Goal: Transaction & Acquisition: Purchase product/service

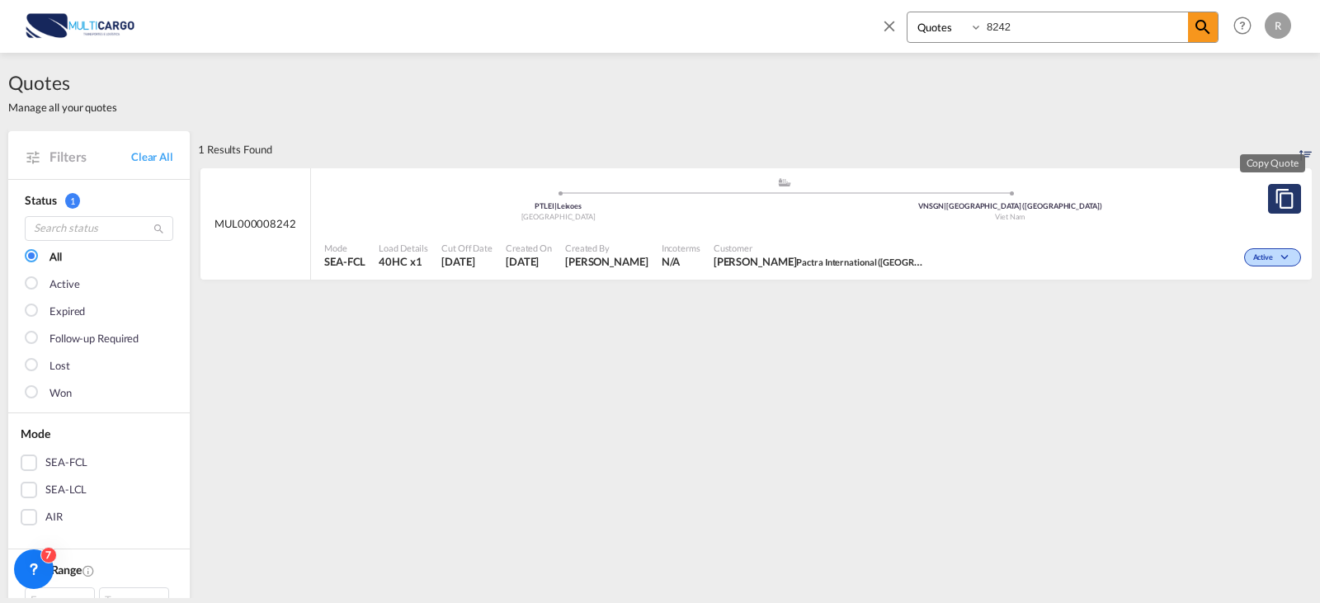
click at [1268, 185] on button "Copy Quote" at bounding box center [1284, 199] width 33 height 30
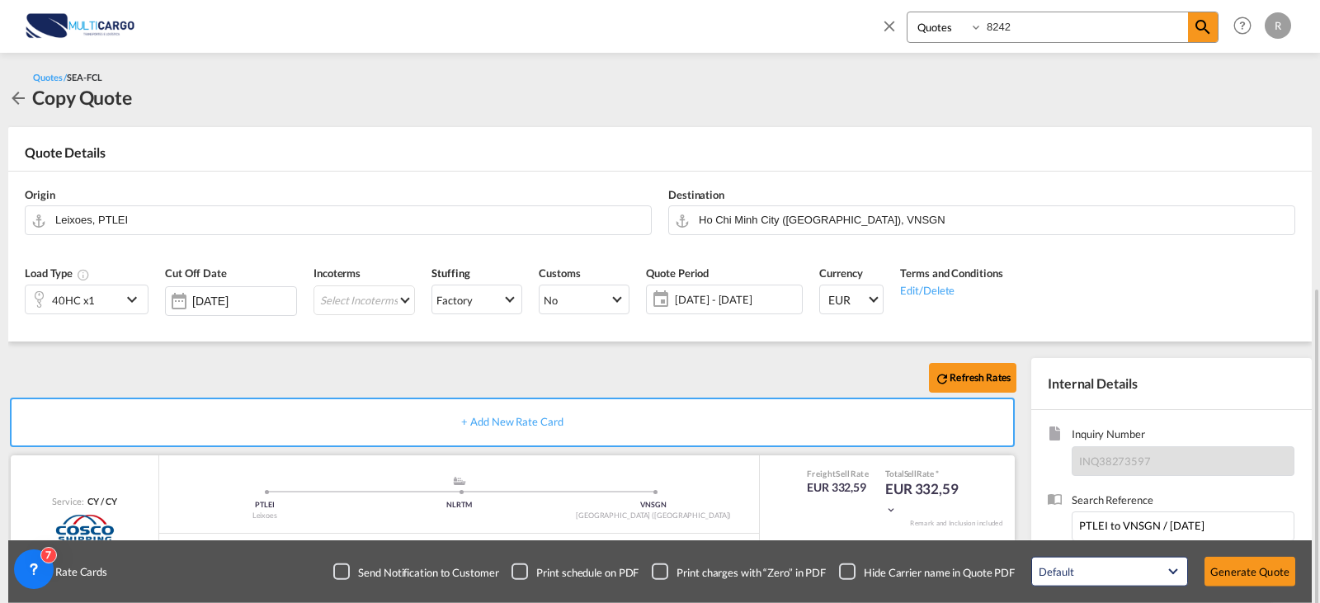
scroll to position [208, 0]
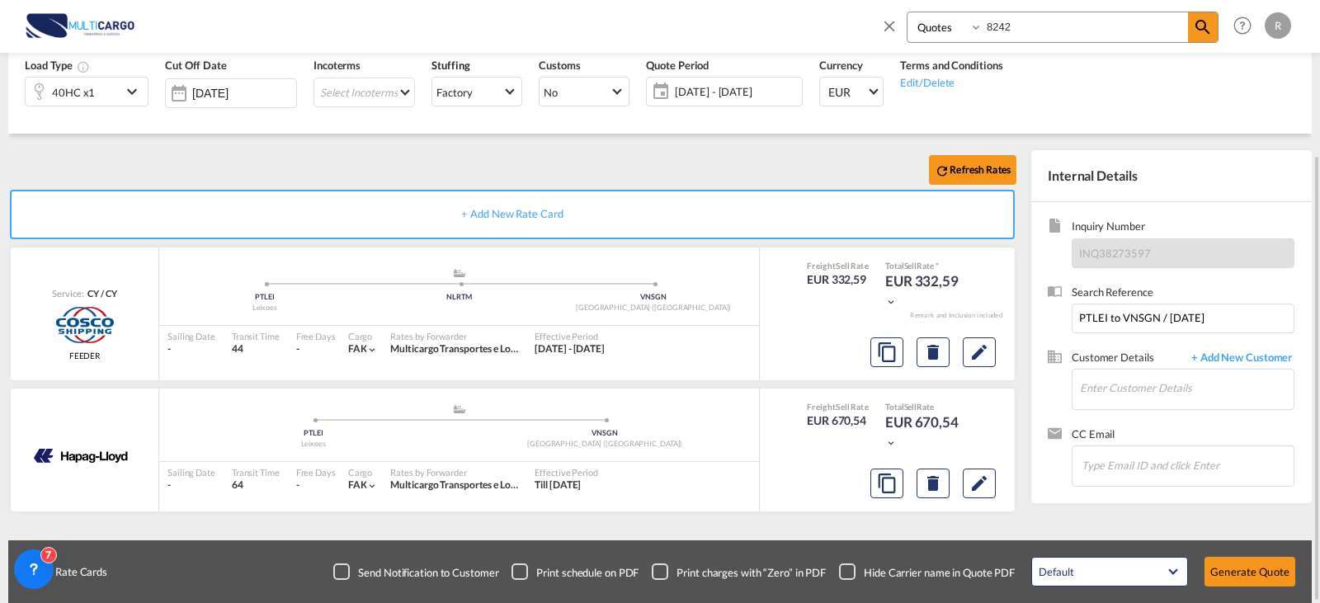
click at [761, 93] on span "[DATE] - [DATE]" at bounding box center [736, 91] width 123 height 15
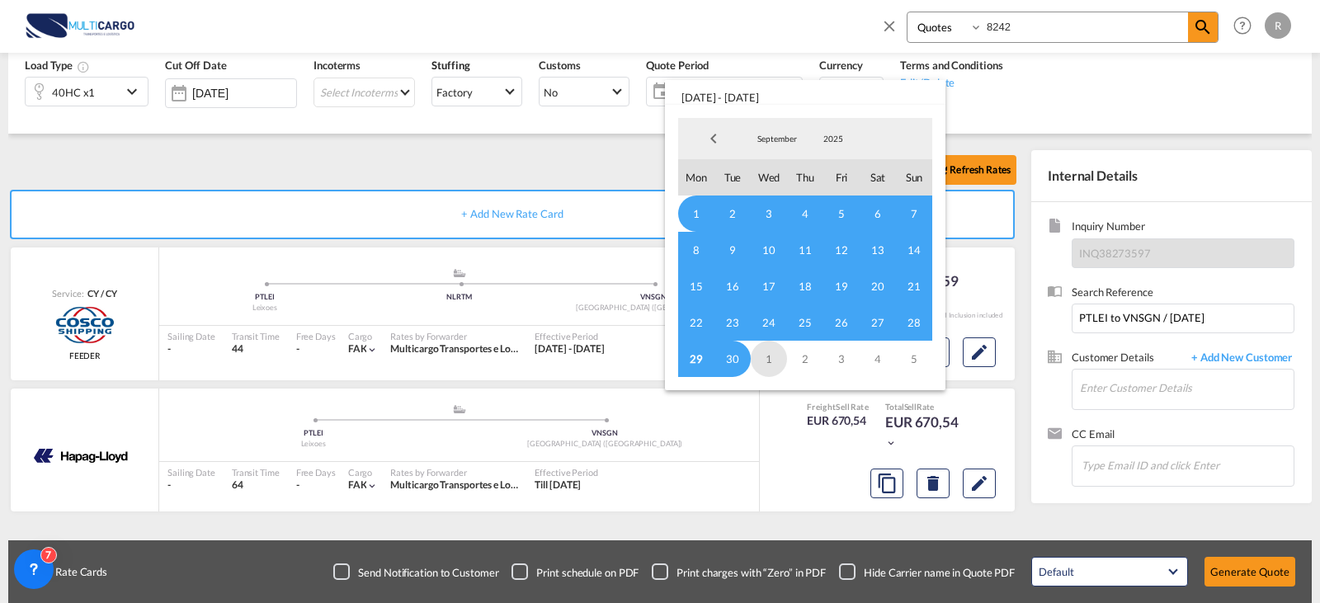
click at [774, 349] on span "1" at bounding box center [769, 359] width 36 height 36
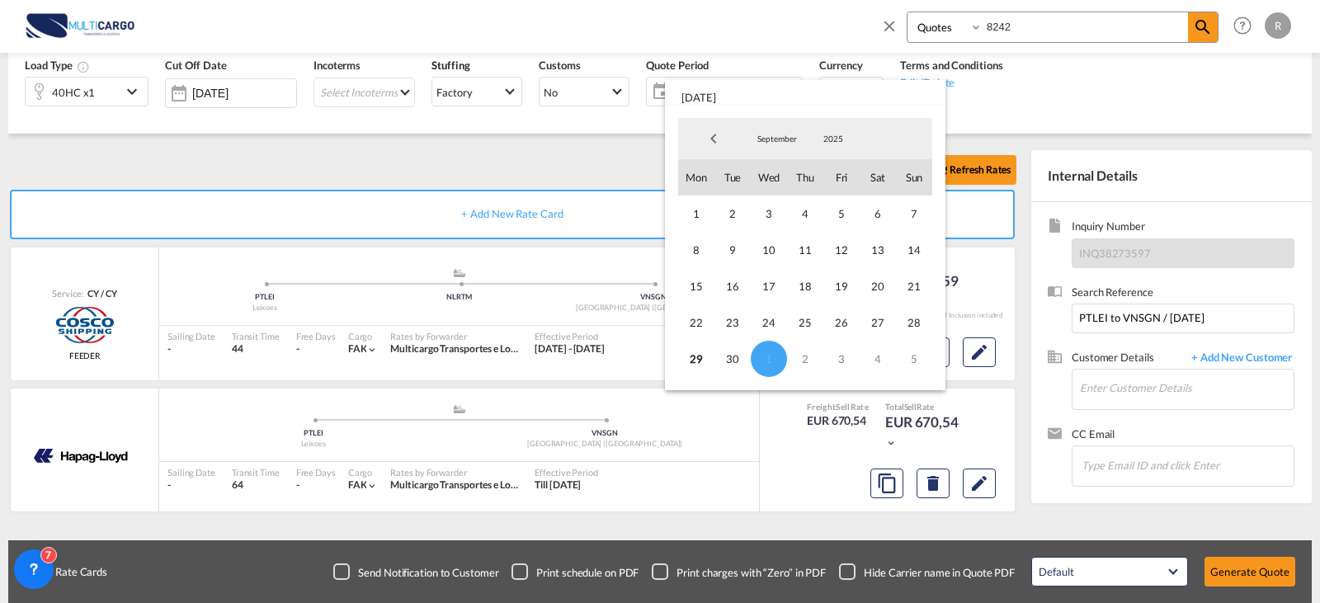
click at [785, 134] on span "September" at bounding box center [777, 139] width 53 height 12
click at [783, 177] on md-option "October" at bounding box center [794, 179] width 112 height 40
click at [837, 361] on span "31" at bounding box center [841, 359] width 36 height 36
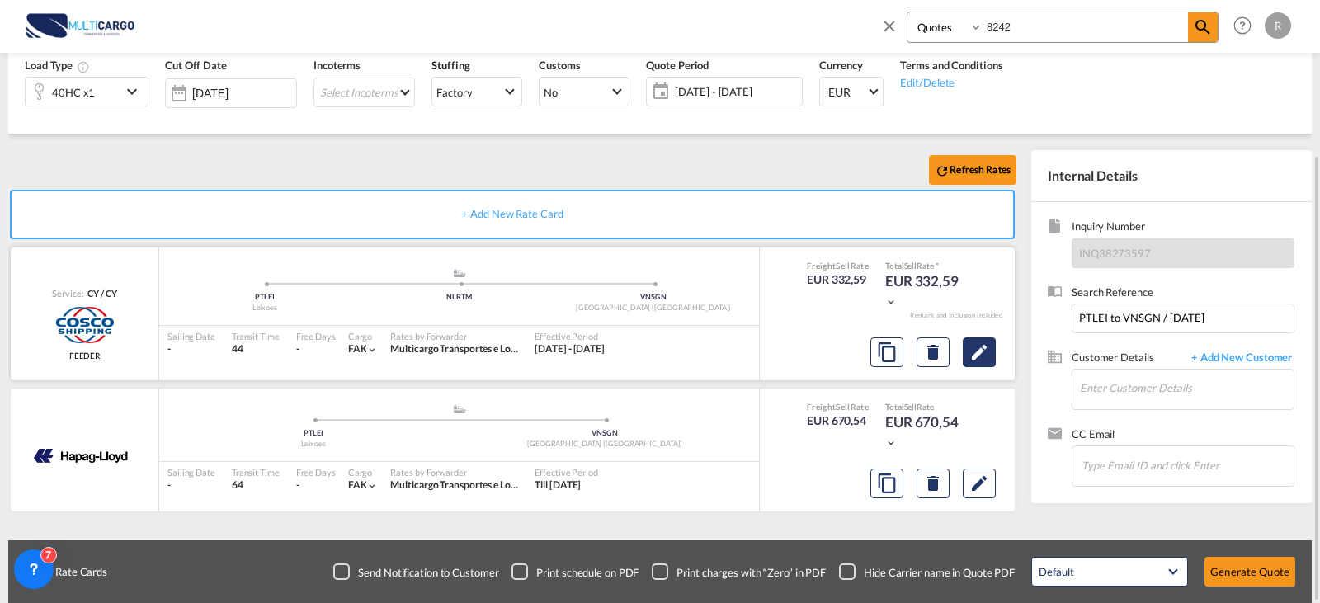
click at [988, 345] on md-icon "Edit" at bounding box center [979, 352] width 20 height 20
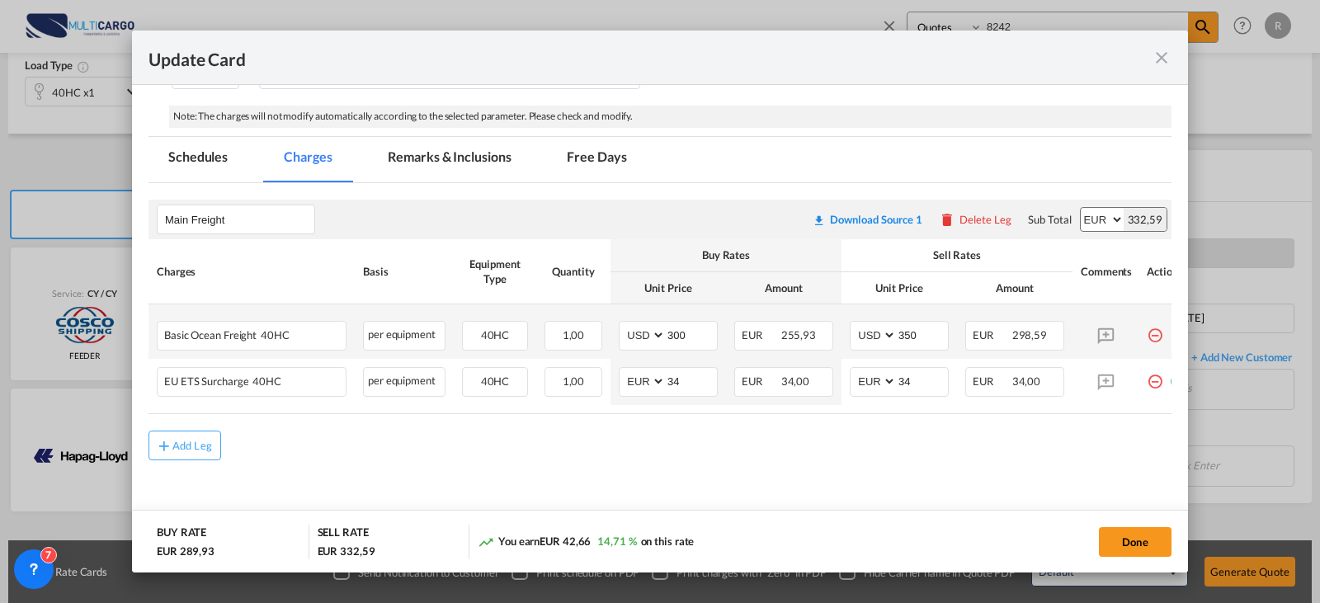
scroll to position [333, 0]
drag, startPoint x: 889, startPoint y: 44, endPoint x: 872, endPoint y: 62, distance: 24.5
click at [889, 44] on div "Update Card" at bounding box center [660, 58] width 1056 height 54
drag, startPoint x: 686, startPoint y: 319, endPoint x: 605, endPoint y: 322, distance: 81.7
click at [605, 322] on tr "Basic Ocean Freight 40HC Please Enter User Defined Charges Cannot Be Published …" at bounding box center [671, 331] width 1045 height 54
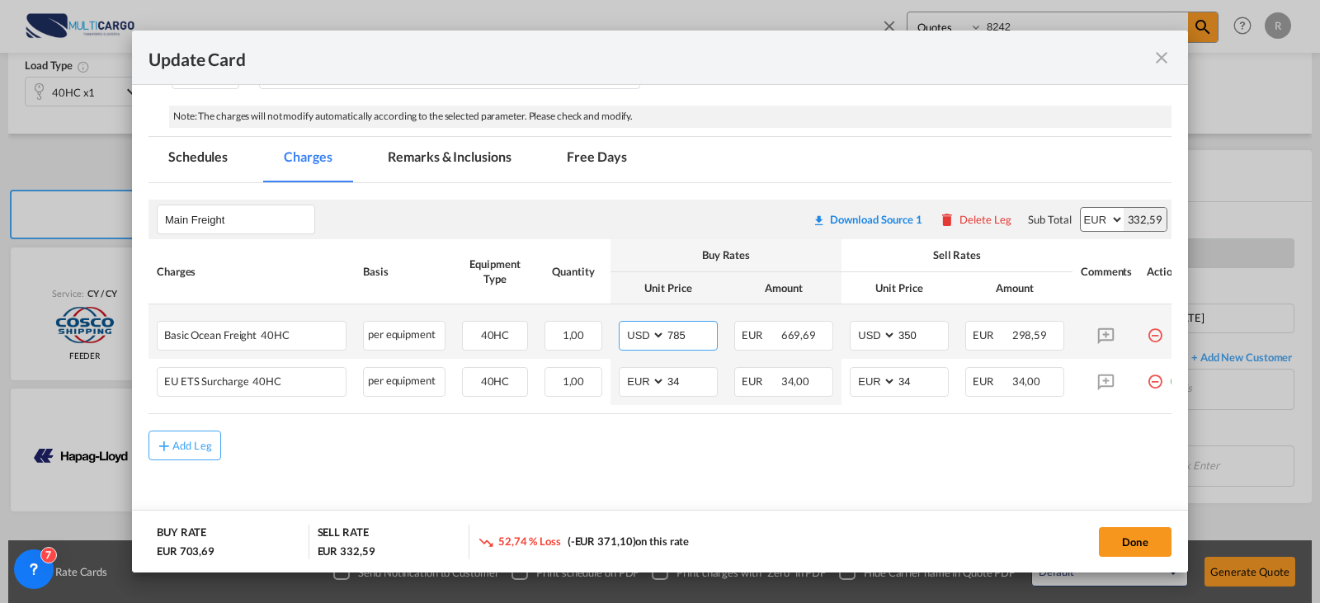
type input "785"
click at [947, 326] on td "AED AFN ALL AMD ANG AOA ARS AUD AWG AZN BAM BBD BDT BGN BHD BIF BMD BND [PERSON…" at bounding box center [900, 331] width 116 height 54
drag, startPoint x: 936, startPoint y: 326, endPoint x: 842, endPoint y: 326, distance: 94.1
click at [842, 326] on td "AED AFN ALL AMD ANG AOA ARS AUD AWG AZN BAM BBD BDT BGN BHD BIF BMD BND [PERSON…" at bounding box center [900, 331] width 116 height 54
type input "785"
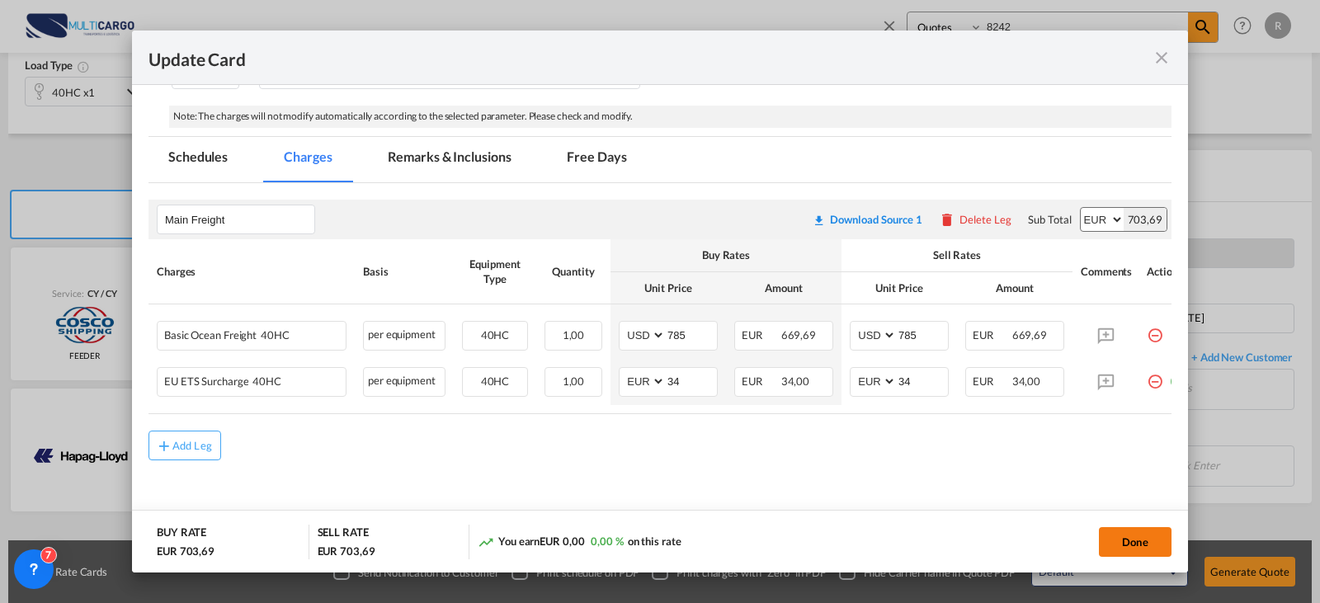
click at [1125, 550] on button "Done" at bounding box center [1135, 542] width 73 height 30
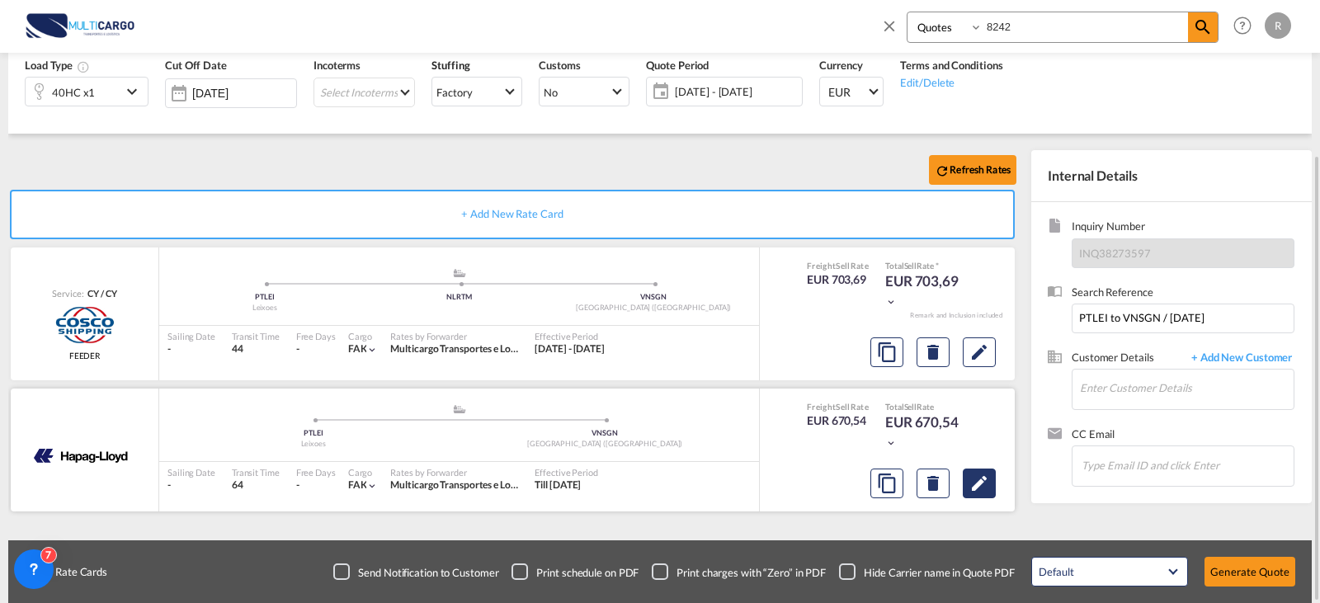
click at [988, 483] on md-icon "Edit" at bounding box center [979, 484] width 20 height 20
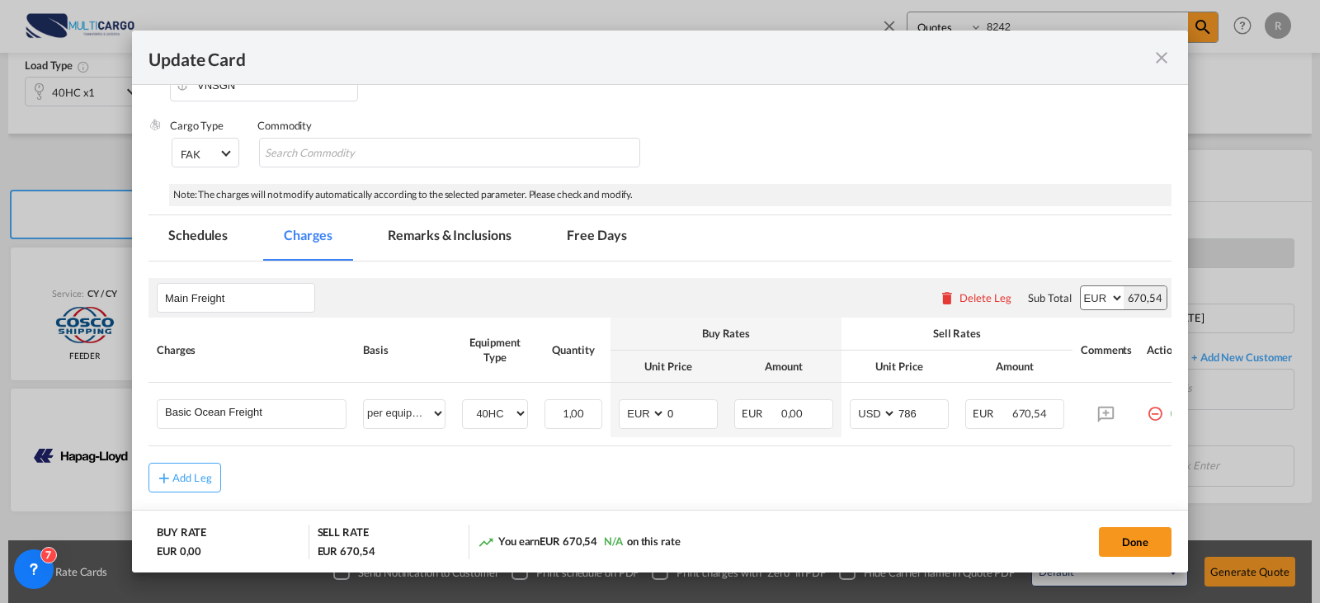
scroll to position [320, 0]
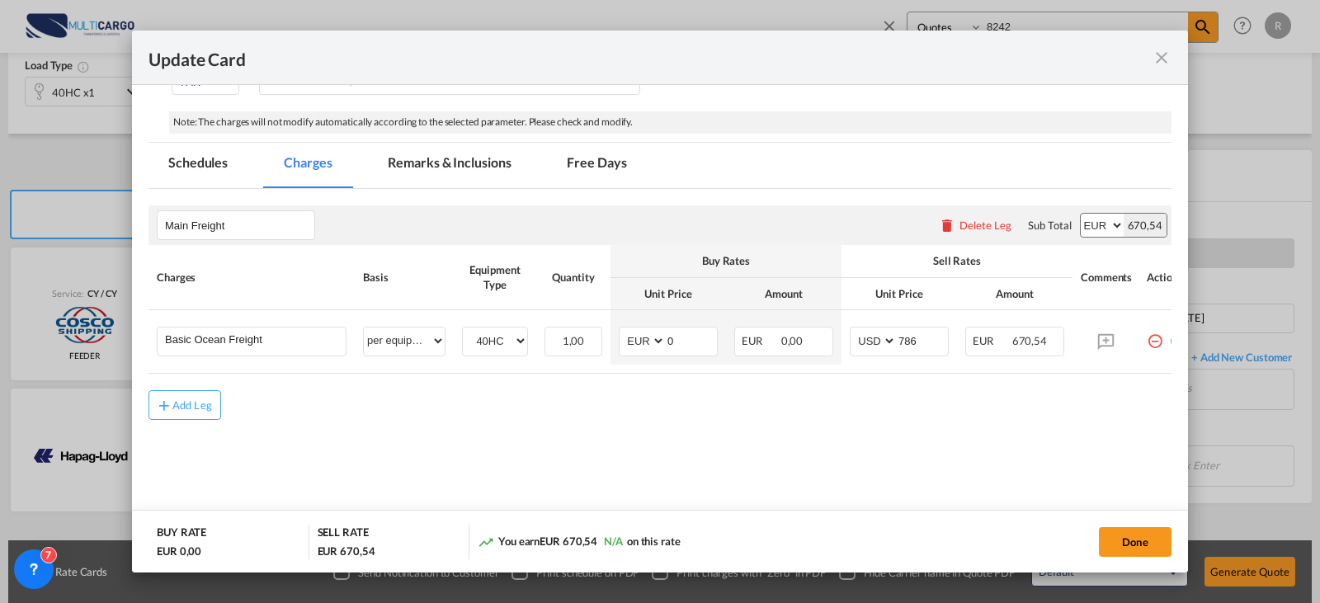
drag, startPoint x: 1007, startPoint y: 447, endPoint x: 1002, endPoint y: 436, distance: 12.6
click at [1007, 447] on md-content "Main Freight Please enter leg name Leg Name Already Exists Delete Leg Sub Total…" at bounding box center [660, 340] width 1023 height 302
drag, startPoint x: 921, startPoint y: 339, endPoint x: 898, endPoint y: 340, distance: 23.1
click at [899, 339] on input "786" at bounding box center [922, 340] width 51 height 25
type input "1052"
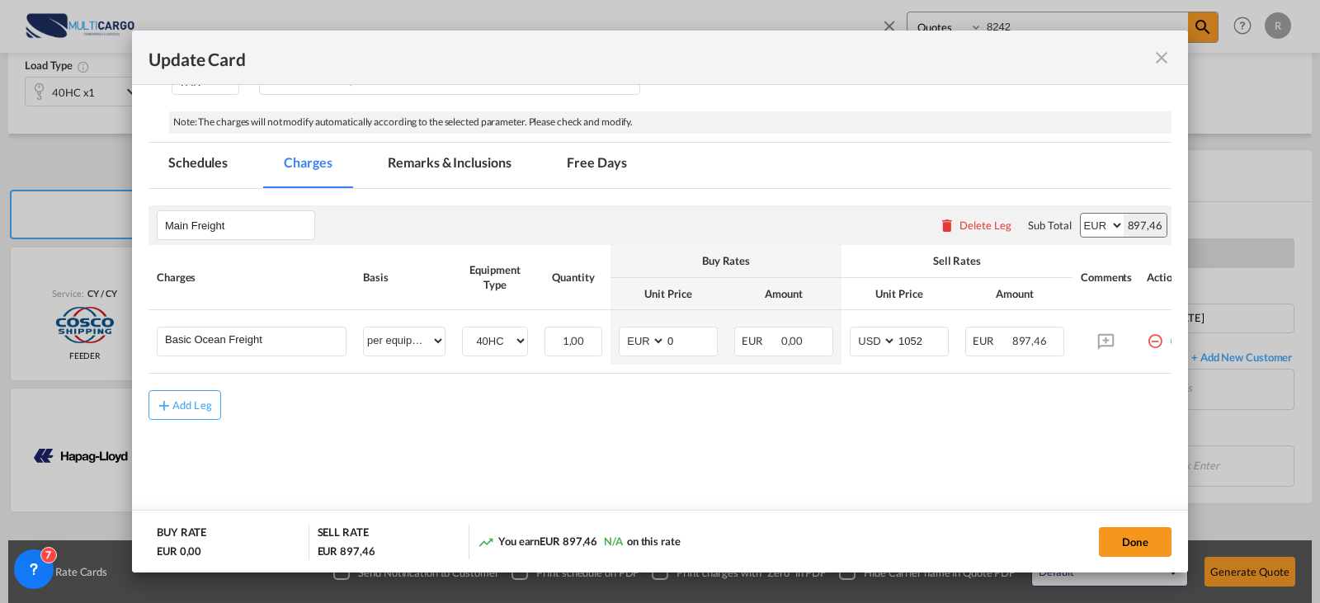
click at [1064, 457] on md-content "Main Freight Please enter leg name Leg Name Already Exists Delete Leg Sub Total…" at bounding box center [660, 340] width 1023 height 302
click at [1142, 550] on button "Done" at bounding box center [1135, 542] width 73 height 30
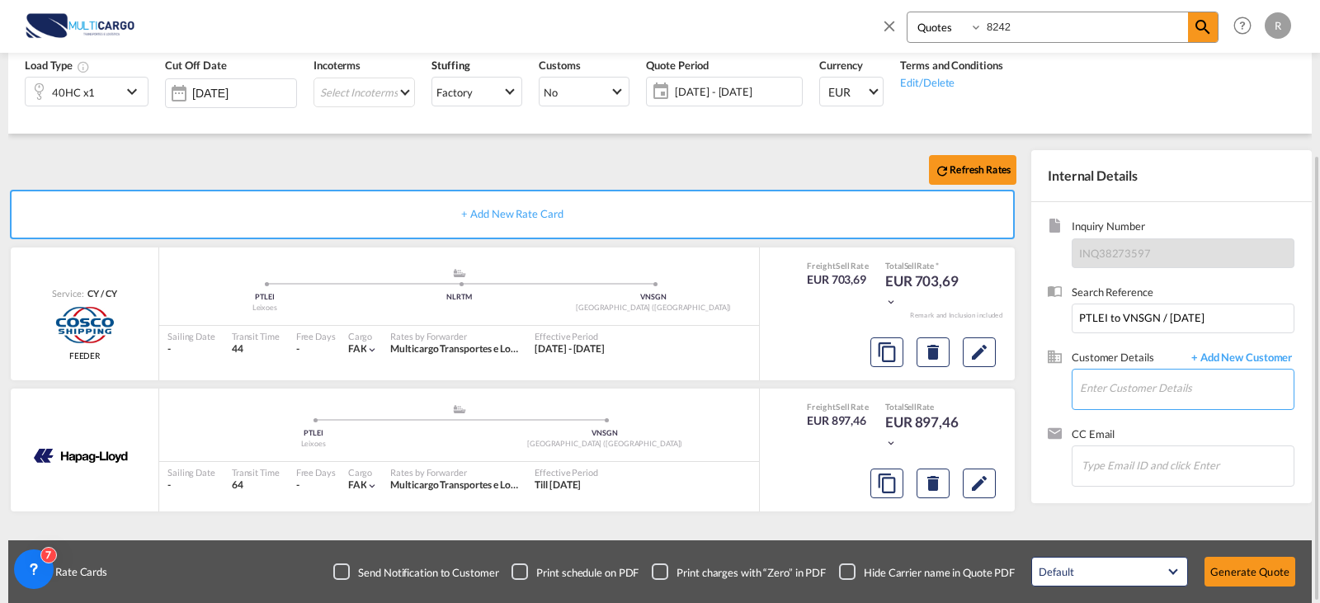
click at [1229, 376] on input "Enter Customer Details" at bounding box center [1187, 388] width 214 height 37
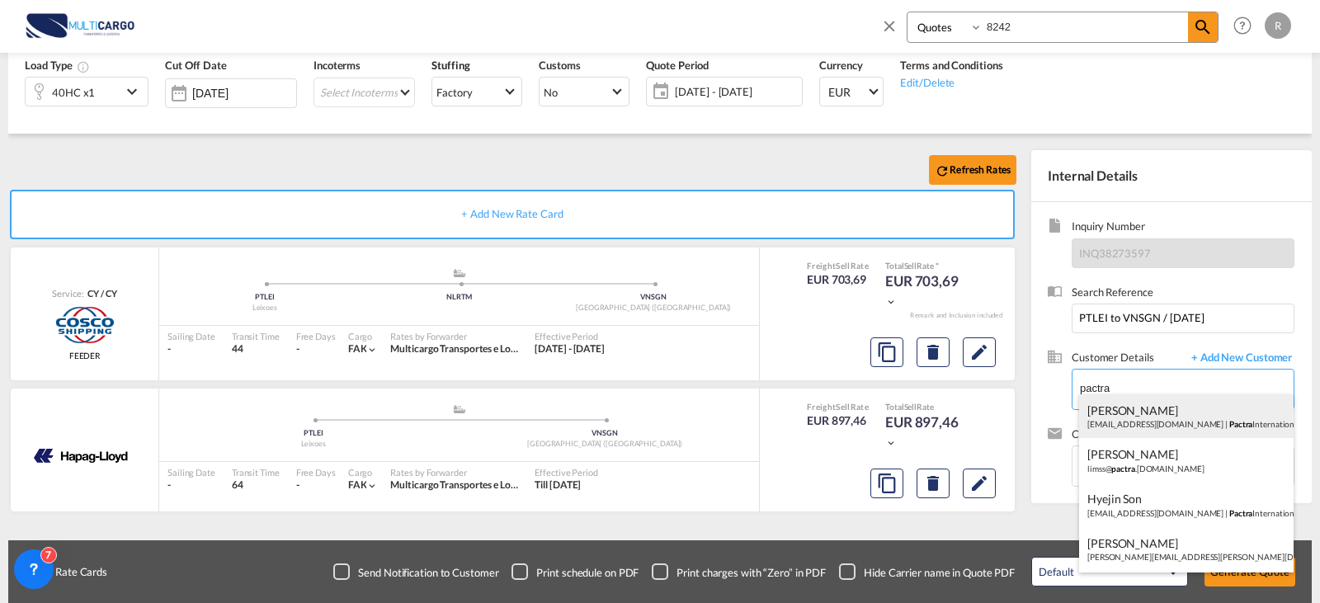
click at [1139, 420] on div "[PERSON_NAME] [PERSON_NAME][EMAIL_ADDRESS][DOMAIN_NAME] | Pactra International …" at bounding box center [1186, 416] width 215 height 45
type input "Pactra International (Germany) GmbH, [PERSON_NAME], [EMAIL_ADDRESS][DOMAIN_NAME]"
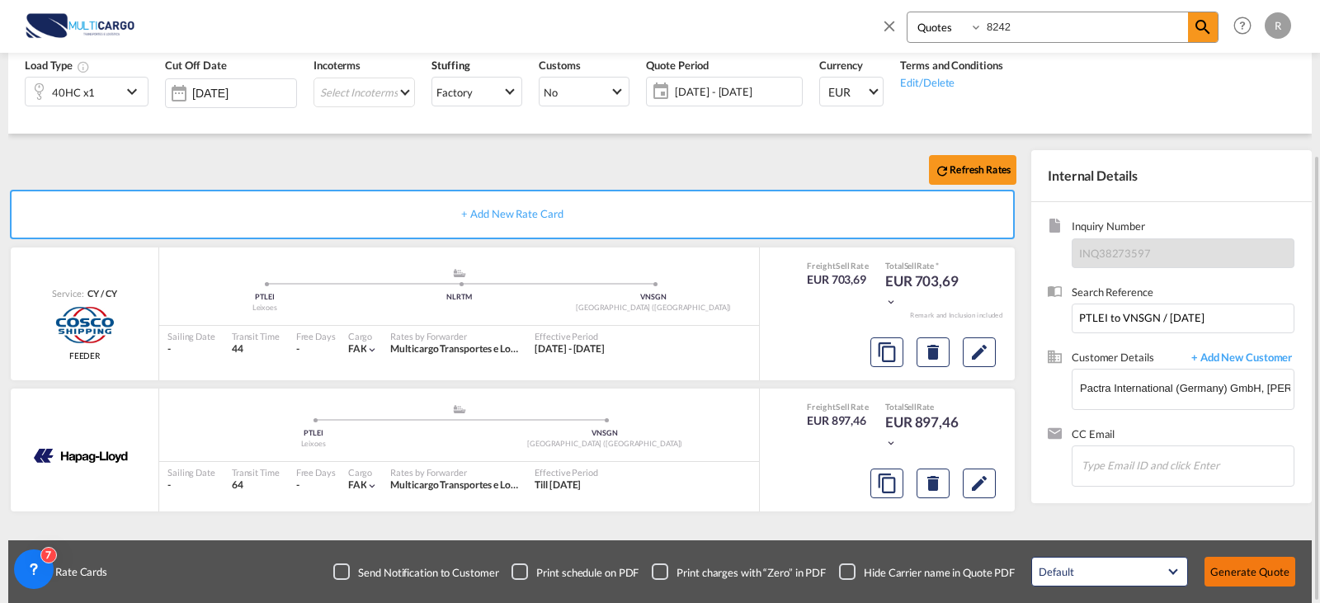
click at [1243, 579] on button "Generate Quote" at bounding box center [1250, 572] width 91 height 30
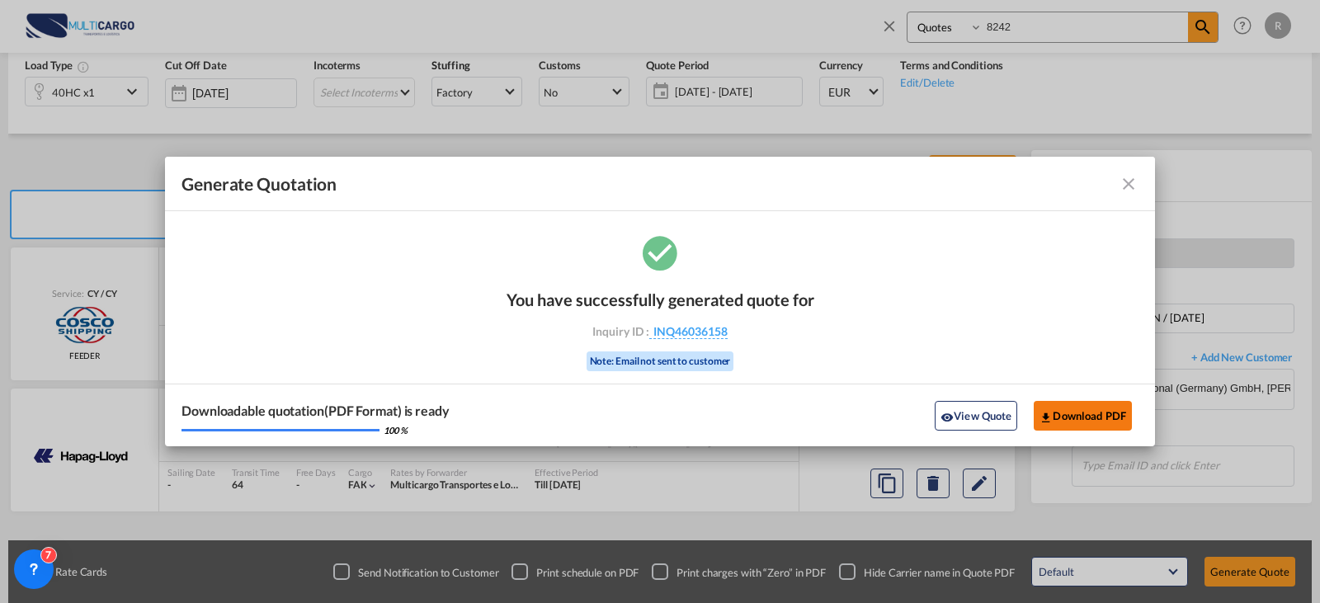
click at [1073, 422] on button "Download PDF" at bounding box center [1083, 416] width 98 height 30
click at [1138, 175] on md-icon "icon-close fg-AAA8AD cursor m-0" at bounding box center [1129, 184] width 20 height 20
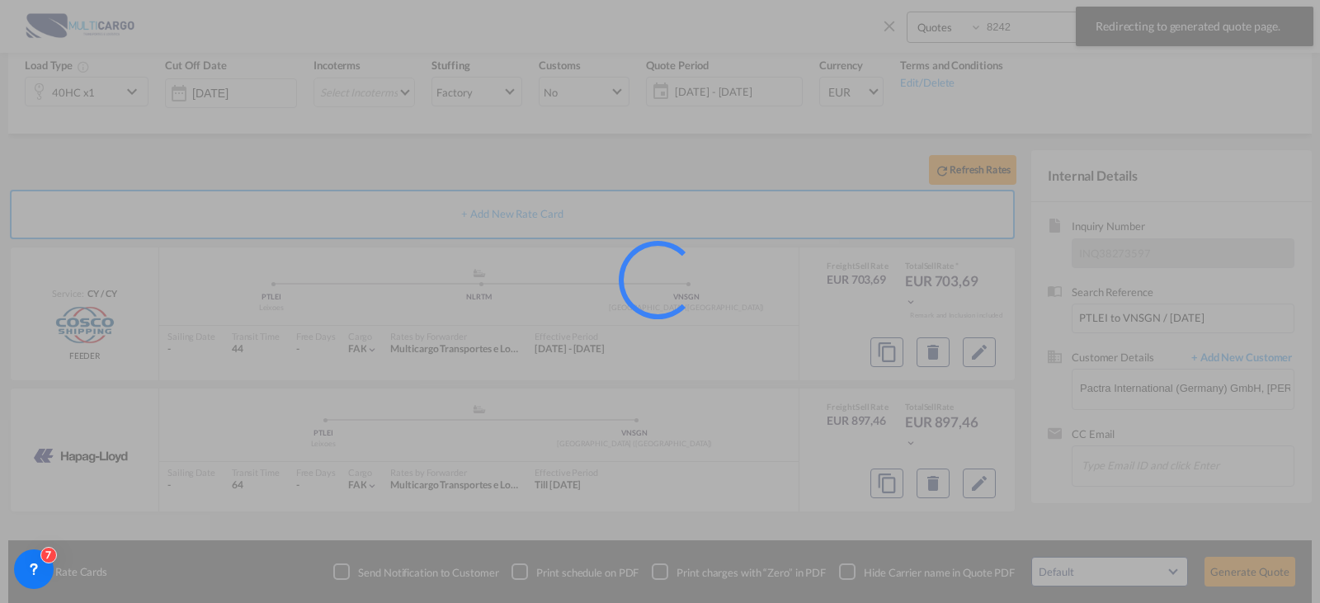
click at [1050, 26] on div at bounding box center [660, 301] width 1320 height 603
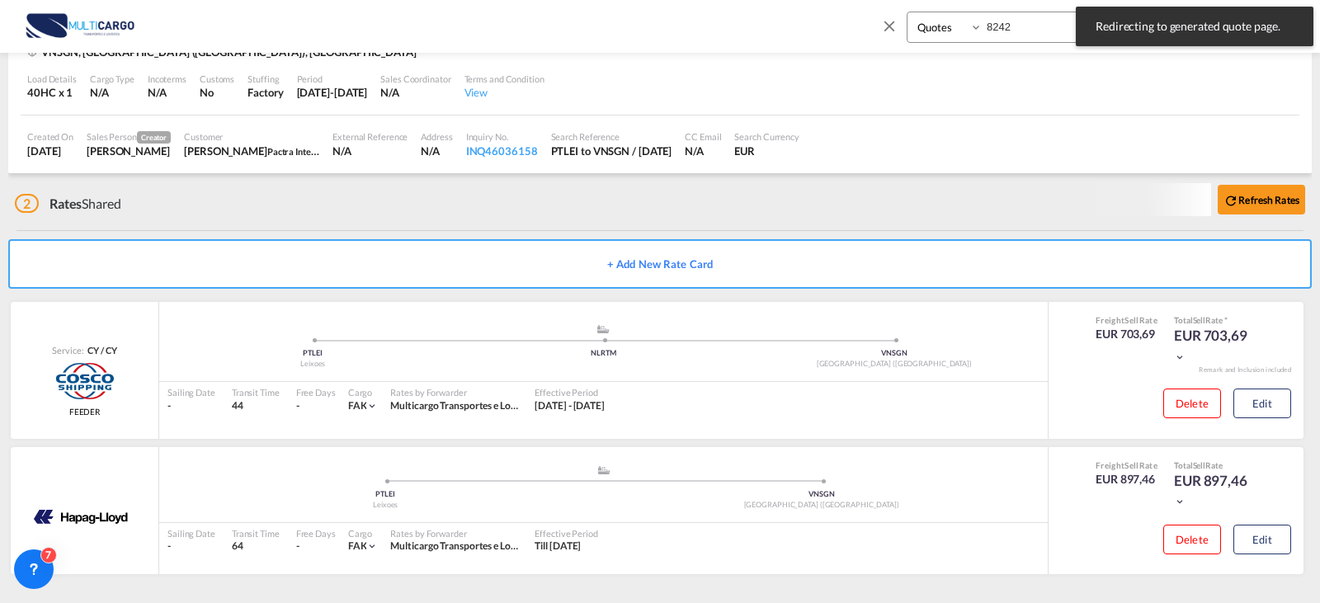
scroll to position [146, 0]
click at [1050, 26] on input "8242" at bounding box center [1085, 26] width 205 height 29
type input "8241"
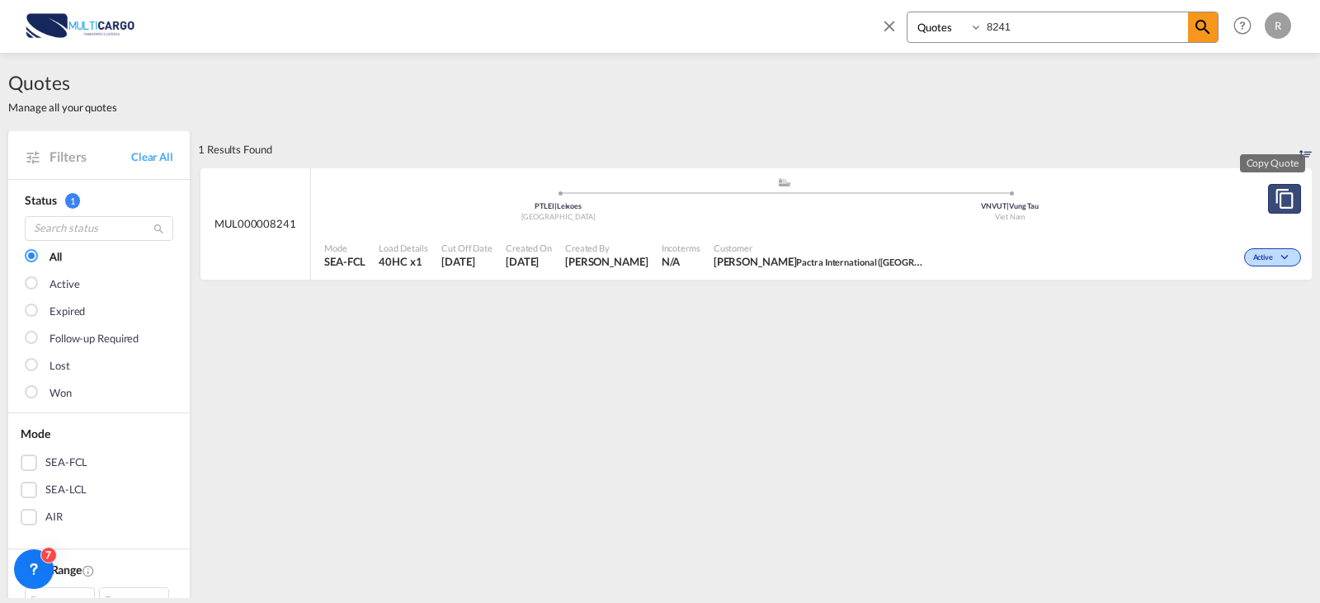
click at [1277, 200] on md-icon "assets/icons/custom/copyQuote.svg" at bounding box center [1285, 199] width 20 height 20
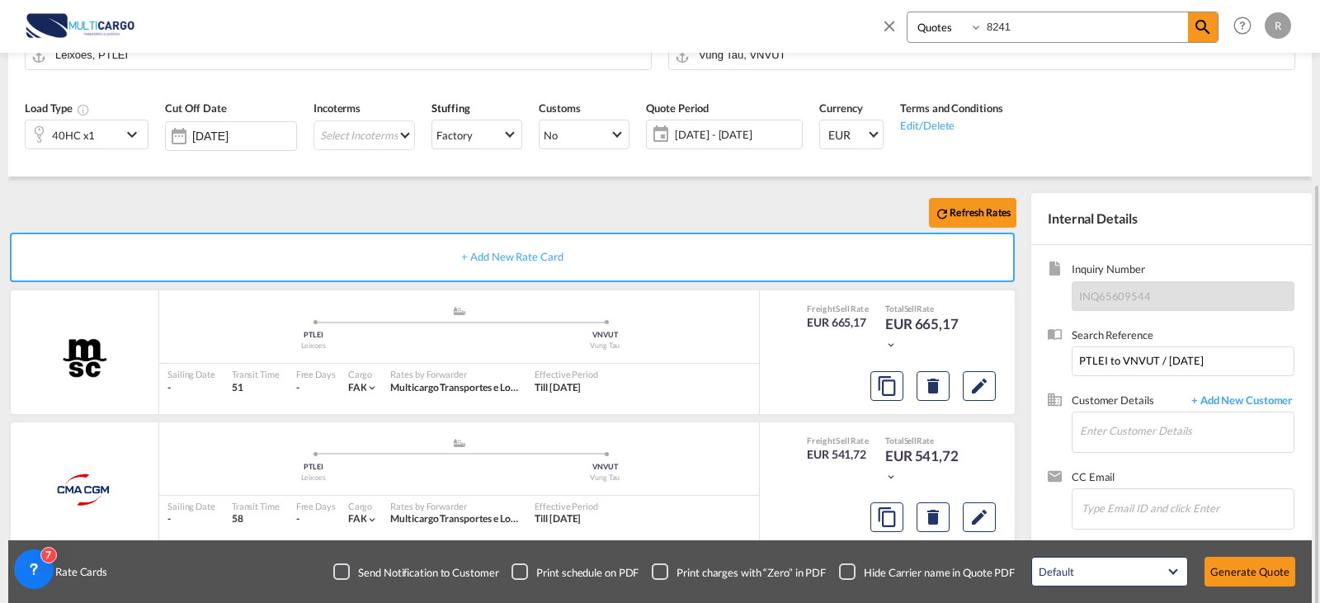
scroll to position [199, 0]
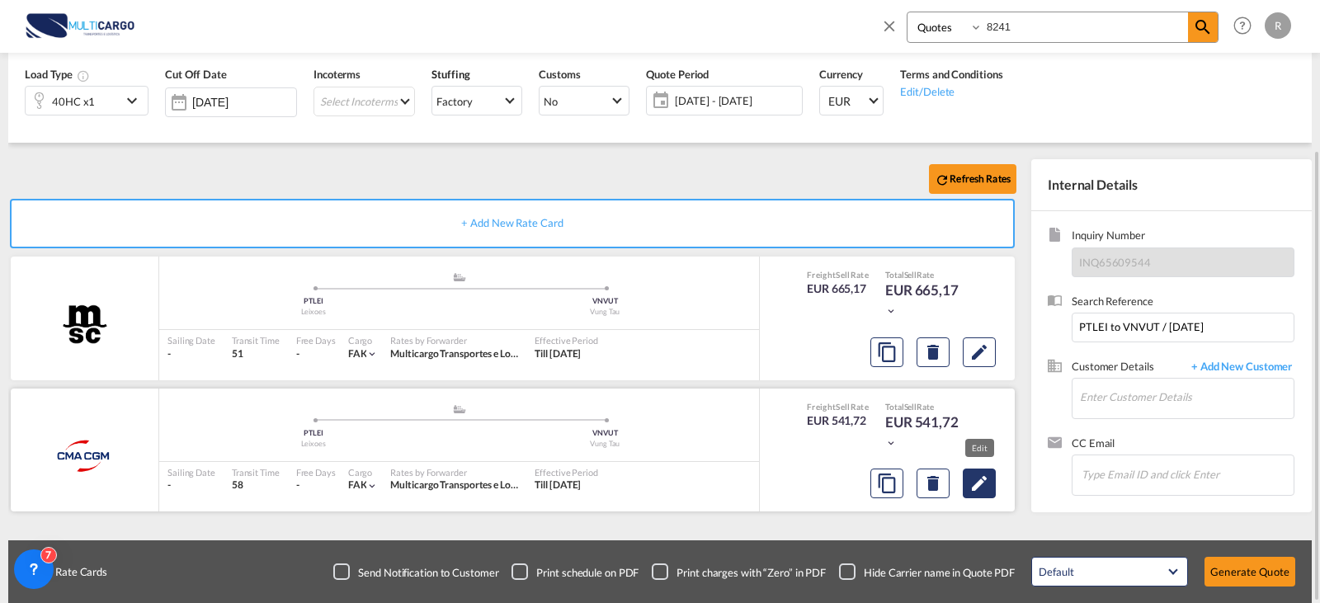
click at [979, 482] on md-icon "Edit" at bounding box center [979, 484] width 20 height 20
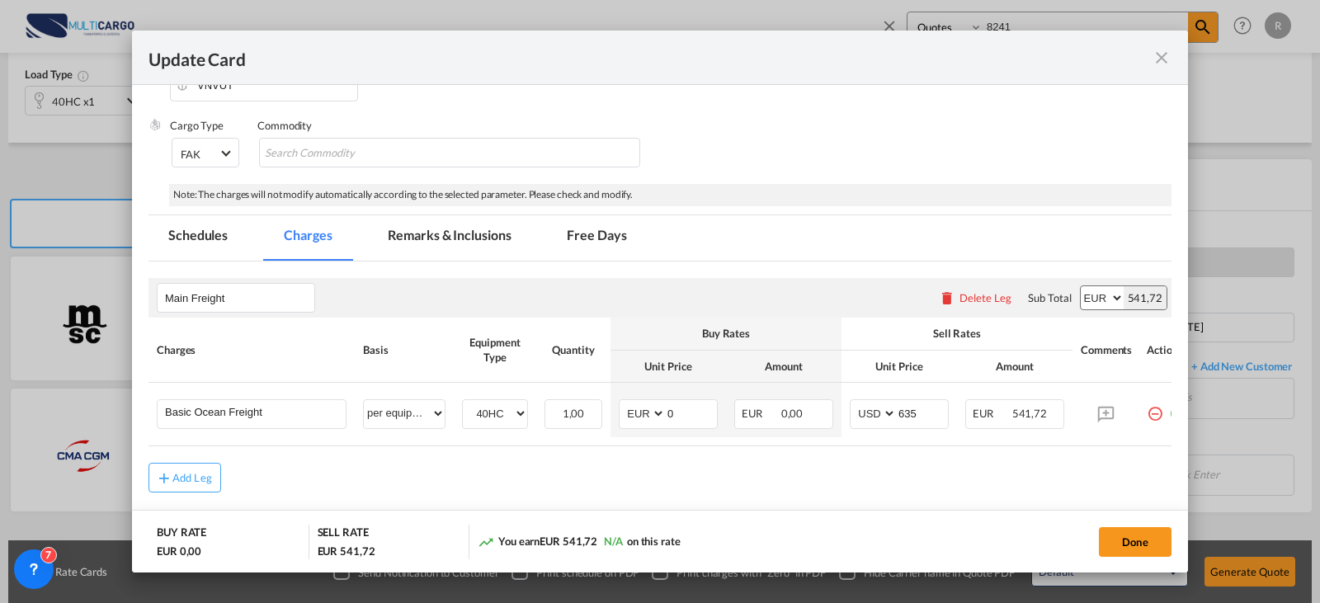
scroll to position [320, 0]
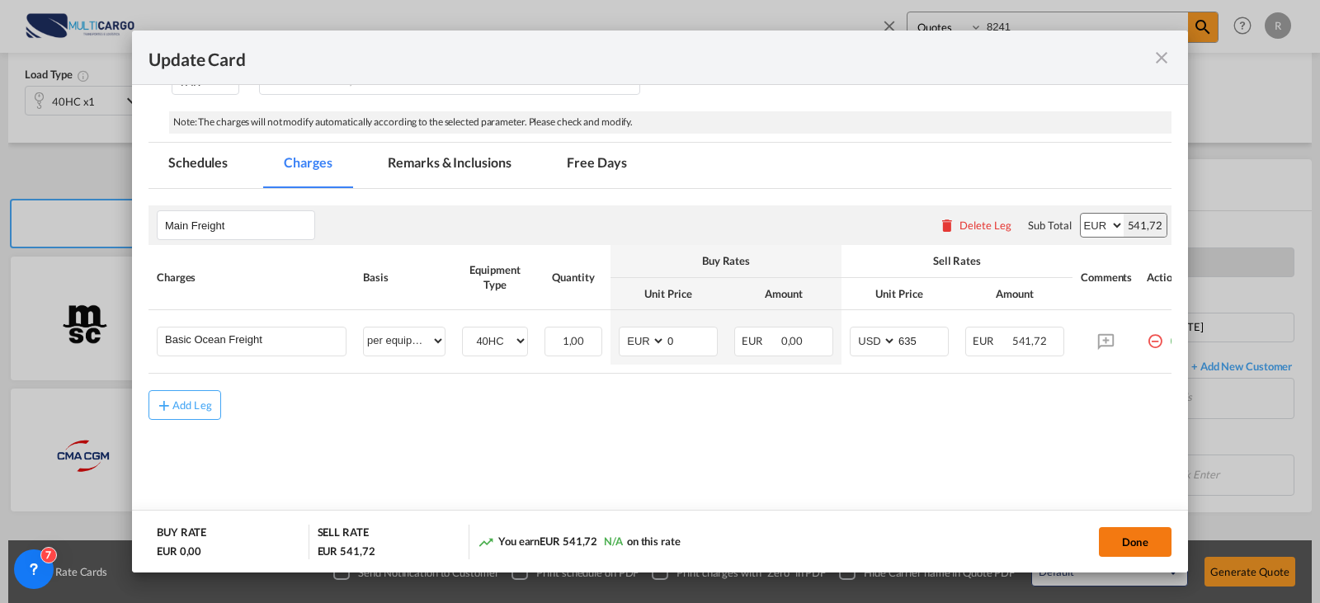
click at [1137, 531] on button "Done" at bounding box center [1135, 542] width 73 height 30
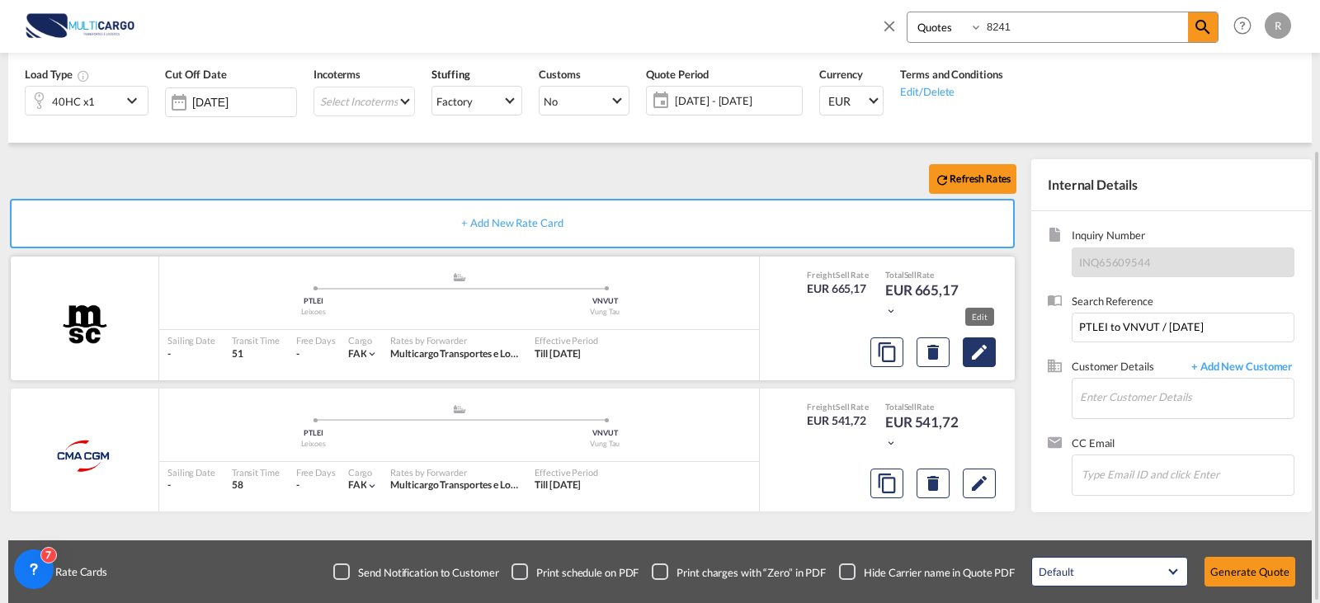
click at [976, 349] on md-icon "Edit" at bounding box center [979, 352] width 20 height 20
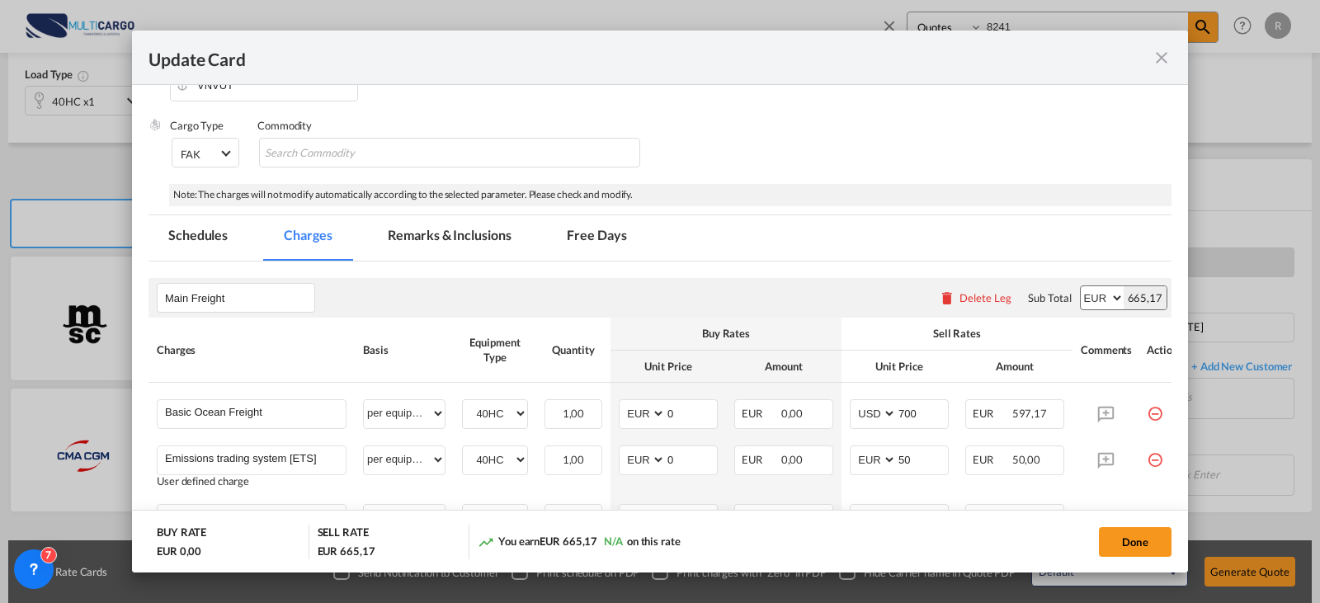
scroll to position [330, 0]
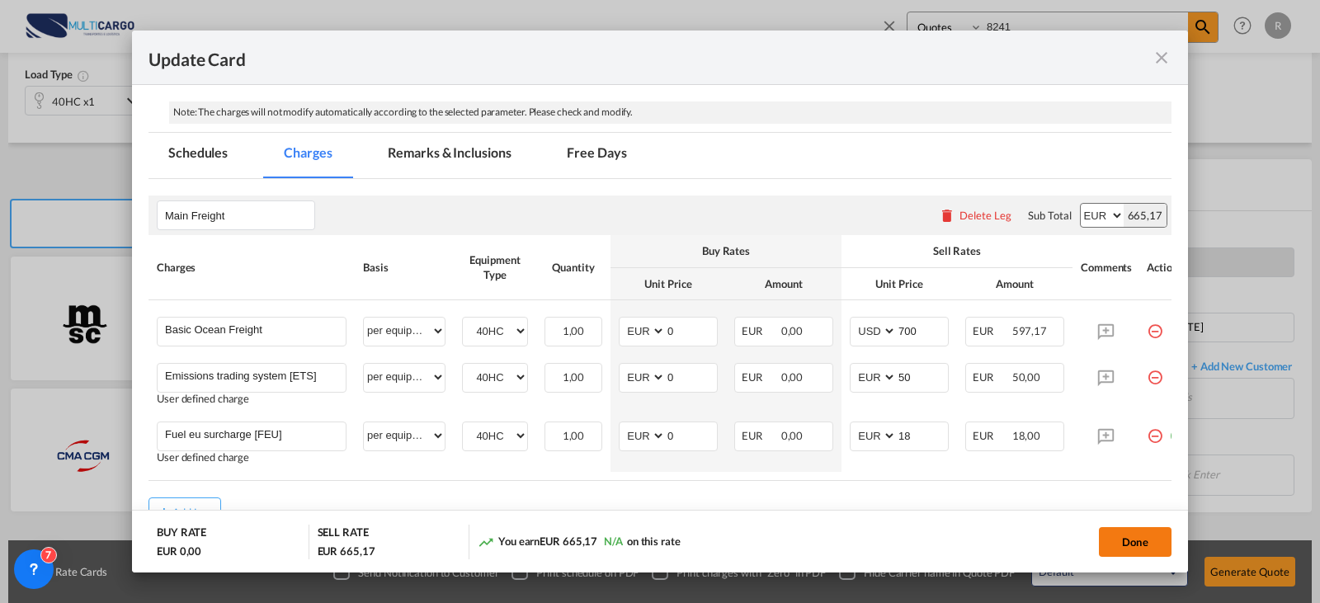
click at [1111, 544] on button "Done" at bounding box center [1135, 542] width 73 height 30
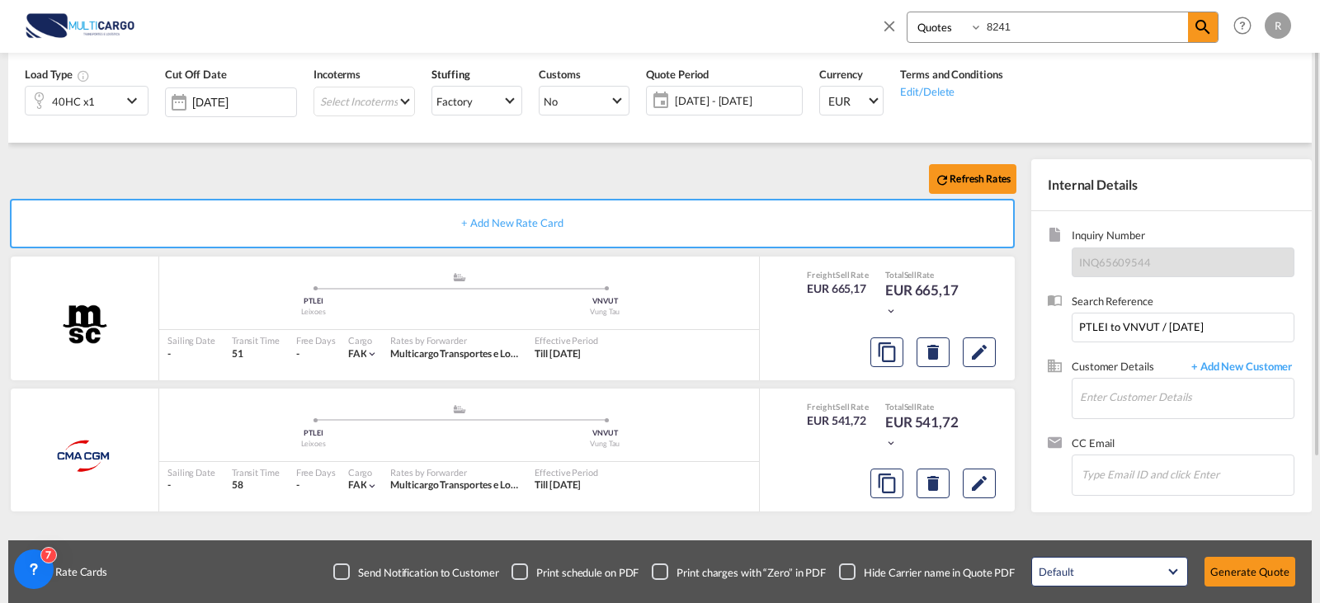
scroll to position [116, 0]
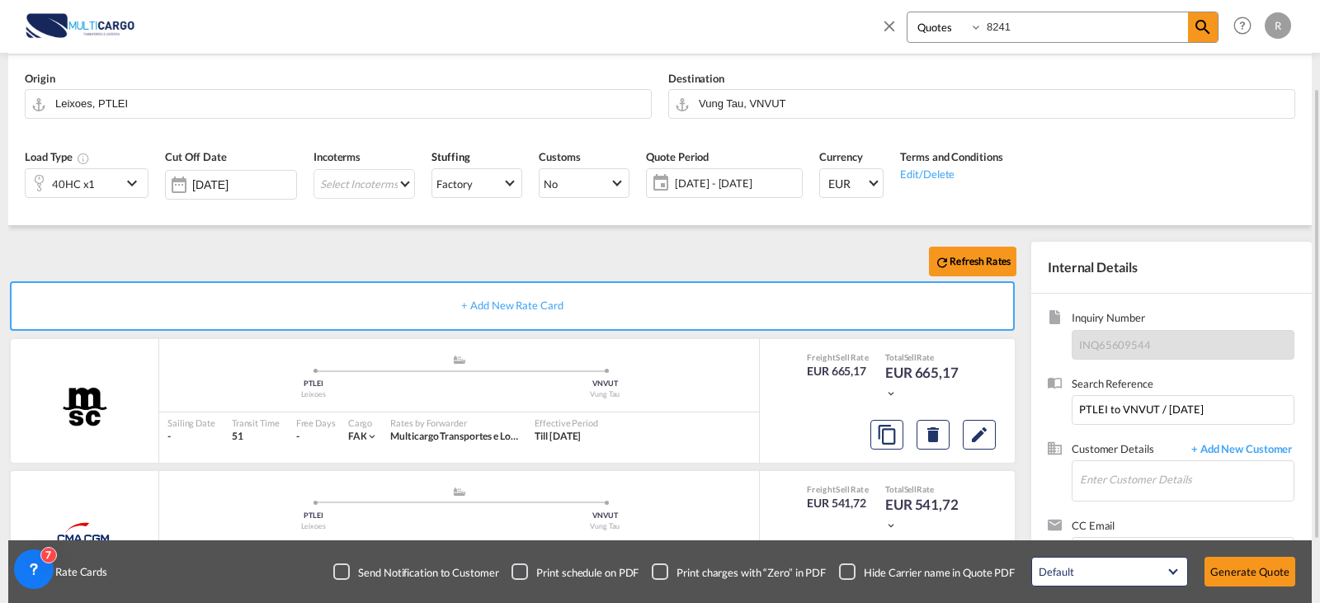
click at [712, 191] on span "[DATE] - [DATE]" at bounding box center [736, 183] width 123 height 15
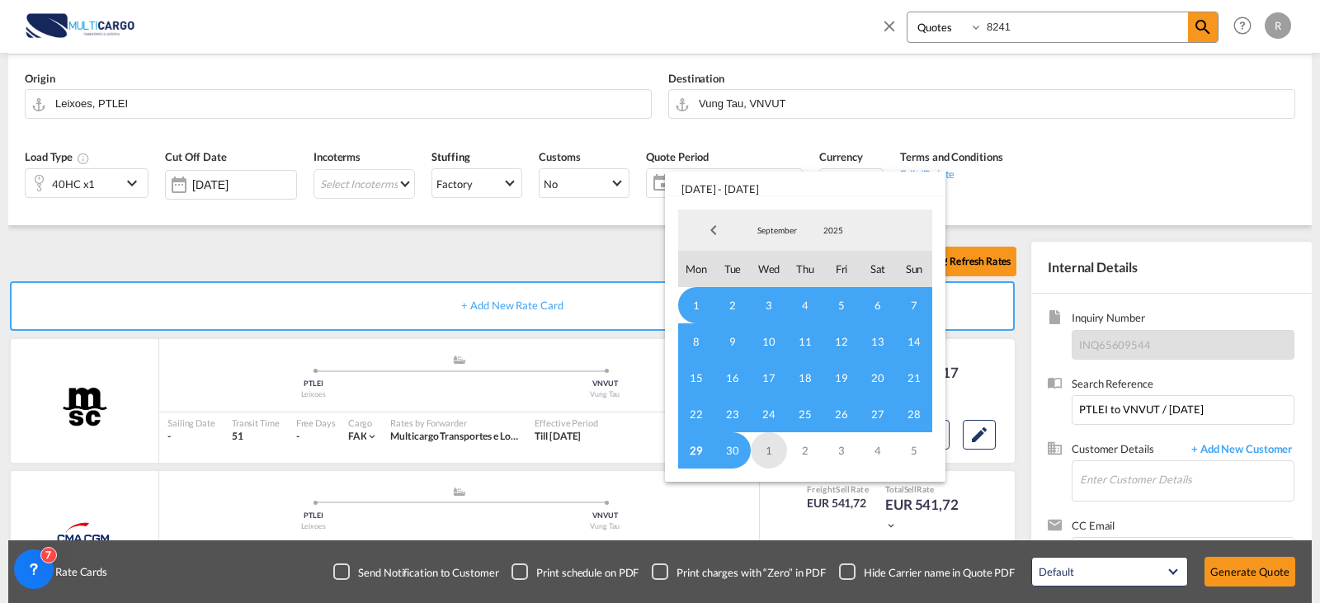
click at [770, 448] on span "1" at bounding box center [769, 450] width 36 height 36
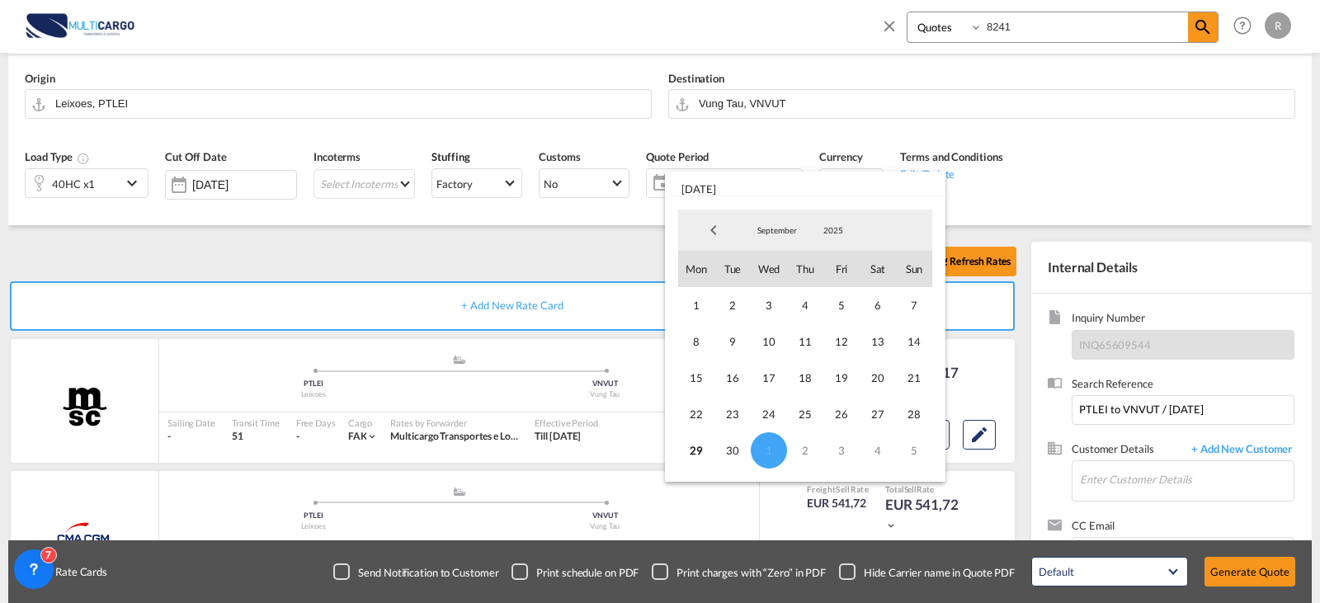
click at [795, 231] on span "September" at bounding box center [777, 230] width 53 height 12
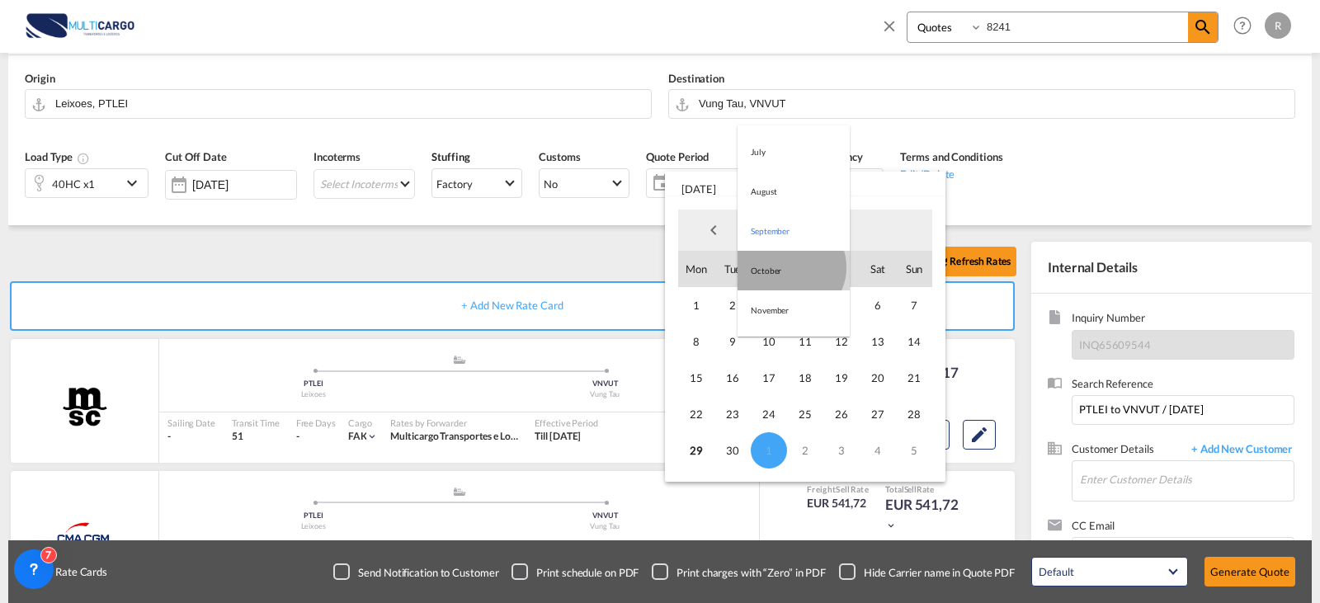
click at [790, 267] on md-option "October" at bounding box center [794, 271] width 112 height 40
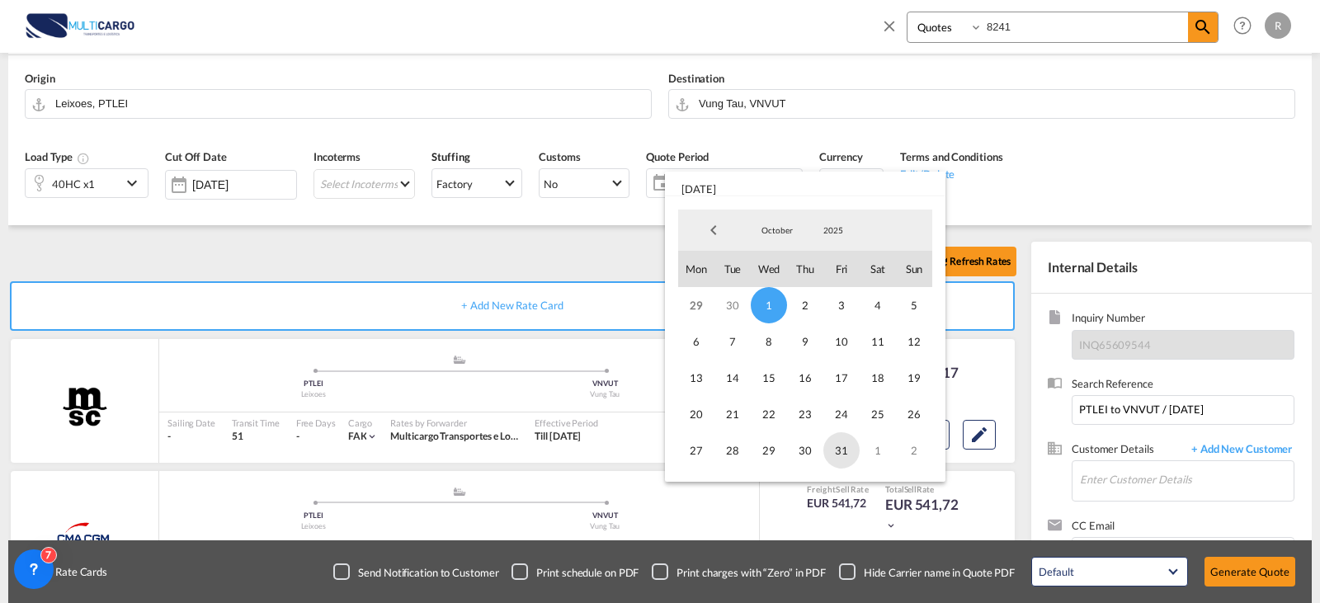
click at [834, 441] on span "31" at bounding box center [841, 450] width 36 height 36
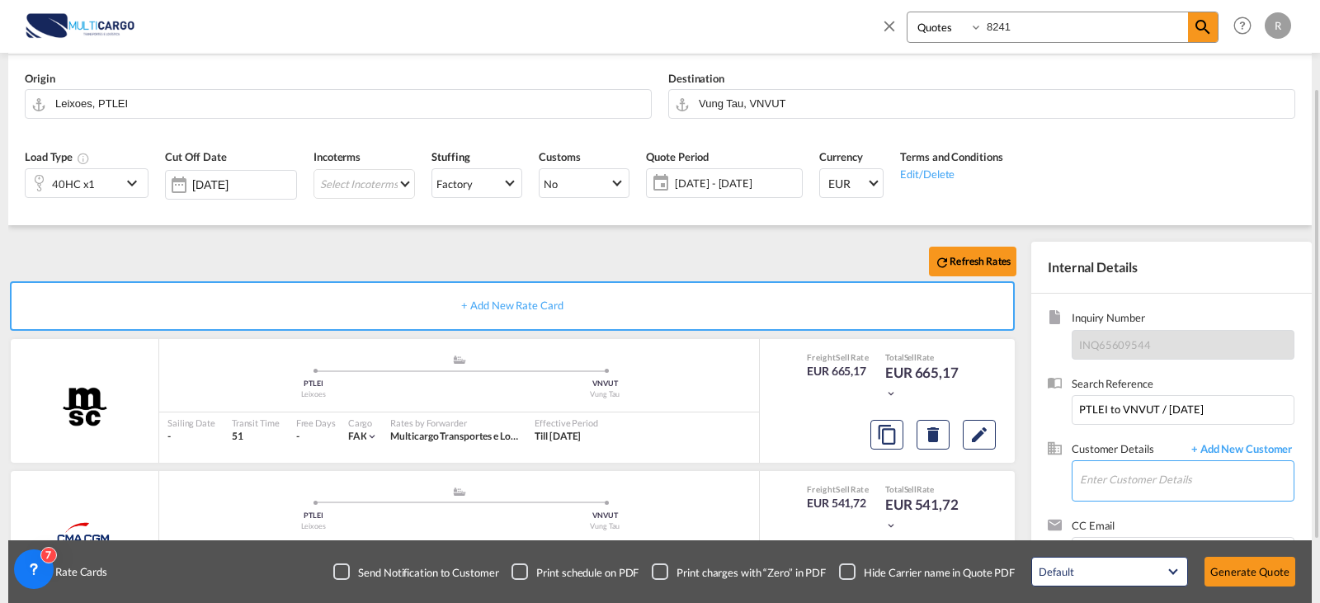
click at [1134, 485] on input "Enter Customer Details" at bounding box center [1187, 479] width 214 height 37
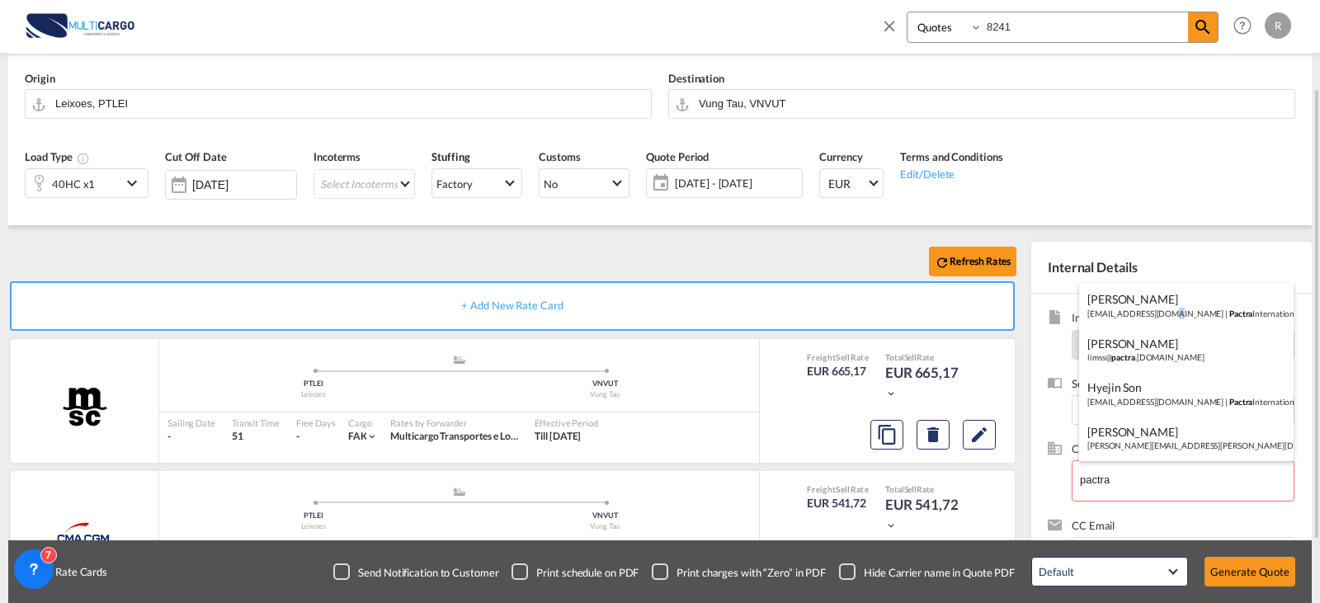
drag, startPoint x: 1164, startPoint y: 319, endPoint x: 1182, endPoint y: 450, distance: 132.4
click at [1165, 319] on div "[PERSON_NAME] [PERSON_NAME][EMAIL_ADDRESS][DOMAIN_NAME] | Pactra International …" at bounding box center [1186, 305] width 215 height 45
type input "Pactra International (Germany) GmbH, [PERSON_NAME], [EMAIL_ADDRESS][DOMAIN_NAME]"
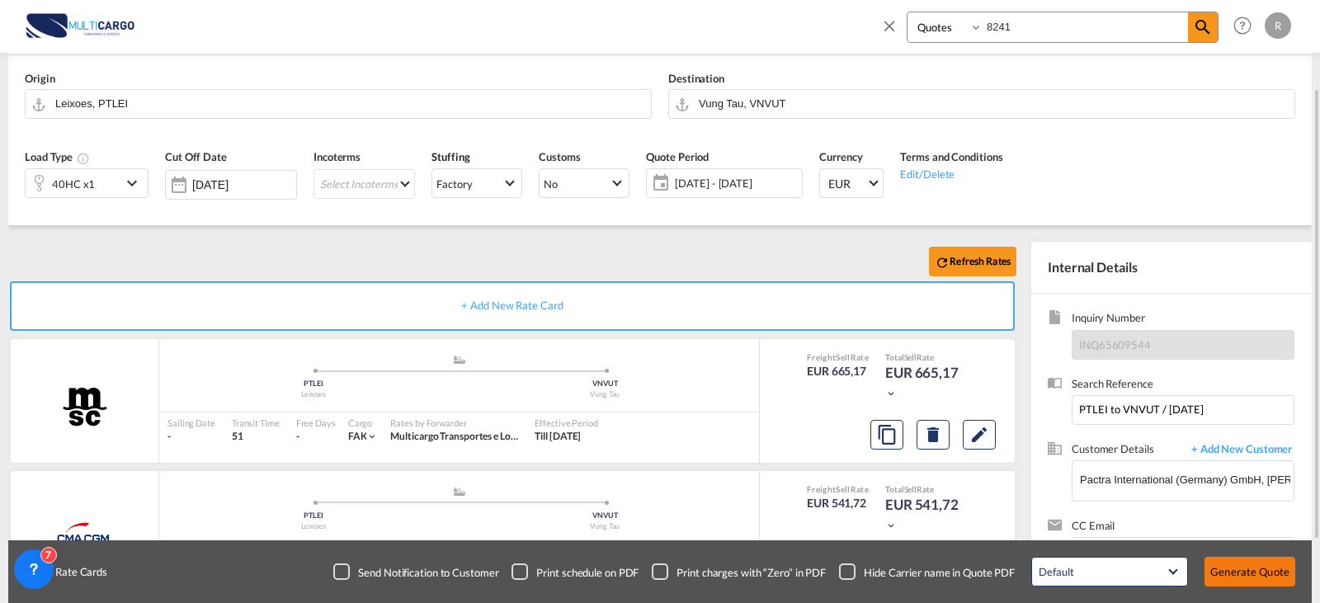
click at [1274, 580] on button "Generate Quote" at bounding box center [1250, 572] width 91 height 30
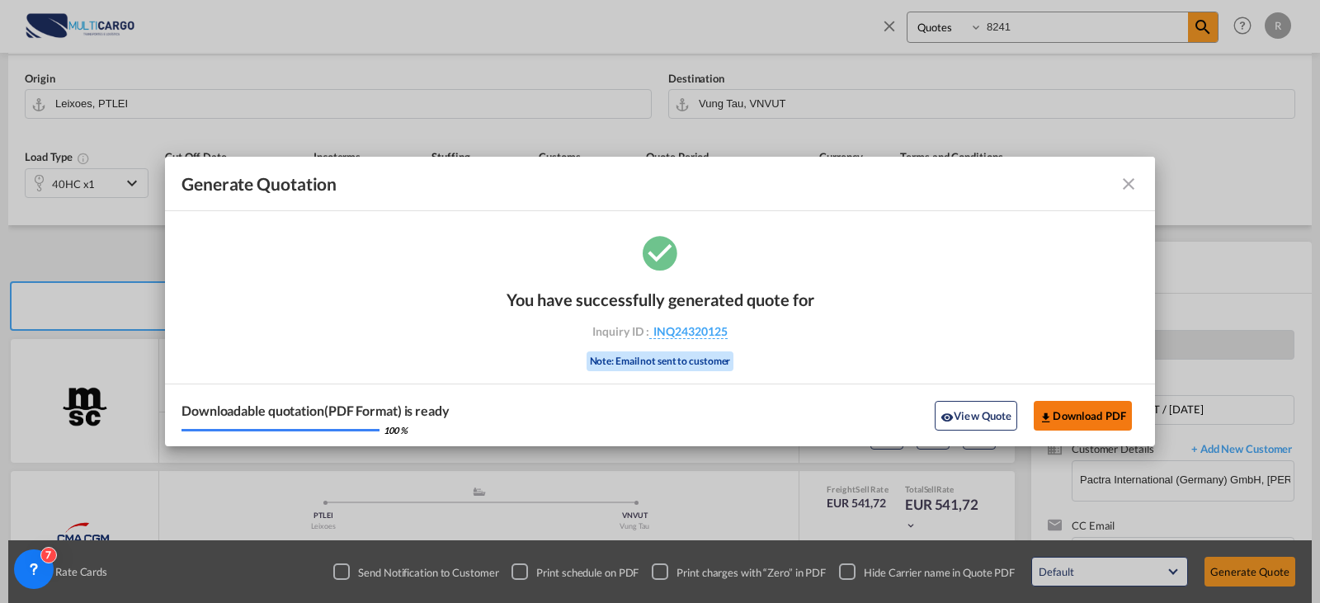
click at [1107, 411] on button "Download PDF" at bounding box center [1083, 416] width 98 height 30
click at [1134, 186] on md-icon "icon-close fg-AAA8AD cursor m-0" at bounding box center [1129, 184] width 20 height 20
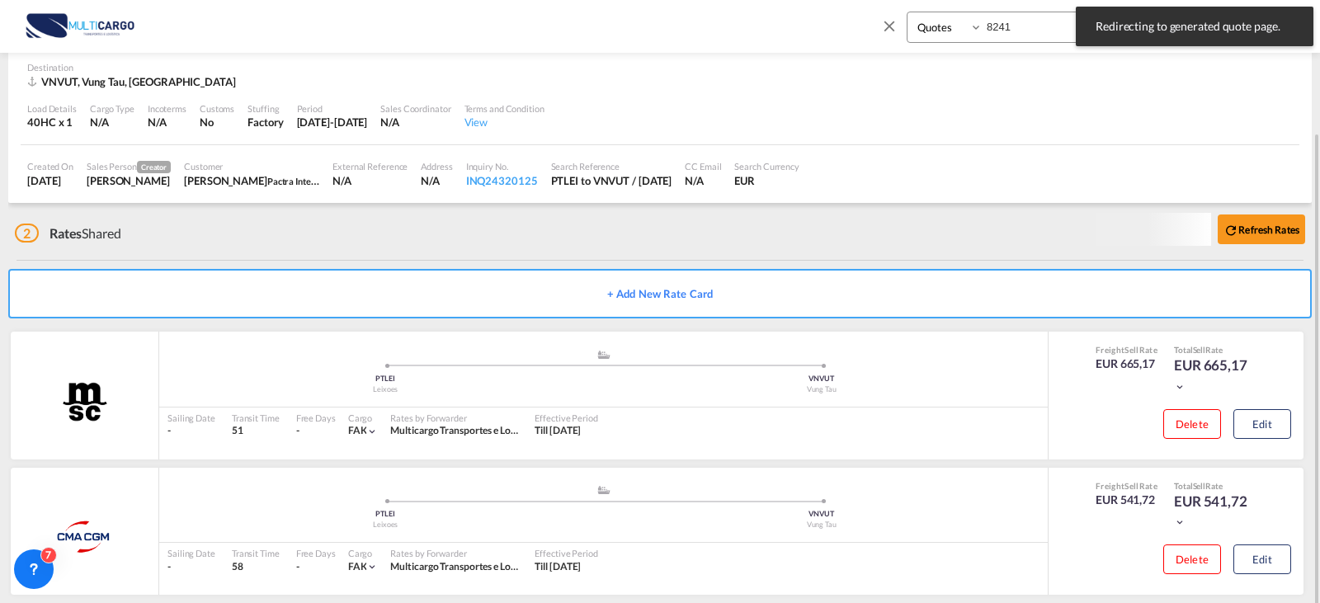
scroll to position [137, 0]
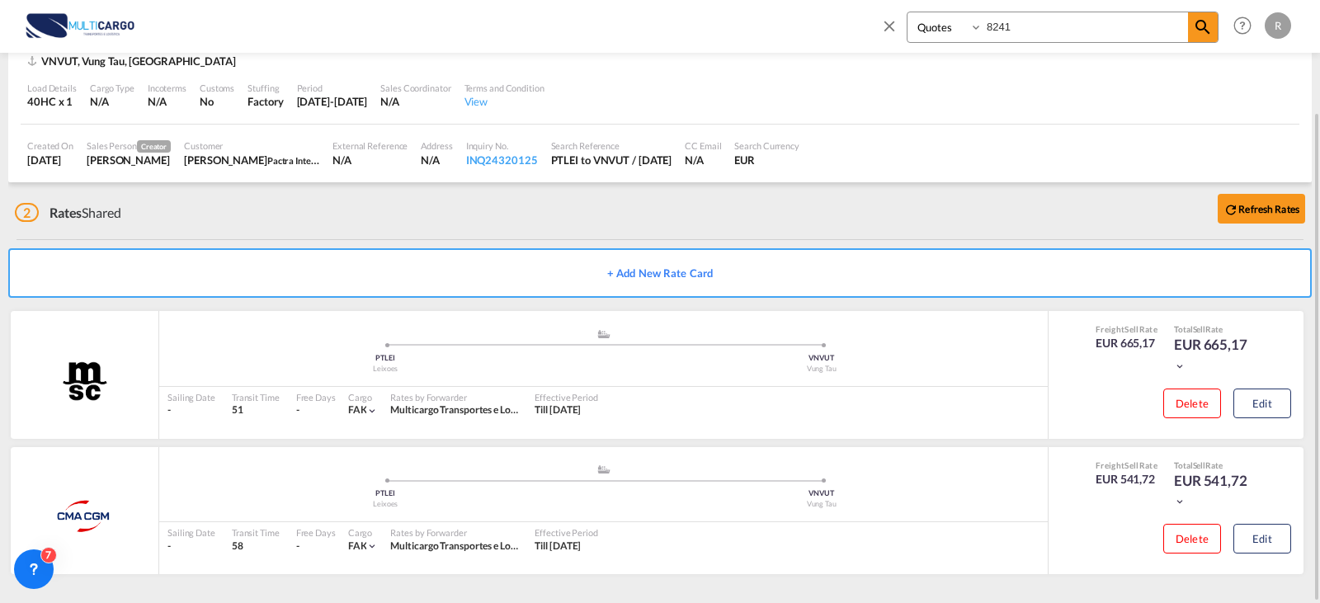
click at [1054, 30] on input "8241" at bounding box center [1085, 26] width 205 height 29
type input "8"
type input "7776"
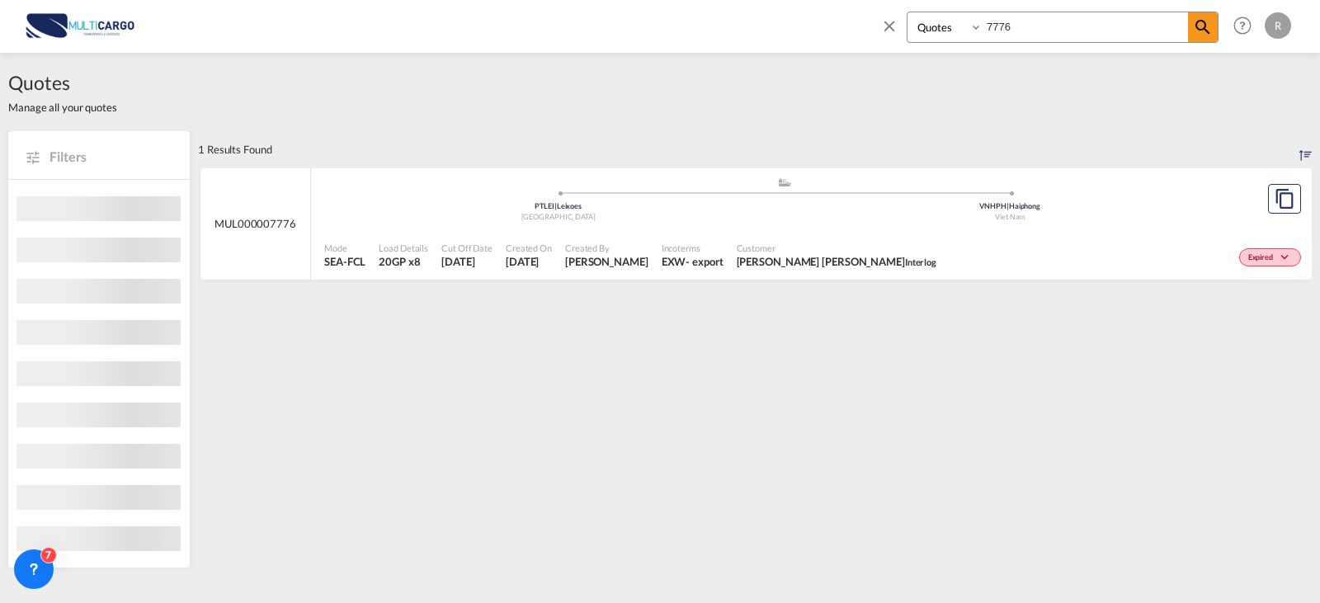
click at [1018, 31] on input "7776" at bounding box center [1085, 26] width 205 height 29
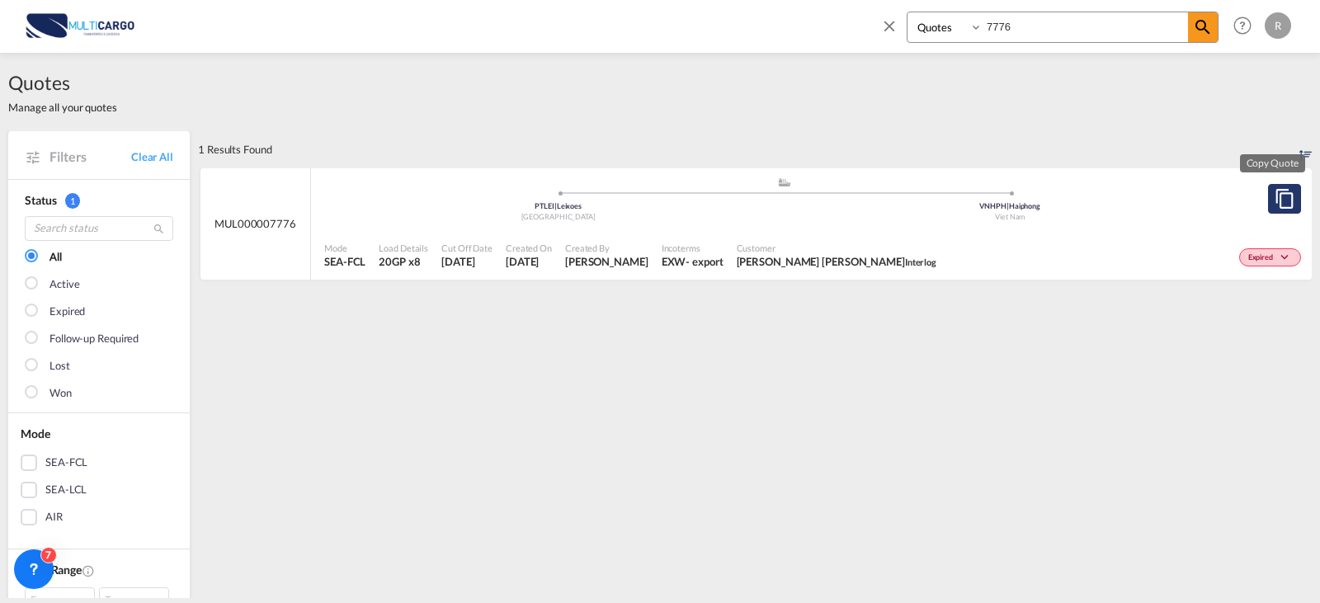
click at [1275, 201] on md-icon "assets/icons/custom/copyQuote.svg" at bounding box center [1285, 199] width 20 height 20
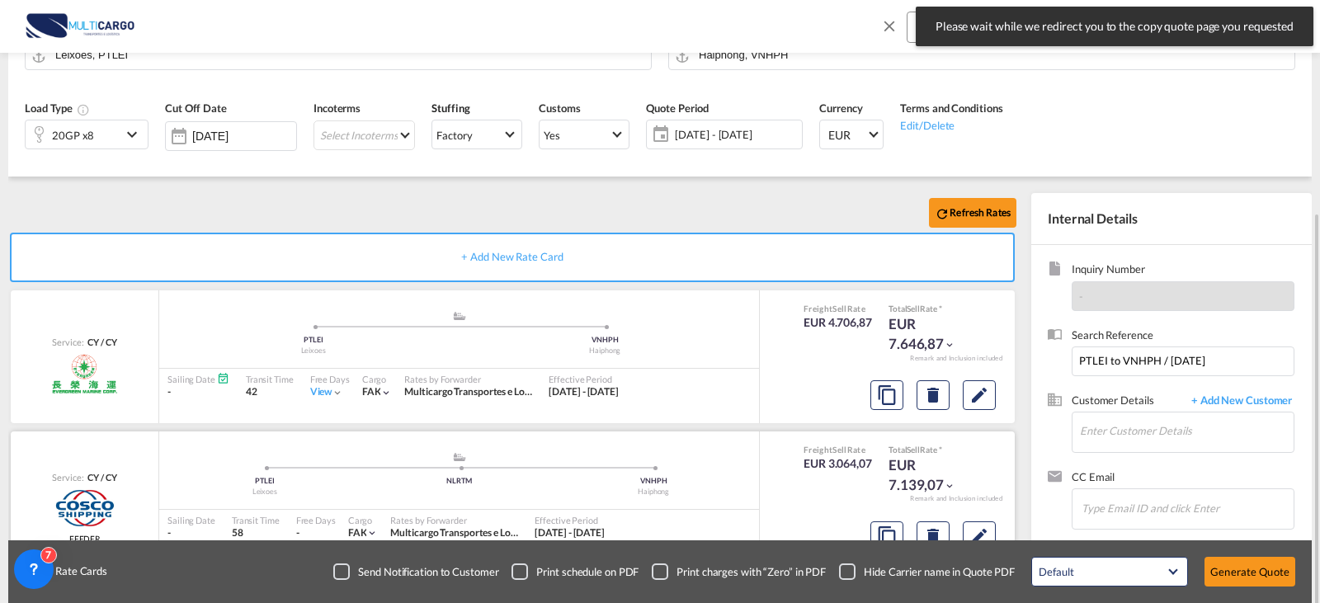
scroll to position [218, 0]
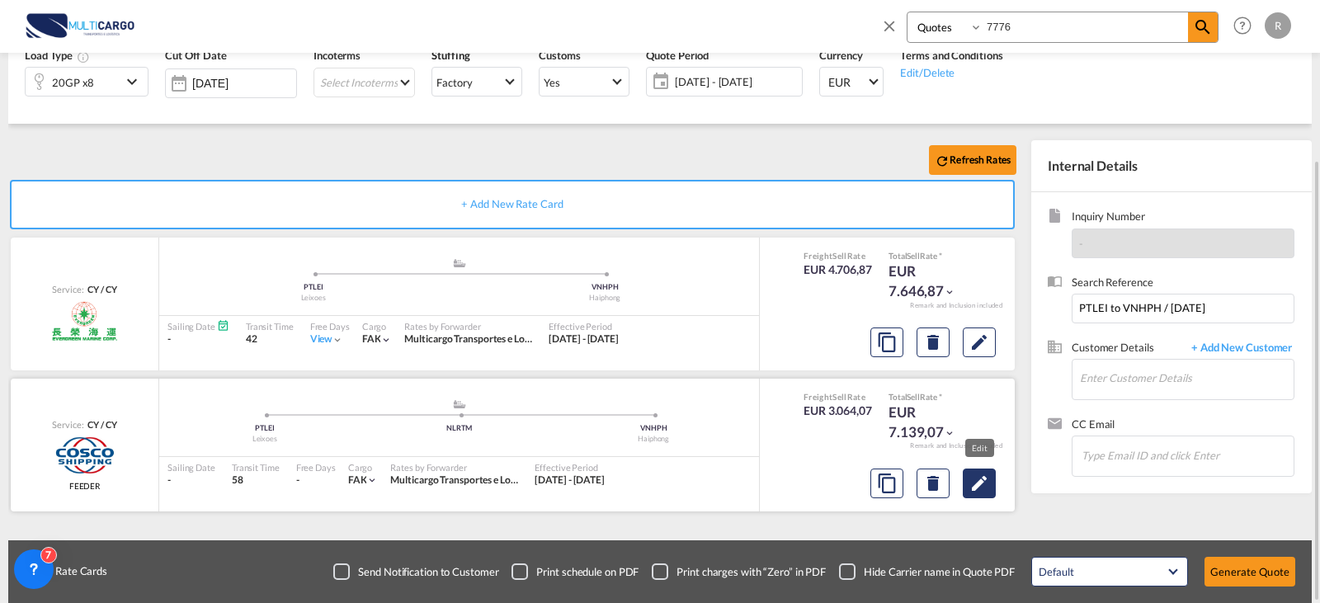
click at [976, 483] on md-icon "Edit" at bounding box center [979, 484] width 20 height 20
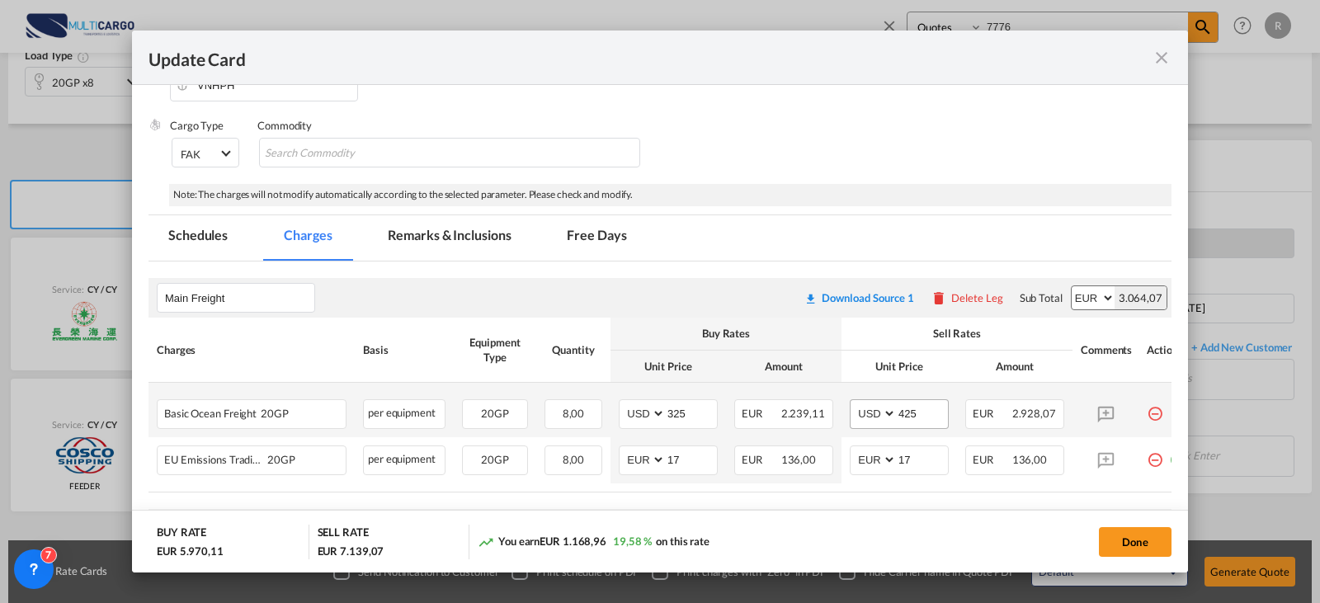
scroll to position [330, 0]
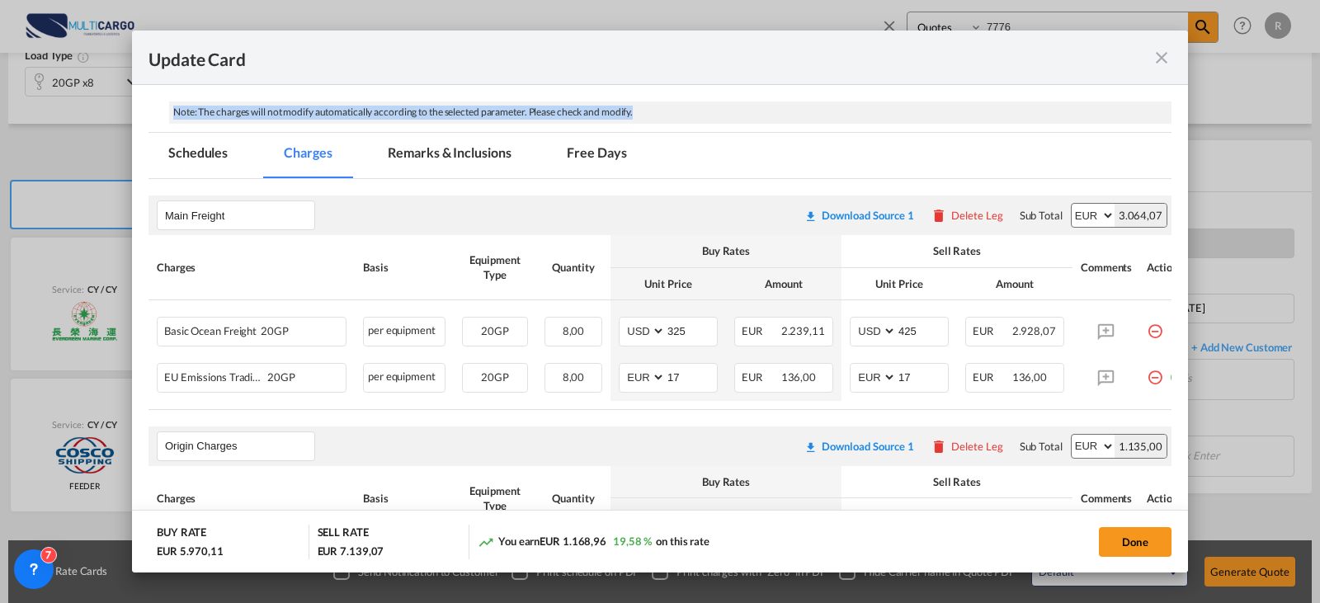
drag, startPoint x: 950, startPoint y: 170, endPoint x: 948, endPoint y: 123, distance: 47.1
click at [948, 125] on add-new-rate "Update Card Port of [GEOGRAPHIC_DATA] PTLEI T/S NLRTM Liner/Carrier COSCO Atlan…" at bounding box center [660, 302] width 1056 height 543
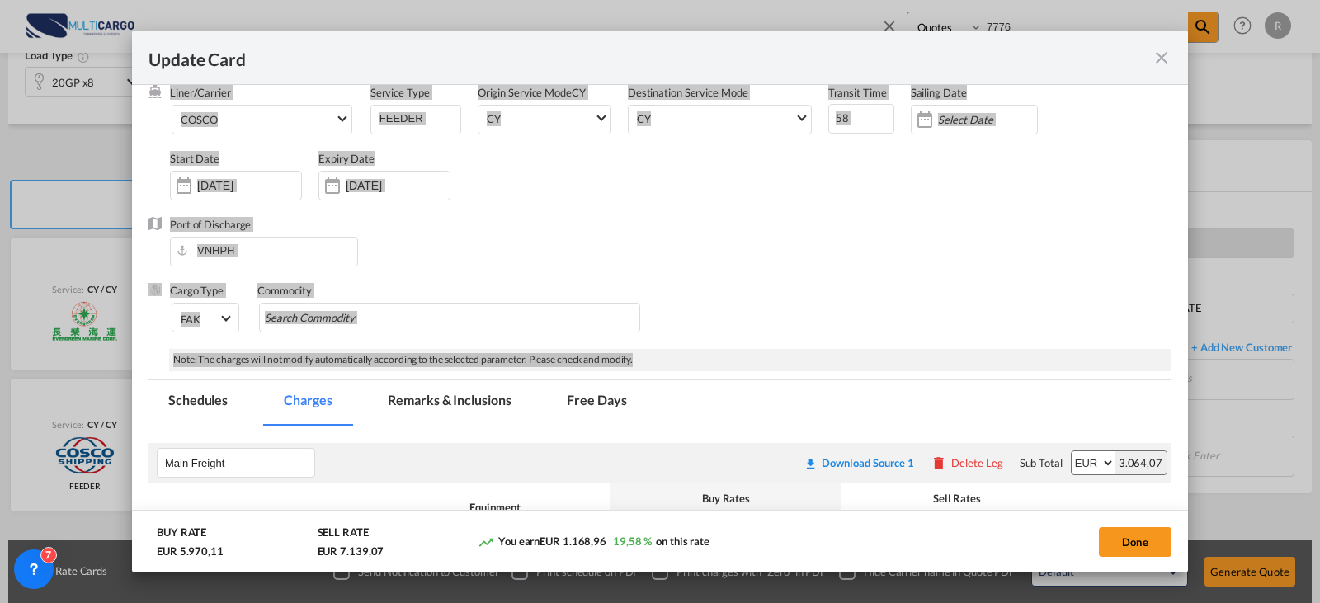
scroll to position [0, 0]
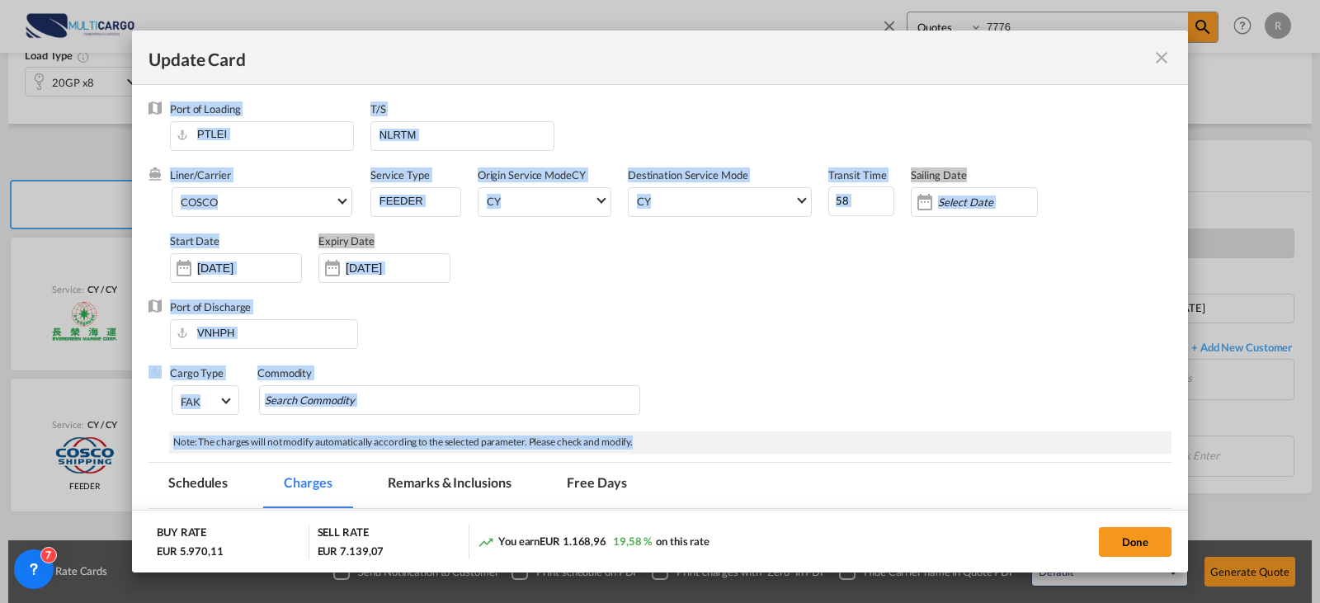
click at [485, 285] on div "Liner/Carrier COSCO Atlantic Container Line (ACL) [PERSON_NAME] Transport ([GEO…" at bounding box center [671, 233] width 1002 height 132
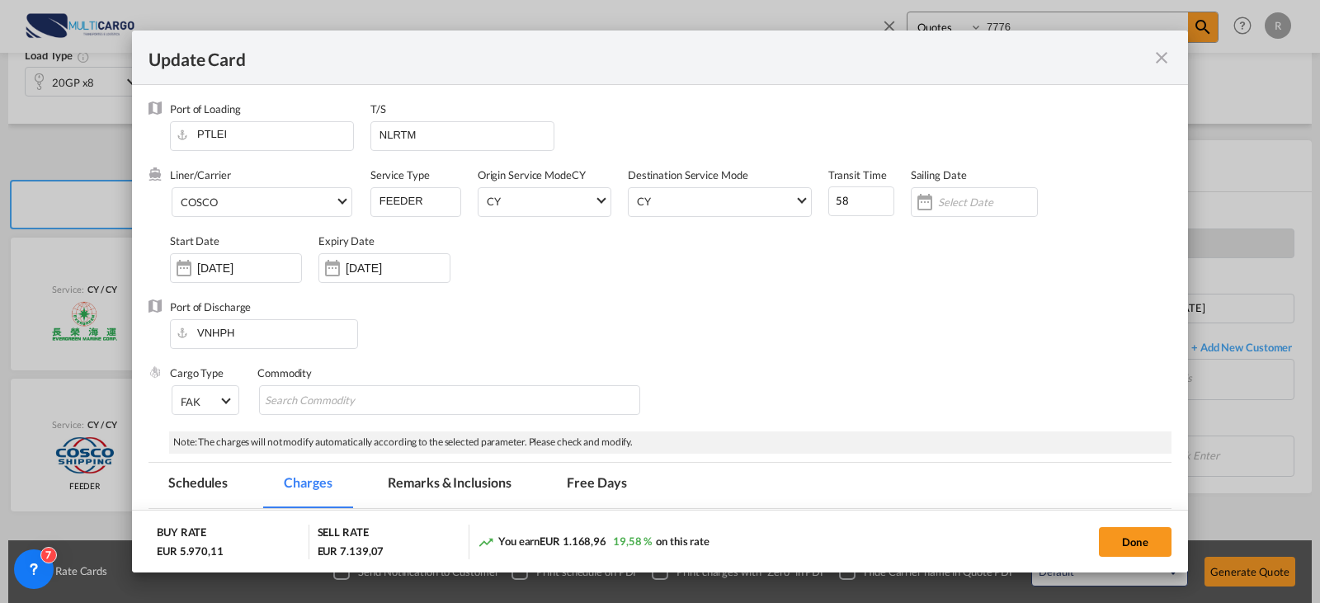
drag, startPoint x: 1042, startPoint y: 371, endPoint x: 1023, endPoint y: 382, distance: 21.8
click at [1042, 371] on div "Cargo Type FAK FAK GCR GDSM General Cargo Hazardous Cargo Ambient Foodstuff Chi…" at bounding box center [671, 399] width 1002 height 66
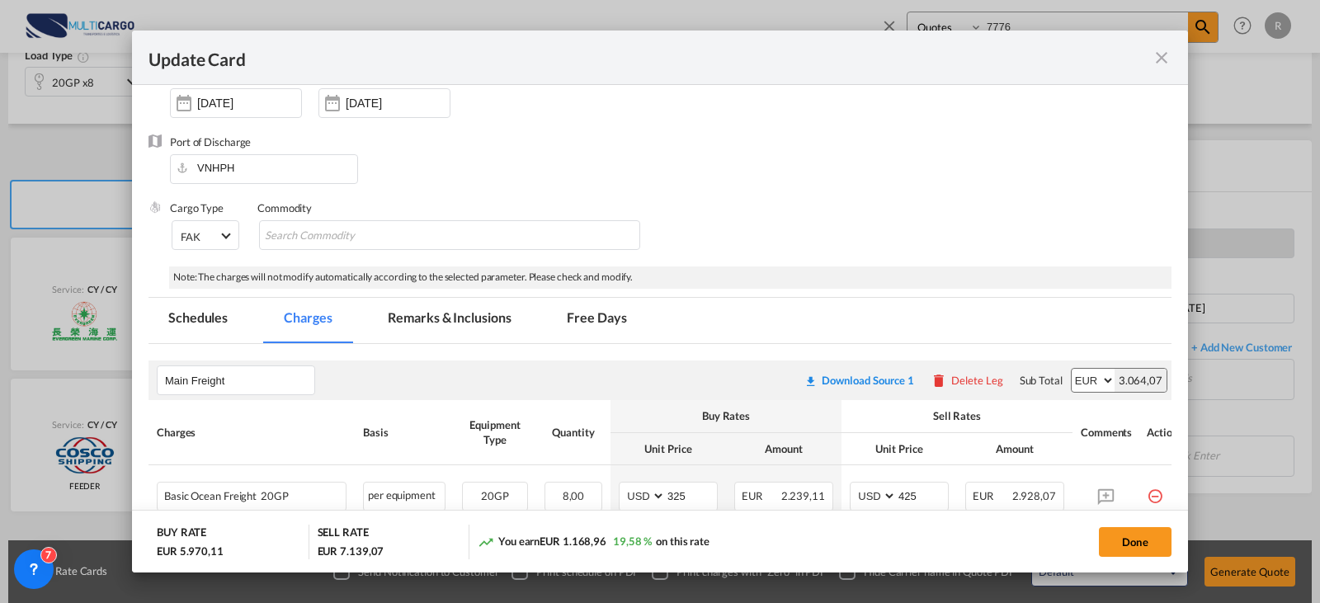
scroll to position [248, 0]
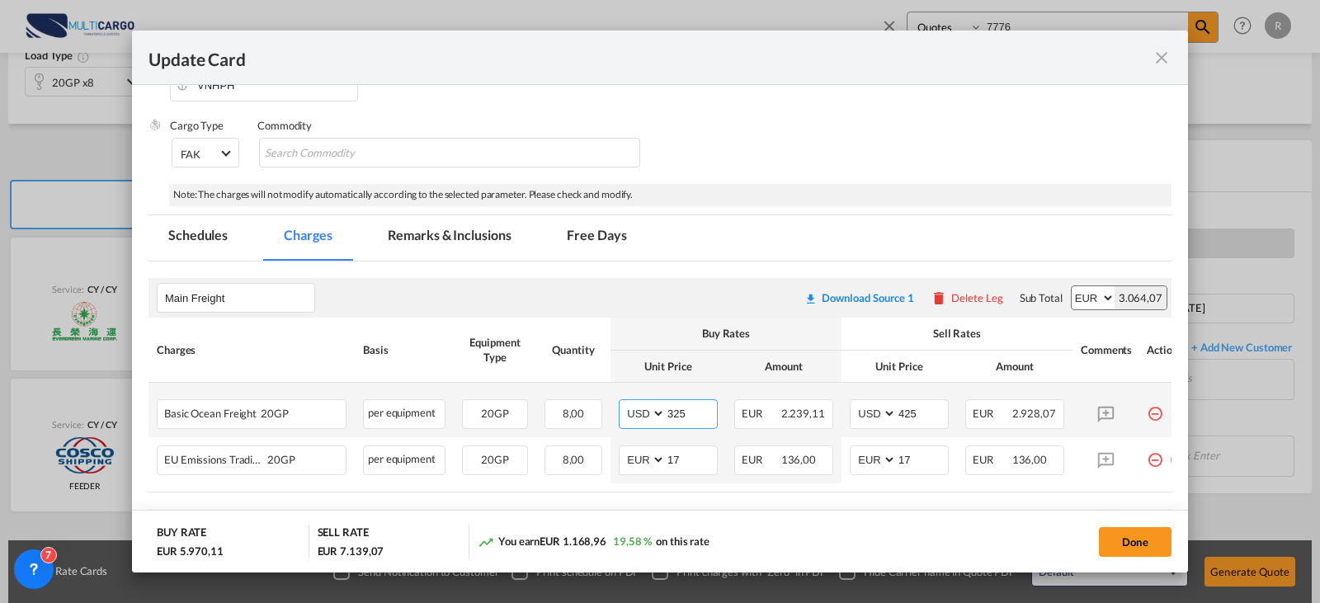
click at [716, 413] on input "325" at bounding box center [691, 412] width 51 height 25
drag, startPoint x: 676, startPoint y: 413, endPoint x: 622, endPoint y: 416, distance: 53.7
click at [622, 416] on md-input-container "AED AFN ALL AMD ANG AOA ARS AUD AWG AZN BAM BBD BDT BGN BHD BIF BMD BND [PERSON…" at bounding box center [668, 414] width 99 height 30
type input "6"
type input "565"
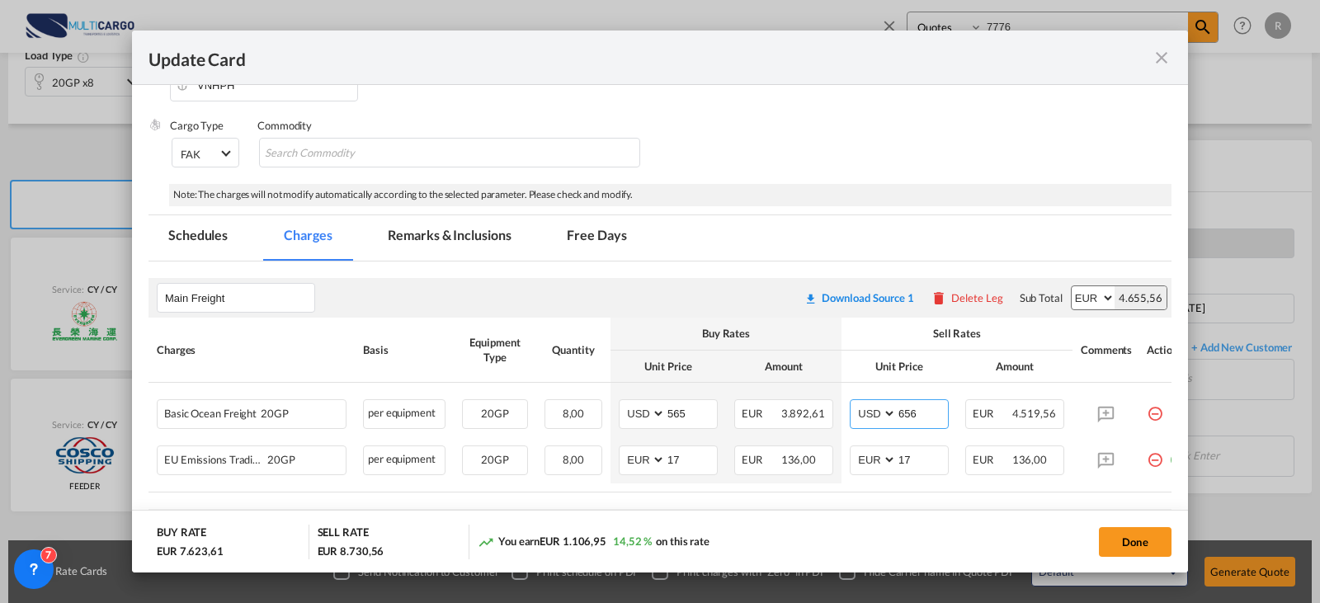
type input "656"
click at [1145, 528] on button "Done" at bounding box center [1135, 542] width 73 height 30
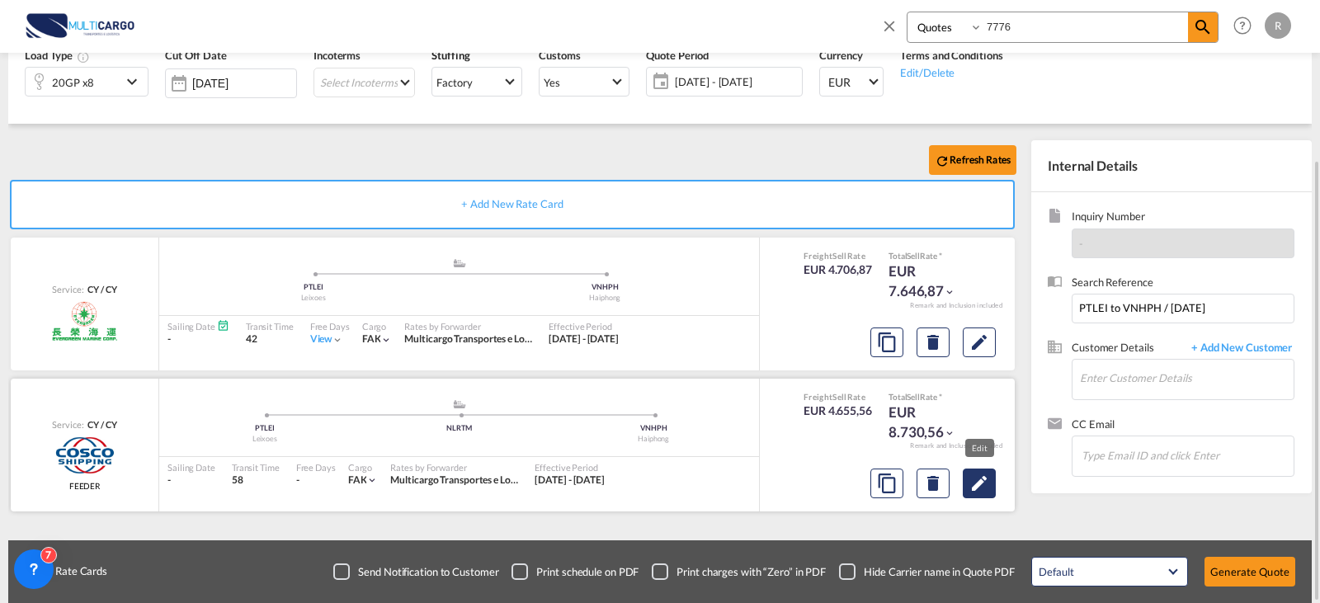
click at [983, 485] on md-icon "Edit" at bounding box center [979, 484] width 20 height 20
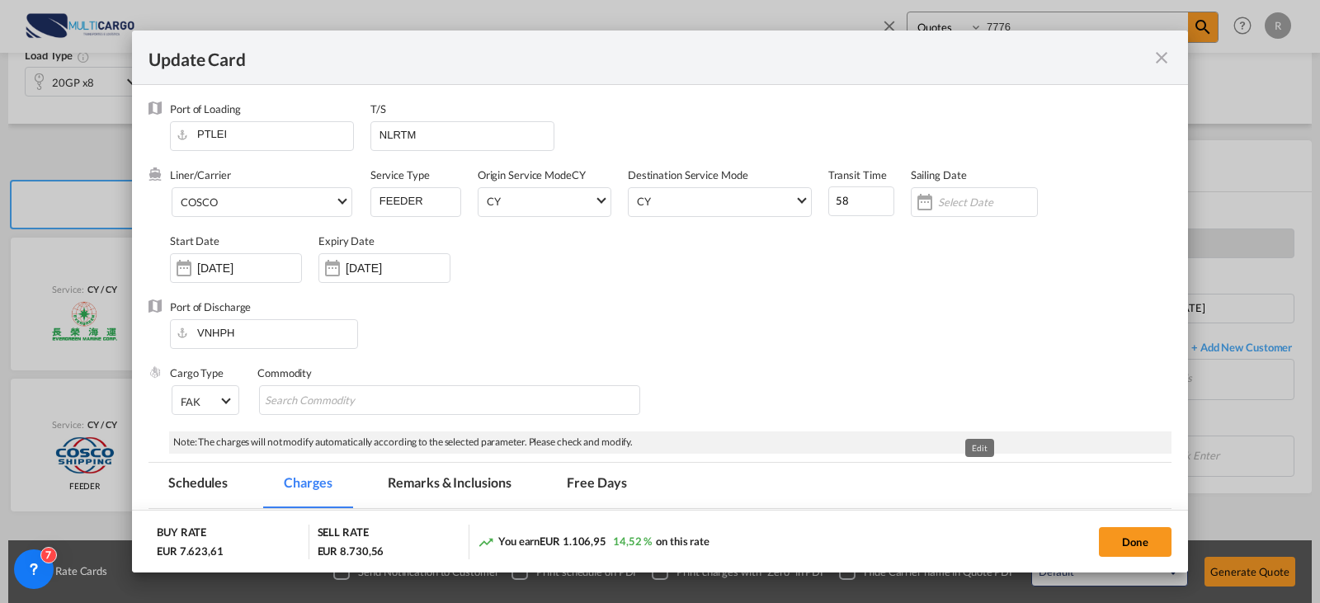
click at [986, 495] on add-new-rate "Update Card Port of [GEOGRAPHIC_DATA] PTLEI T/S NLRTM Liner/Carrier COSCO Atlan…" at bounding box center [660, 302] width 1056 height 543
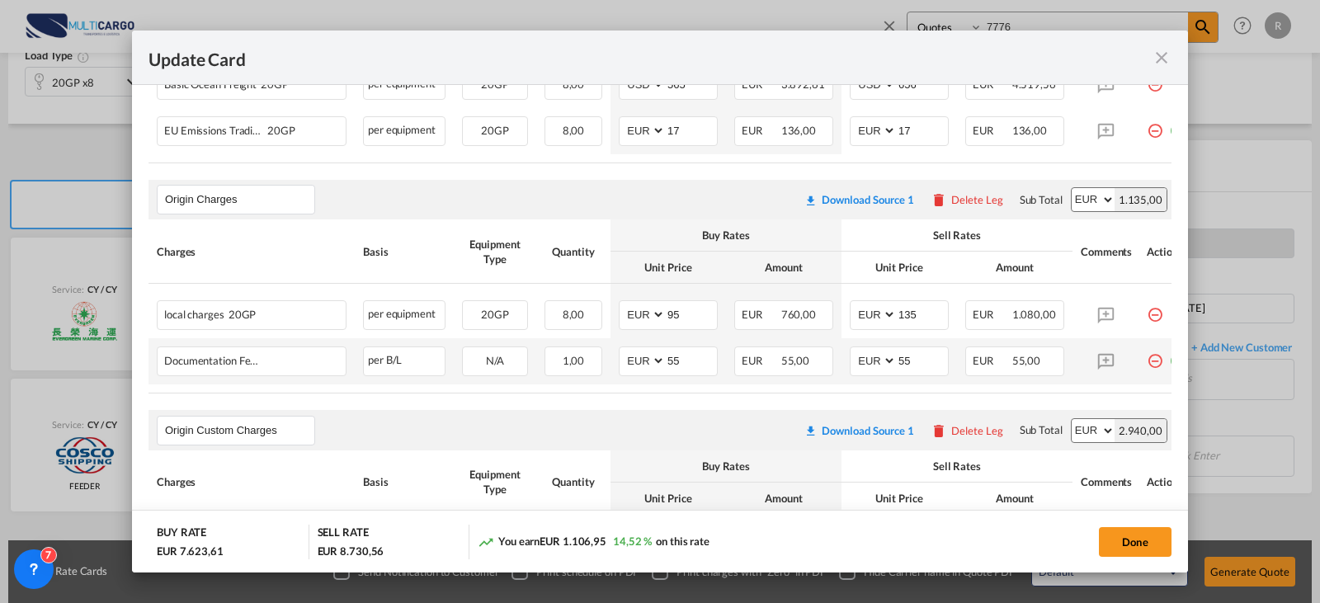
scroll to position [742, 0]
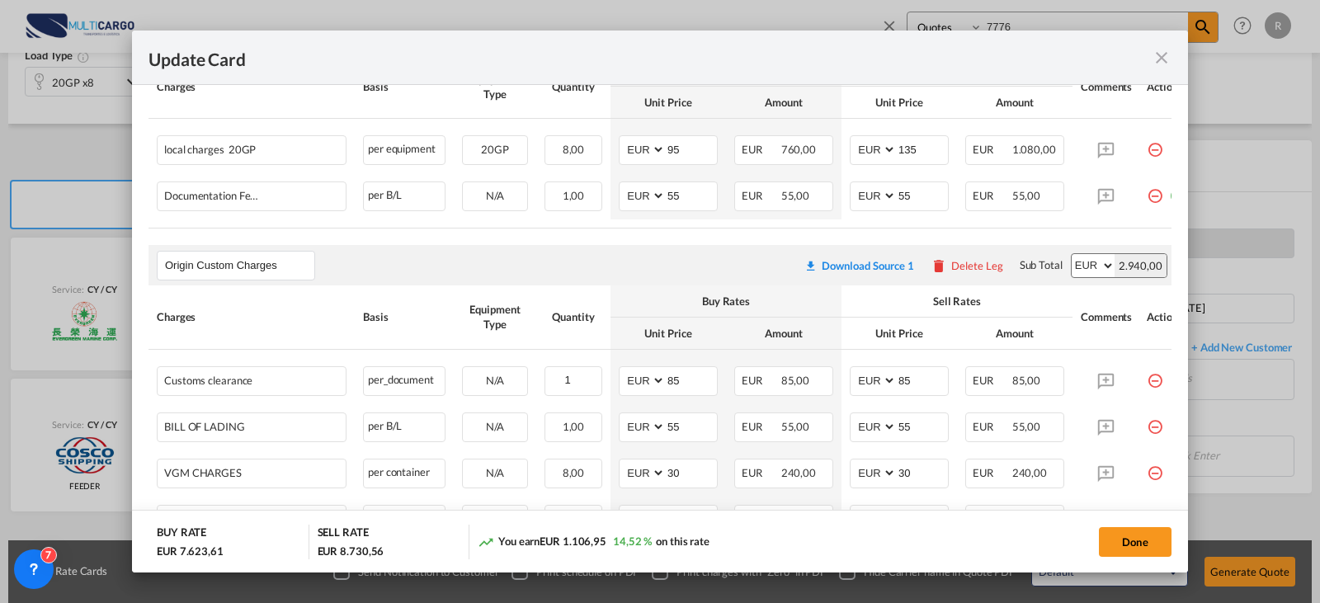
click at [1117, 559] on md-dialog-actions "BUY RATE EUR 7.623,61 SELL RATE EUR 8.730,56 You earn EUR 1.106,95 14,52 % on t…" at bounding box center [660, 541] width 1056 height 63
click at [1123, 544] on button "Done" at bounding box center [1135, 542] width 73 height 30
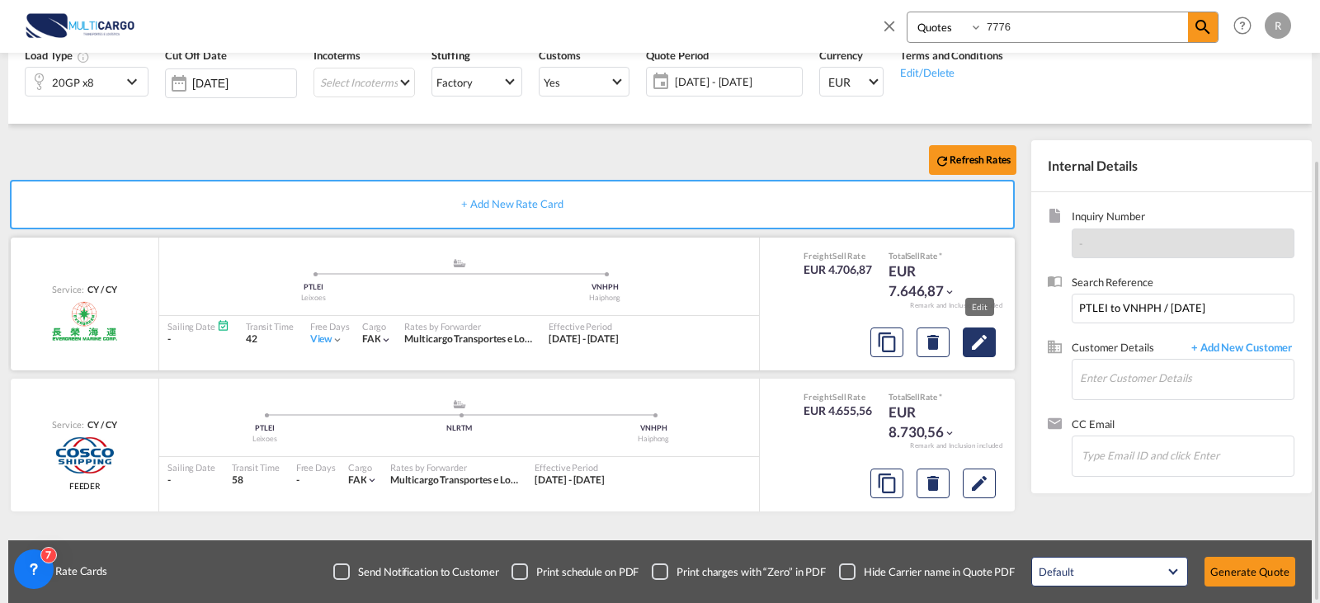
click at [970, 342] on md-icon "Edit" at bounding box center [979, 343] width 20 height 20
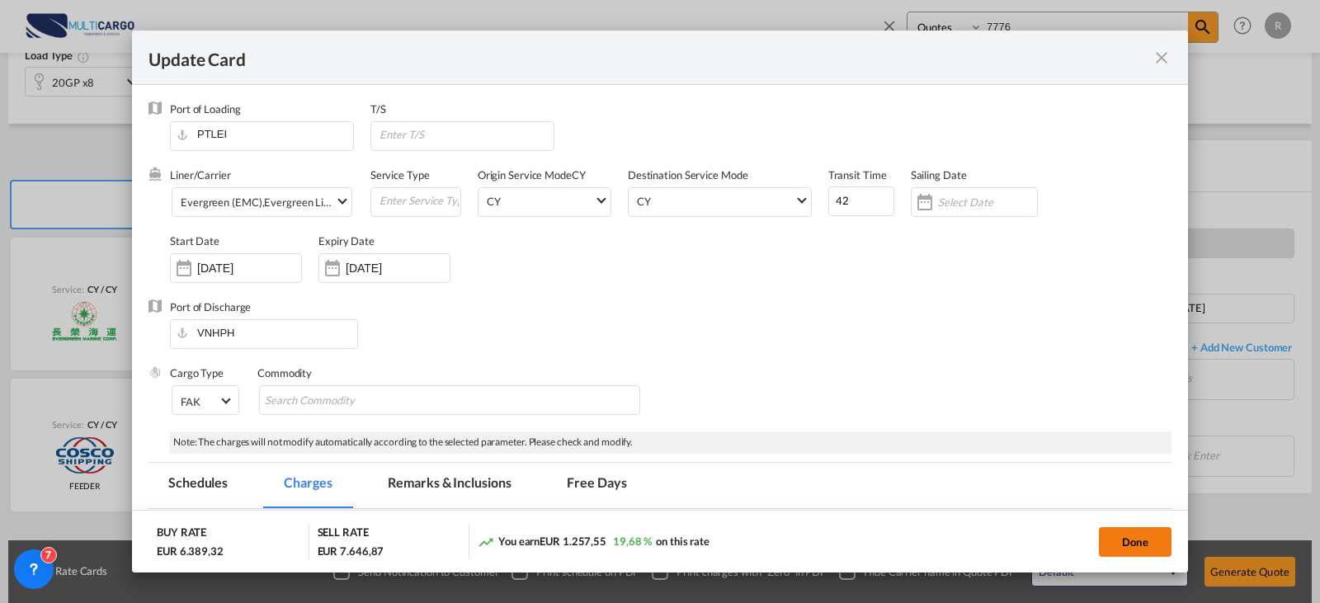
click at [1112, 539] on button "Done" at bounding box center [1135, 542] width 73 height 30
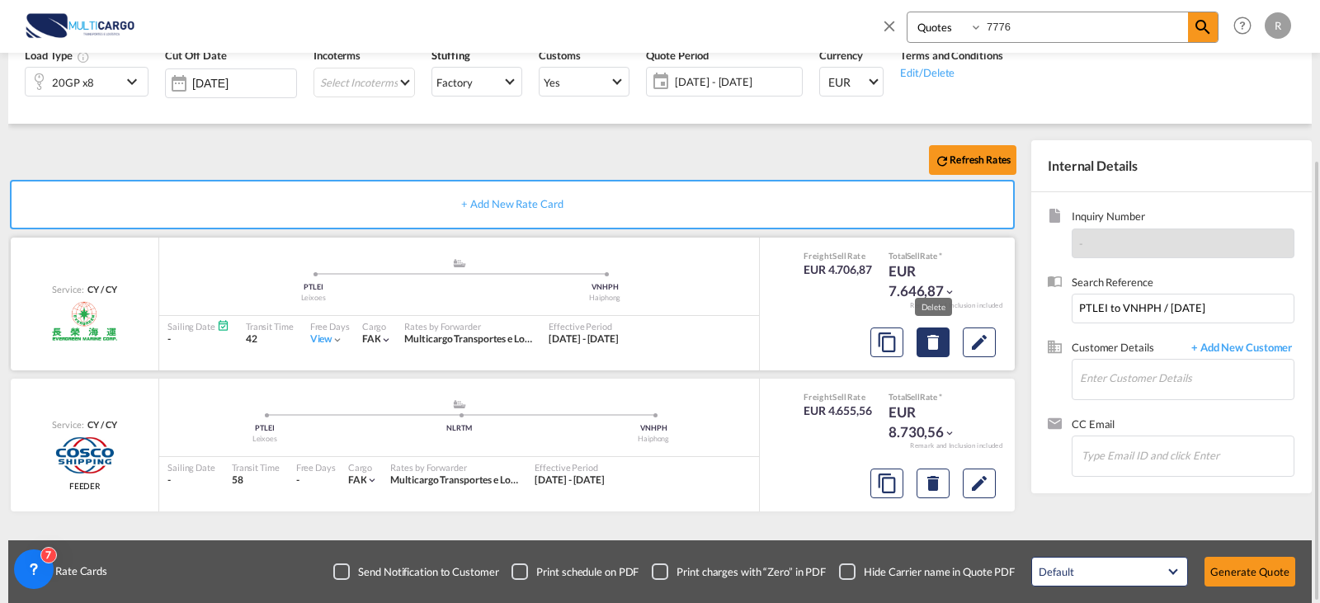
click at [925, 347] on md-icon "Delete" at bounding box center [933, 343] width 20 height 20
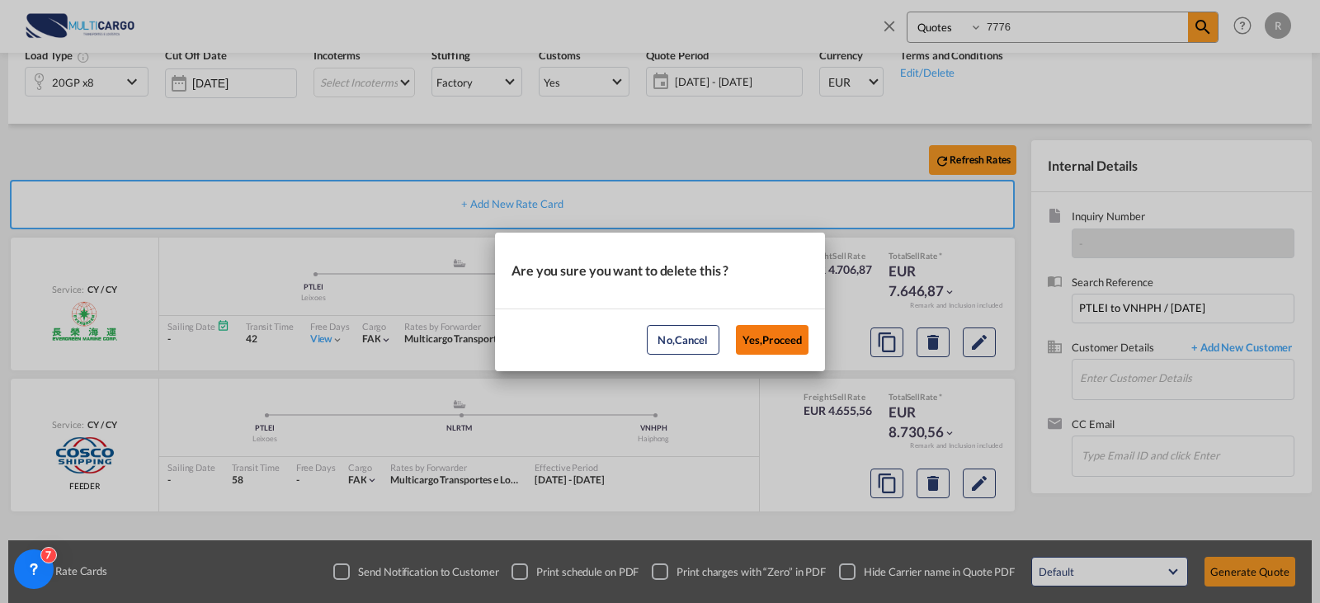
click at [772, 329] on button "Yes,Proceed" at bounding box center [772, 340] width 73 height 30
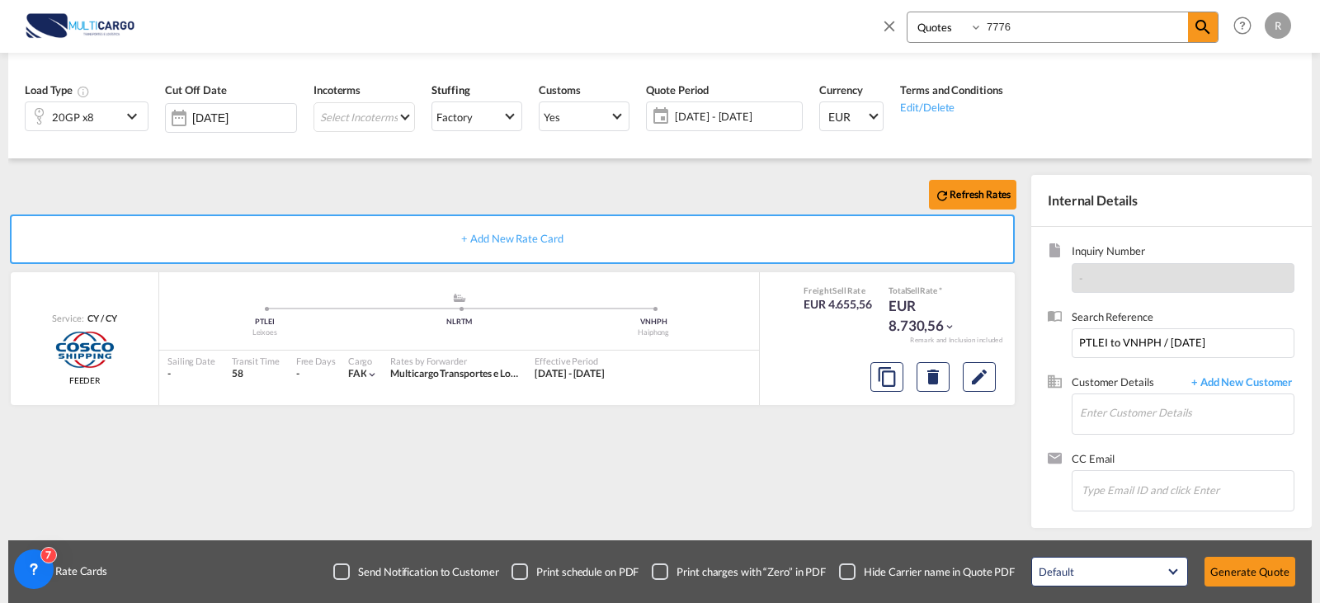
scroll to position [183, 0]
click at [728, 112] on span "[DATE] - [DATE]" at bounding box center [736, 116] width 123 height 15
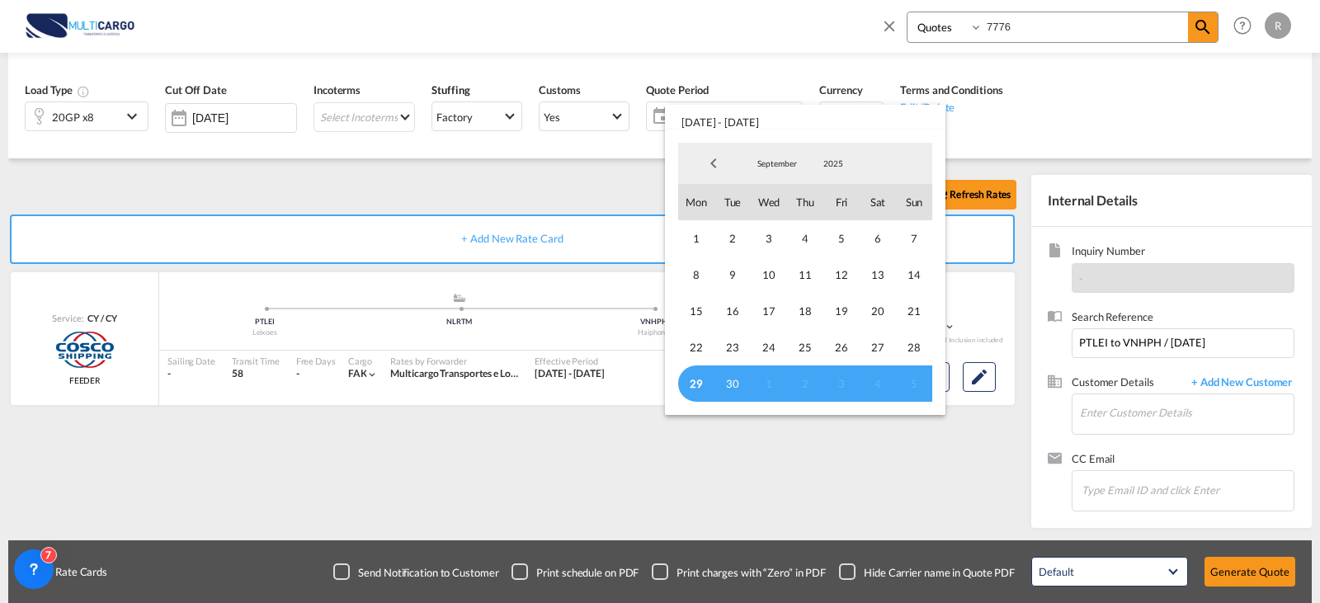
click at [779, 165] on span "September" at bounding box center [777, 164] width 53 height 12
click at [772, 210] on md-option "October" at bounding box center [794, 204] width 112 height 40
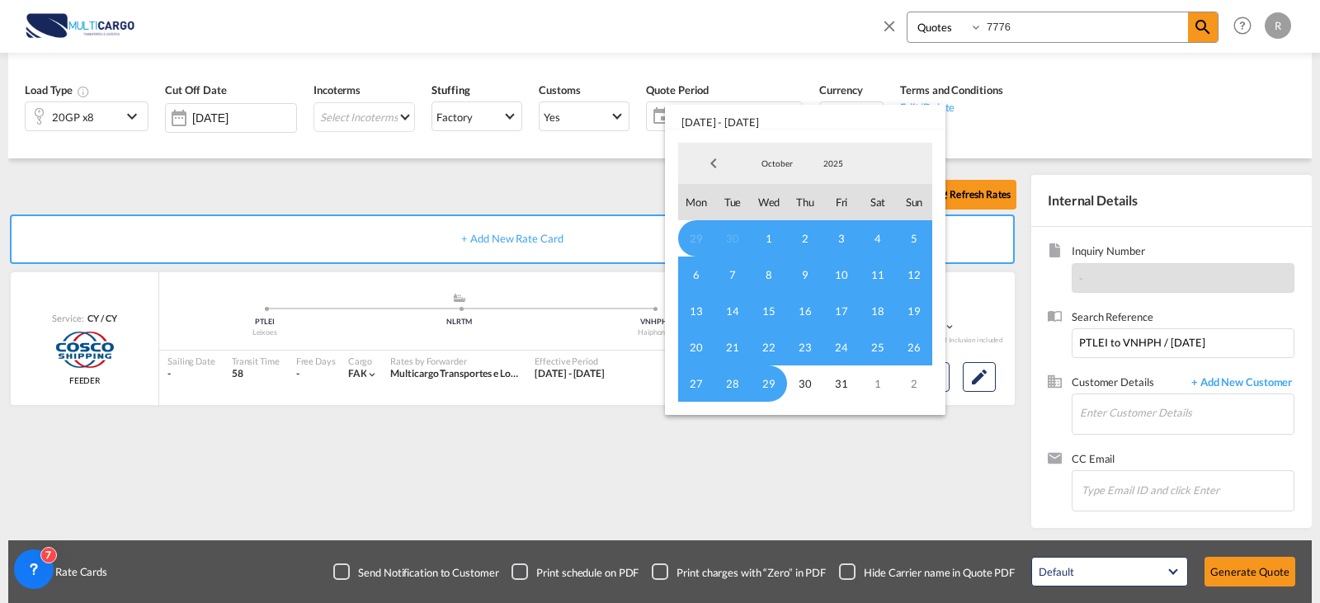
click at [771, 233] on span "1" at bounding box center [769, 238] width 36 height 36
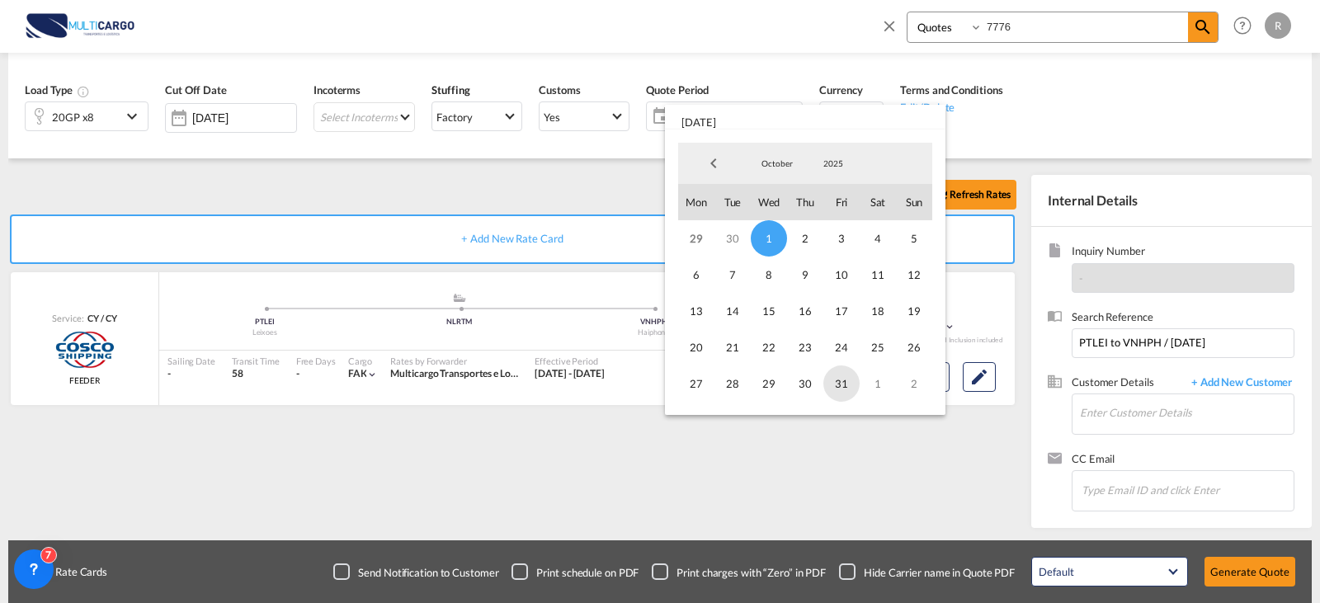
click at [837, 383] on span "31" at bounding box center [841, 384] width 36 height 36
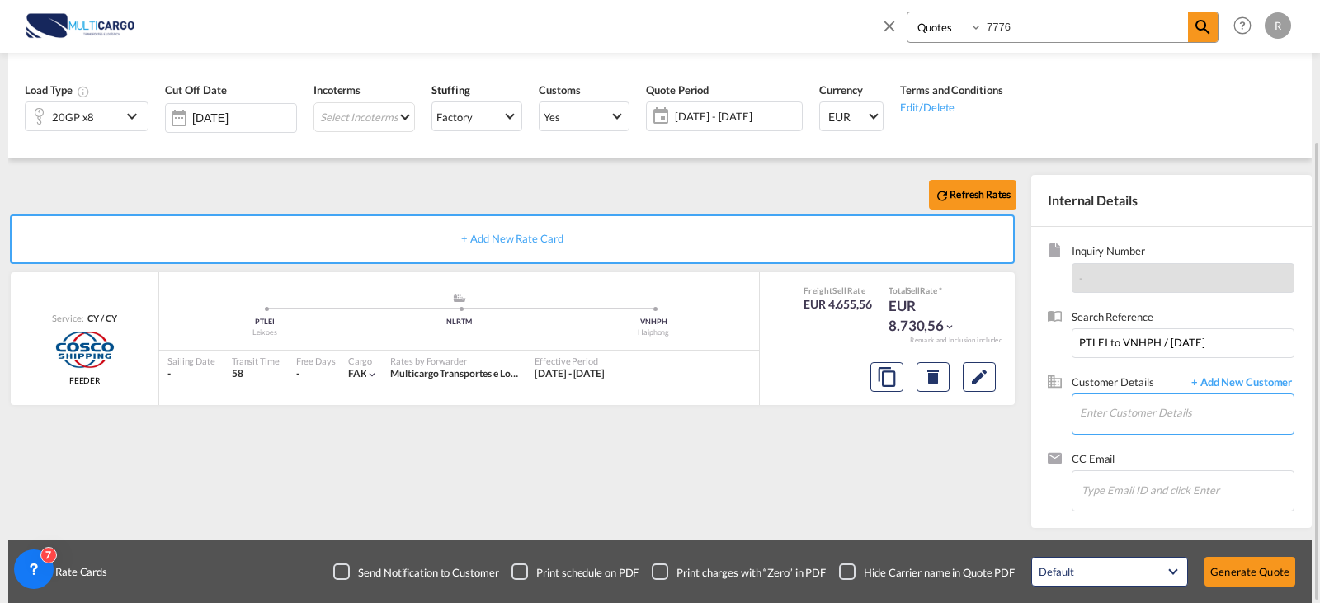
click at [1177, 422] on input "Enter Customer Details" at bounding box center [1187, 412] width 214 height 37
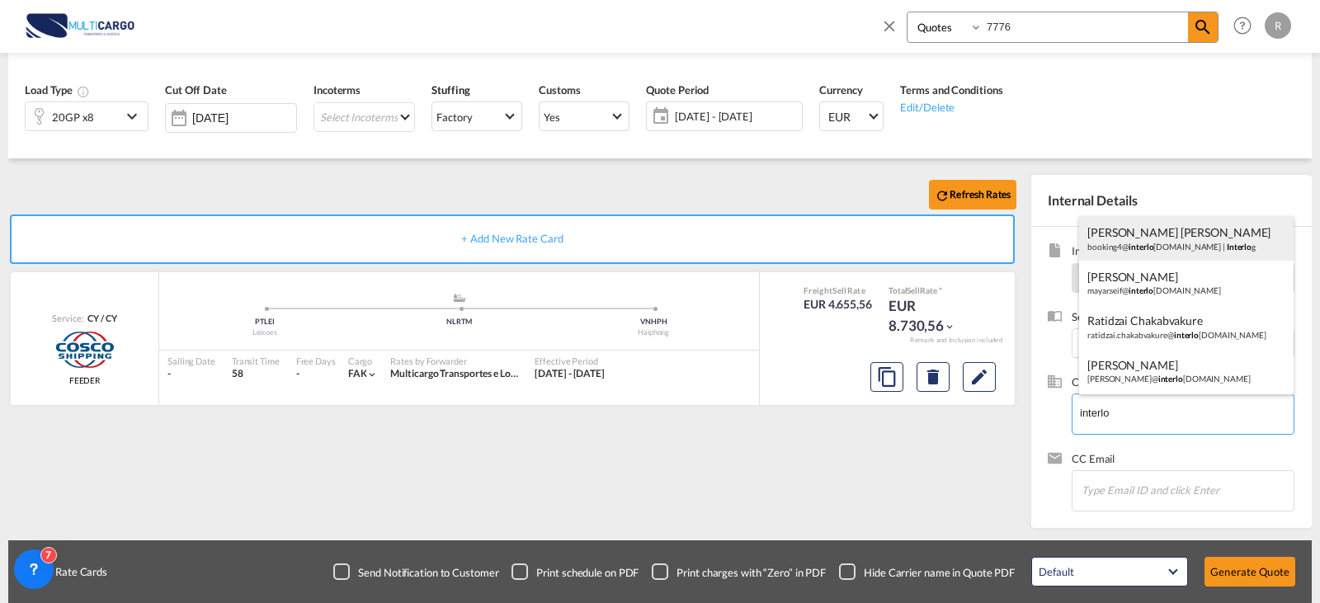
click at [1193, 238] on div "[PERSON_NAME] [PERSON_NAME] booking4@ interlo [DOMAIN_NAME] | Interlo g" at bounding box center [1186, 238] width 215 height 45
type input "Interlog, [PERSON_NAME] [PERSON_NAME], [EMAIL_ADDRESS][DOMAIN_NAME]"
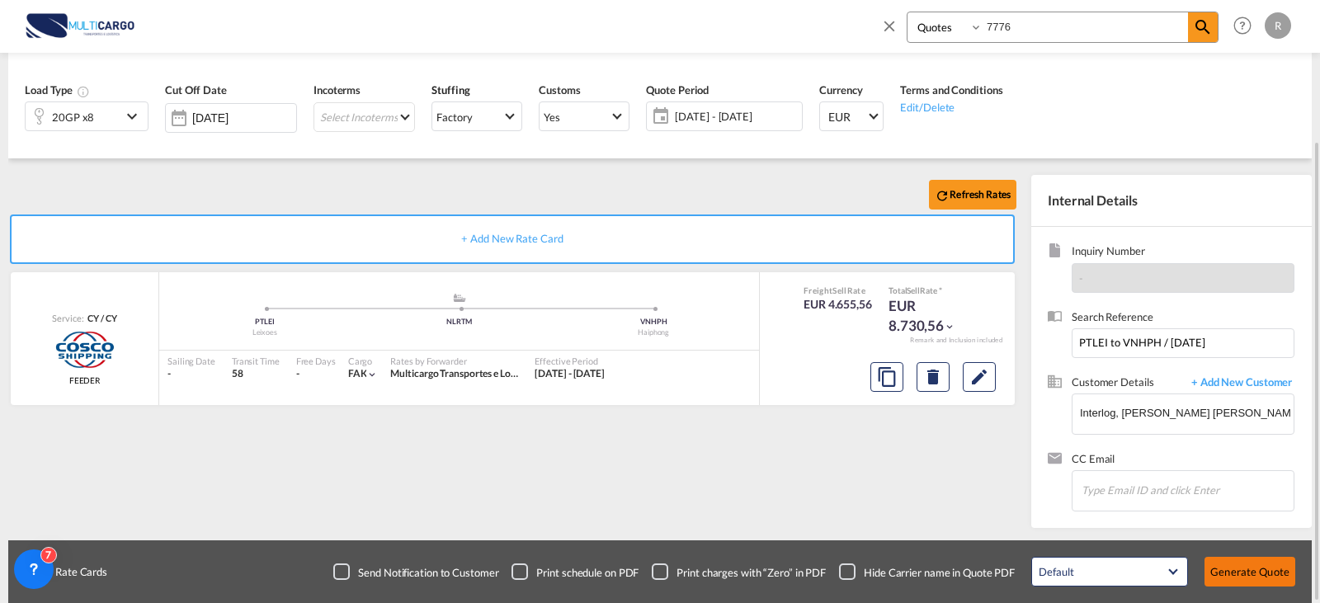
click at [1265, 564] on button "Generate Quote" at bounding box center [1250, 572] width 91 height 30
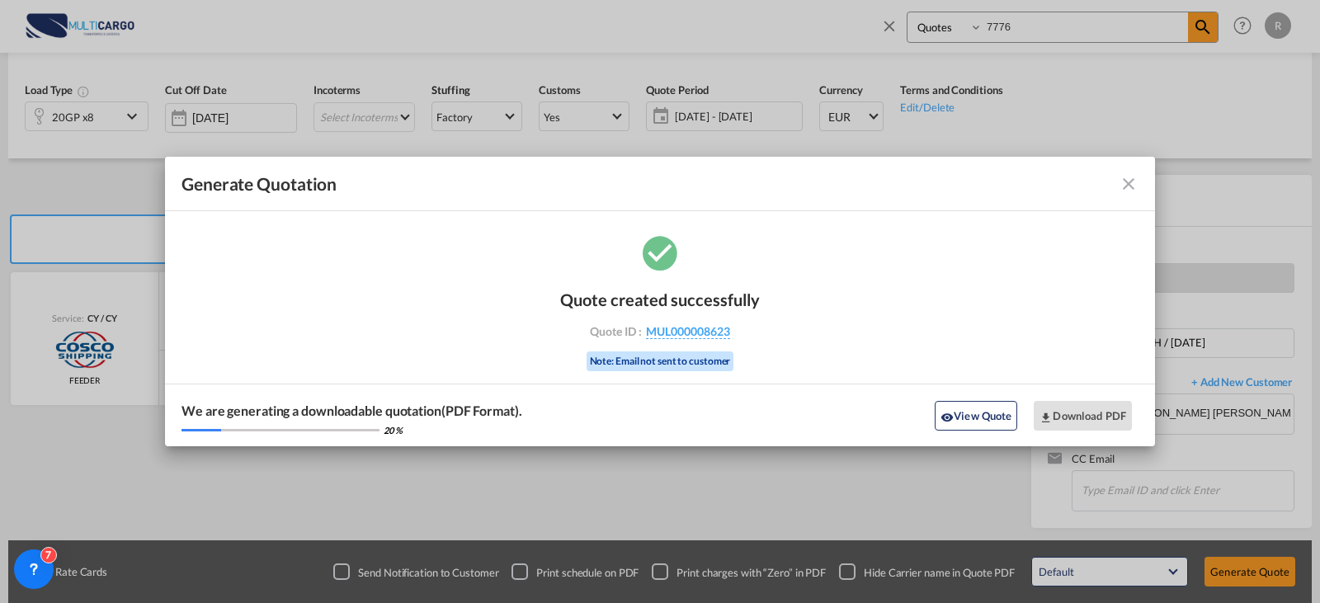
click at [560, 531] on div "Generate Quotation Quote created successfully Quote ID : MUL000008623 Note: Ema…" at bounding box center [660, 301] width 1320 height 603
click at [1068, 424] on button "Download PDF" at bounding box center [1083, 416] width 98 height 30
click at [1129, 179] on md-icon "icon-close fg-AAA8AD cursor m-0" at bounding box center [1129, 184] width 20 height 20
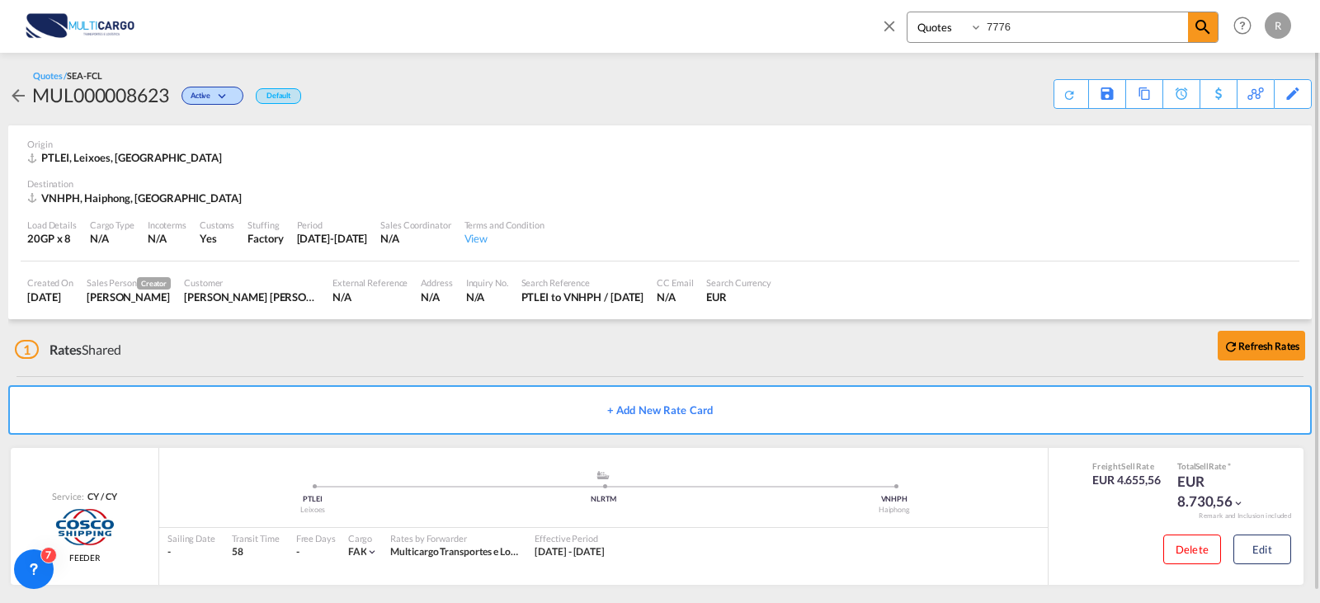
click at [74, 97] on div "MUL000008623" at bounding box center [100, 95] width 137 height 26
click at [23, 97] on md-icon "icon-arrow-left" at bounding box center [18, 96] width 20 height 20
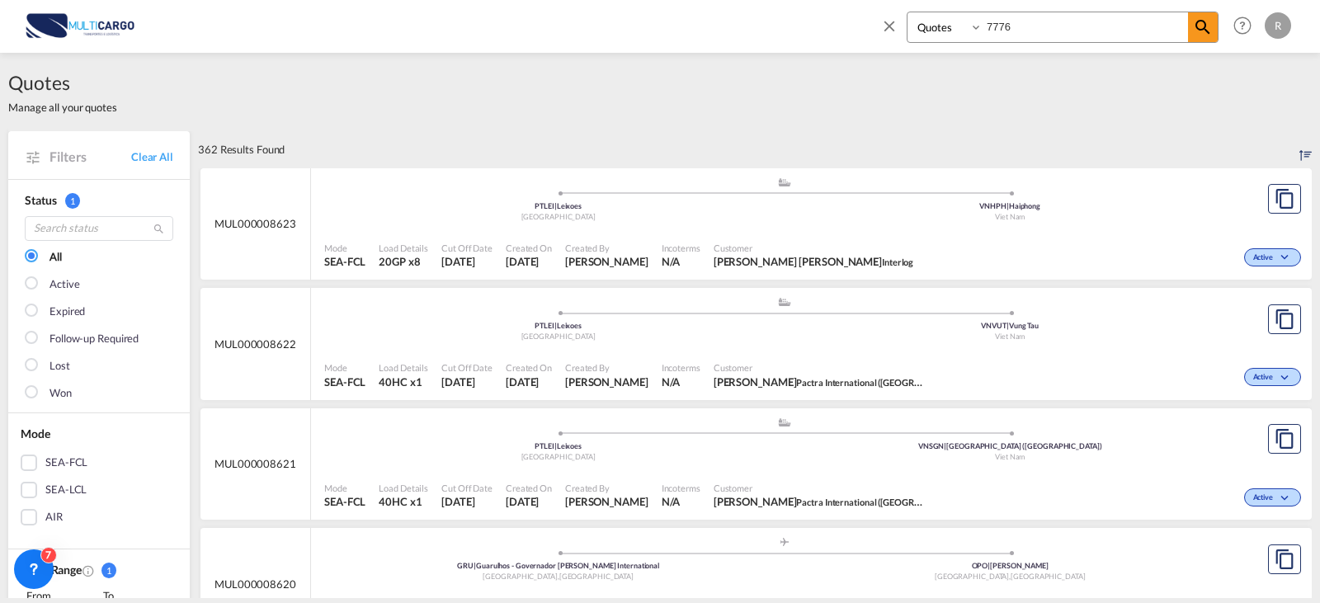
click at [899, 33] on span at bounding box center [893, 32] width 26 height 40
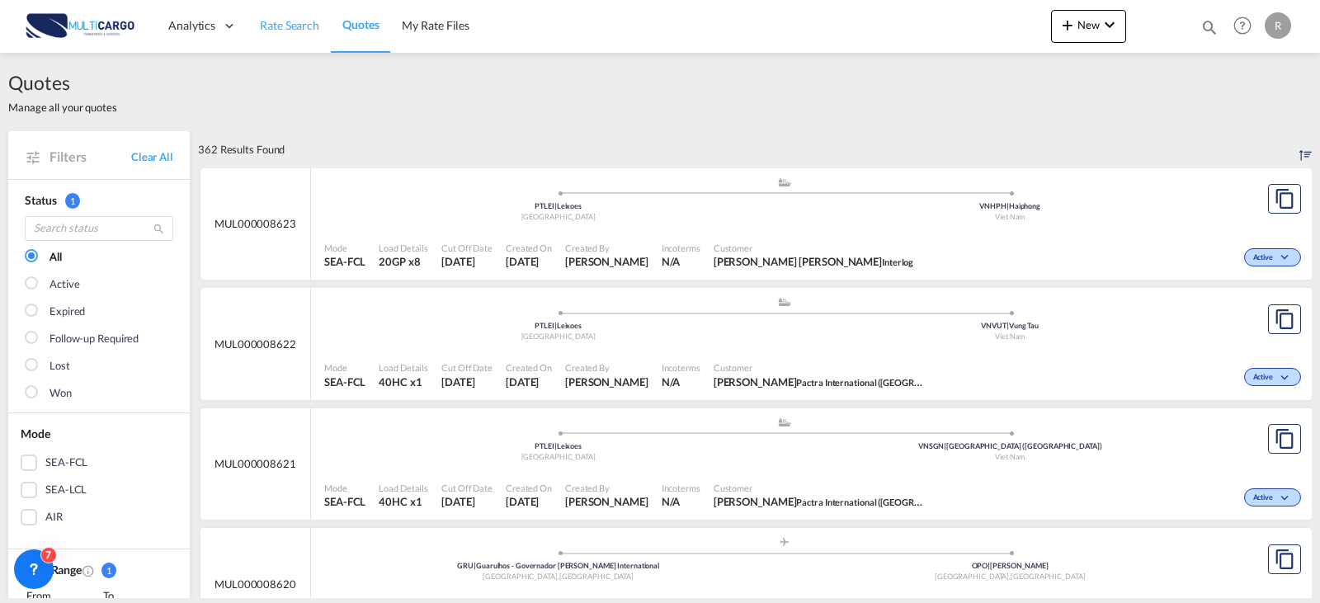
click at [281, 33] on span "Rate Search" at bounding box center [289, 25] width 59 height 17
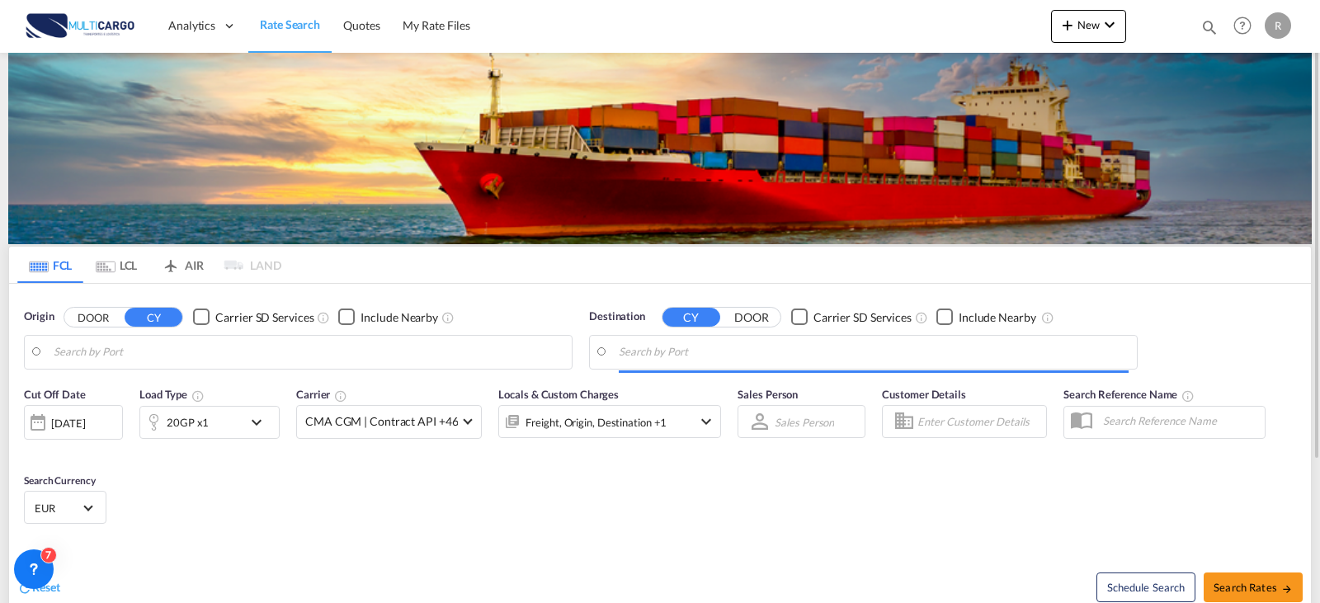
type input "Leixoes, PTLEI"
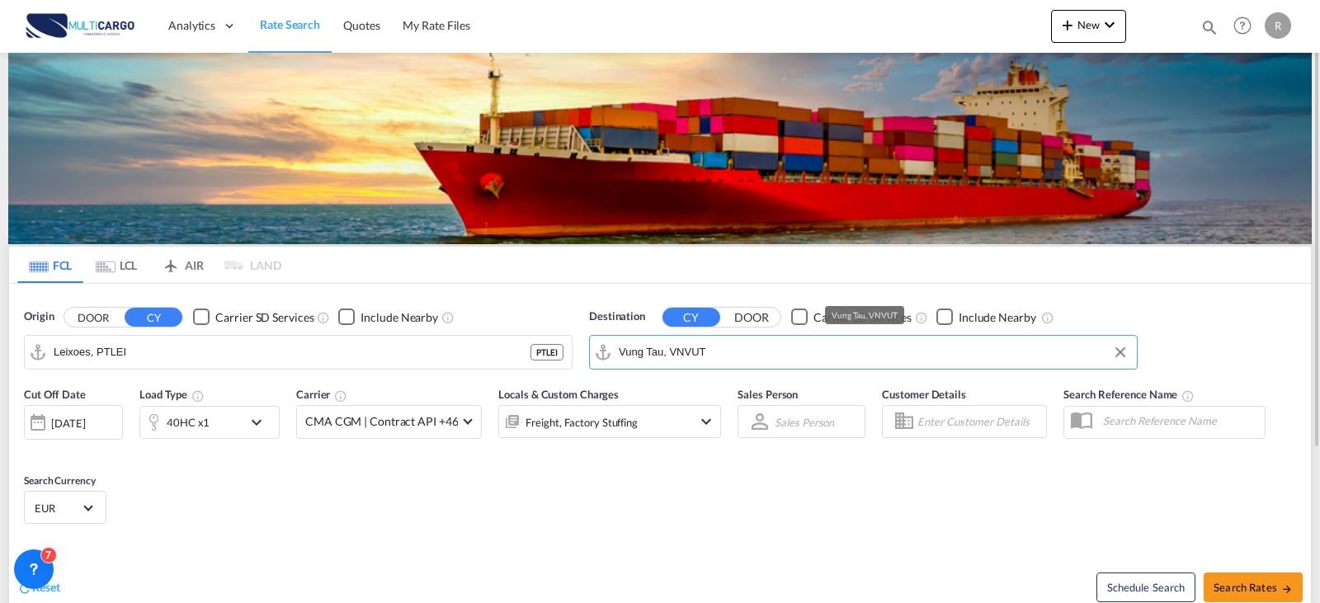
click at [691, 351] on input "Vung Tau, VNVUT" at bounding box center [874, 352] width 510 height 25
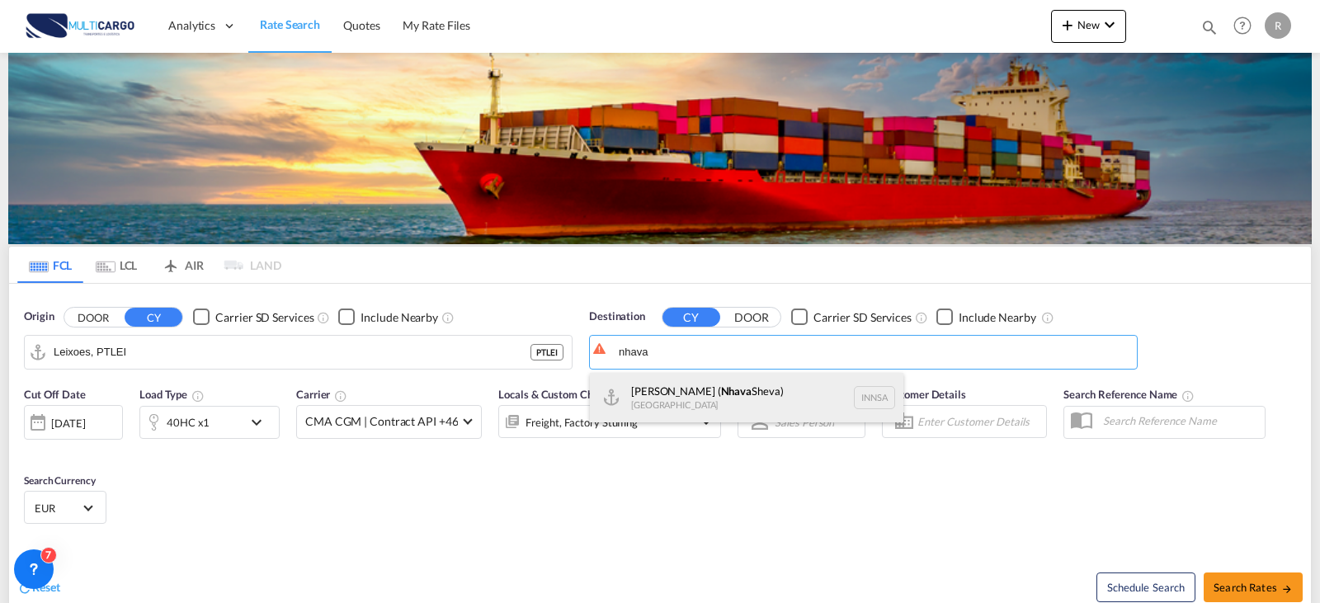
click at [729, 391] on div "[PERSON_NAME] ( [GEOGRAPHIC_DATA]) [GEOGRAPHIC_DATA] [GEOGRAPHIC_DATA]" at bounding box center [747, 398] width 314 height 50
type input "[PERSON_NAME] ([PERSON_NAME]), [GEOGRAPHIC_DATA]"
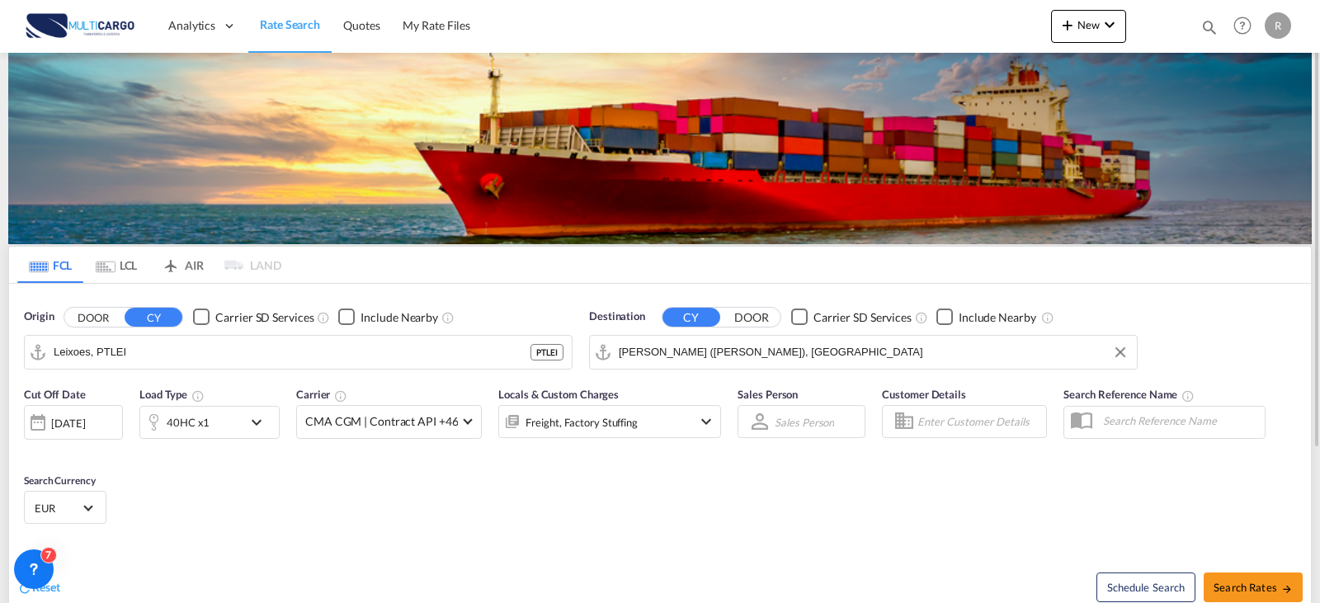
click at [237, 431] on div "40HC x1" at bounding box center [209, 422] width 140 height 33
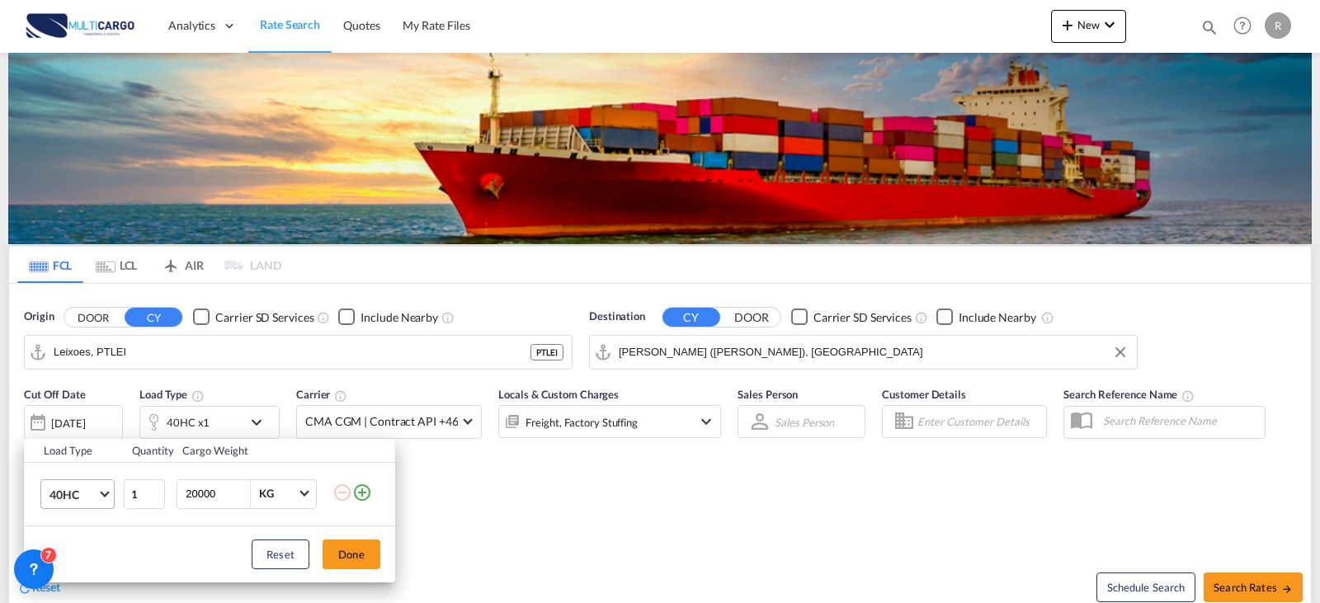
click at [100, 495] on md-select-value "40HC" at bounding box center [81, 494] width 66 height 28
click at [88, 402] on md-option "20GP" at bounding box center [92, 404] width 112 height 40
click at [686, 396] on div "Load Type Quantity Cargo Weight 20GP 1 20000 KG KG Load type addition is restri…" at bounding box center [660, 301] width 1320 height 603
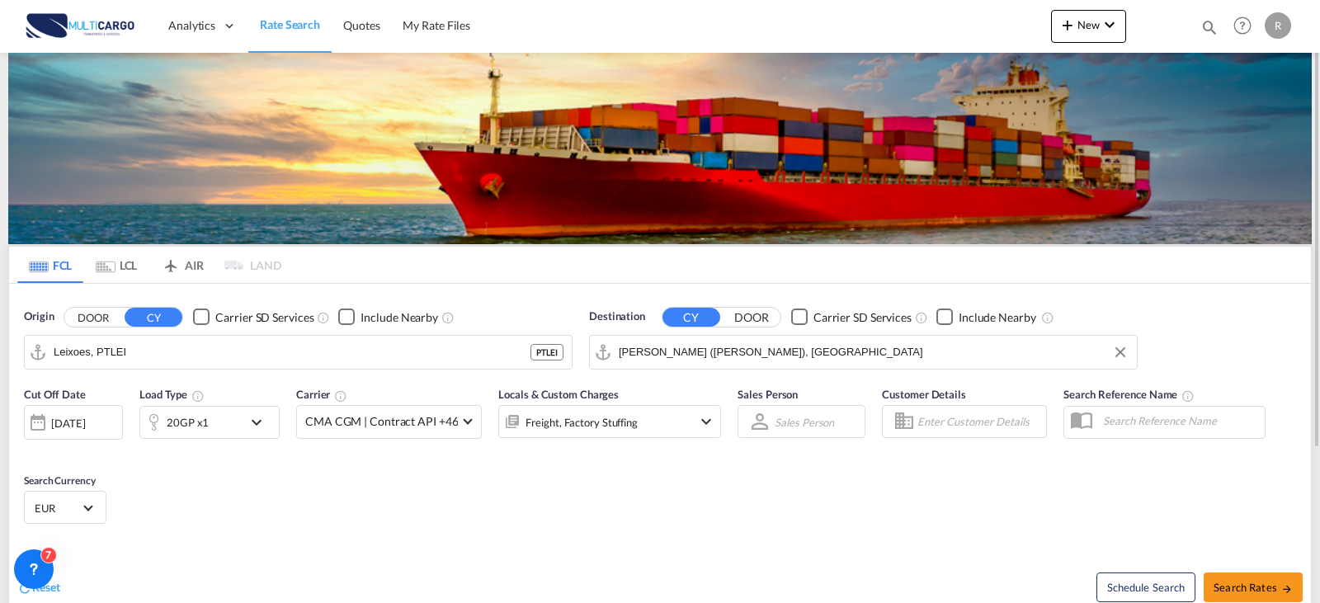
click at [696, 422] on md-icon "icon-chevron-down" at bounding box center [706, 422] width 20 height 20
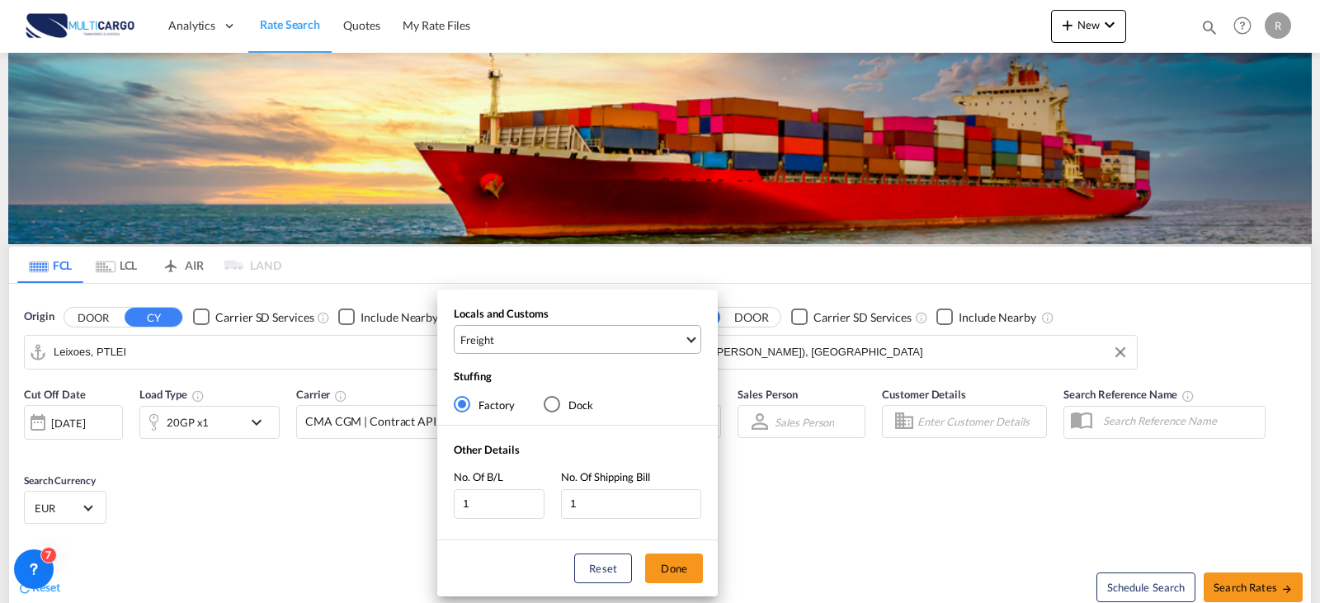
click at [554, 343] on span "Freight" at bounding box center [572, 340] width 224 height 15
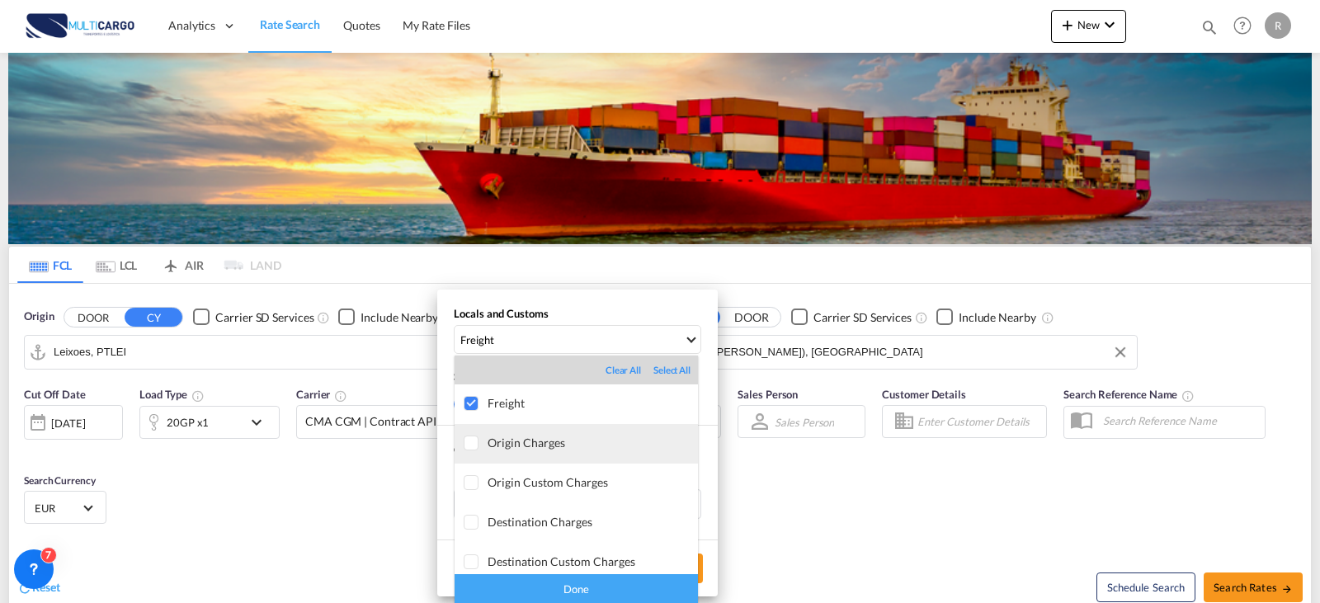
click at [517, 446] on div "Origin Charges" at bounding box center [593, 443] width 210 height 14
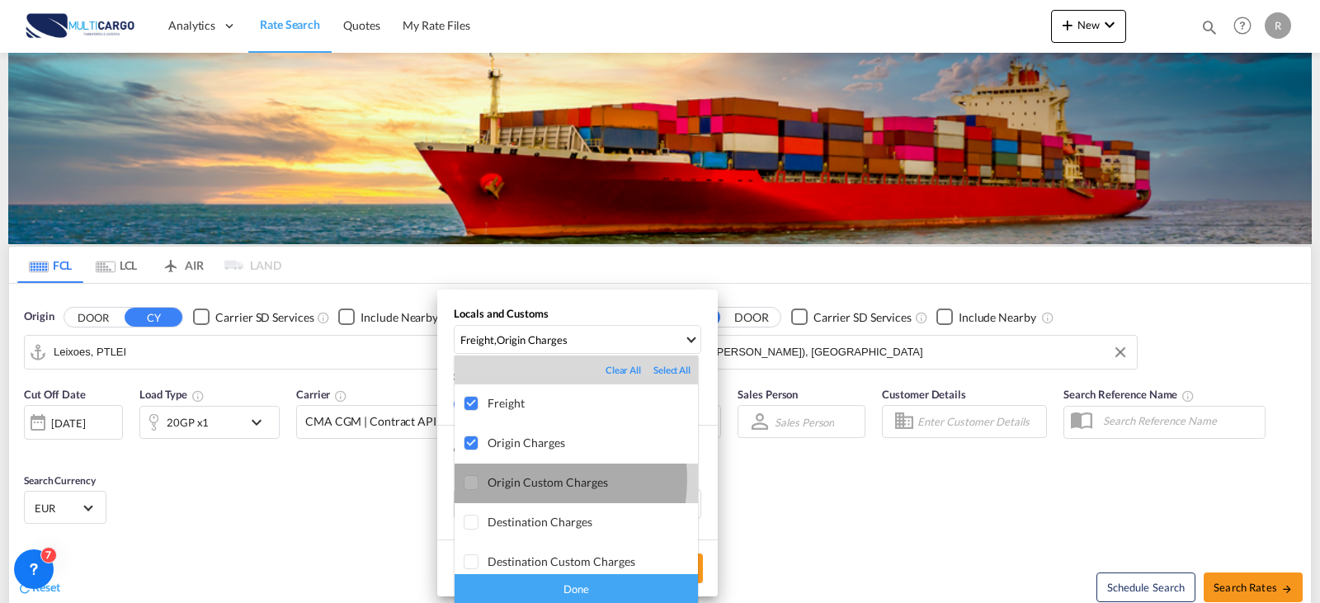
click at [517, 481] on div "Origin Custom Charges" at bounding box center [593, 482] width 210 height 14
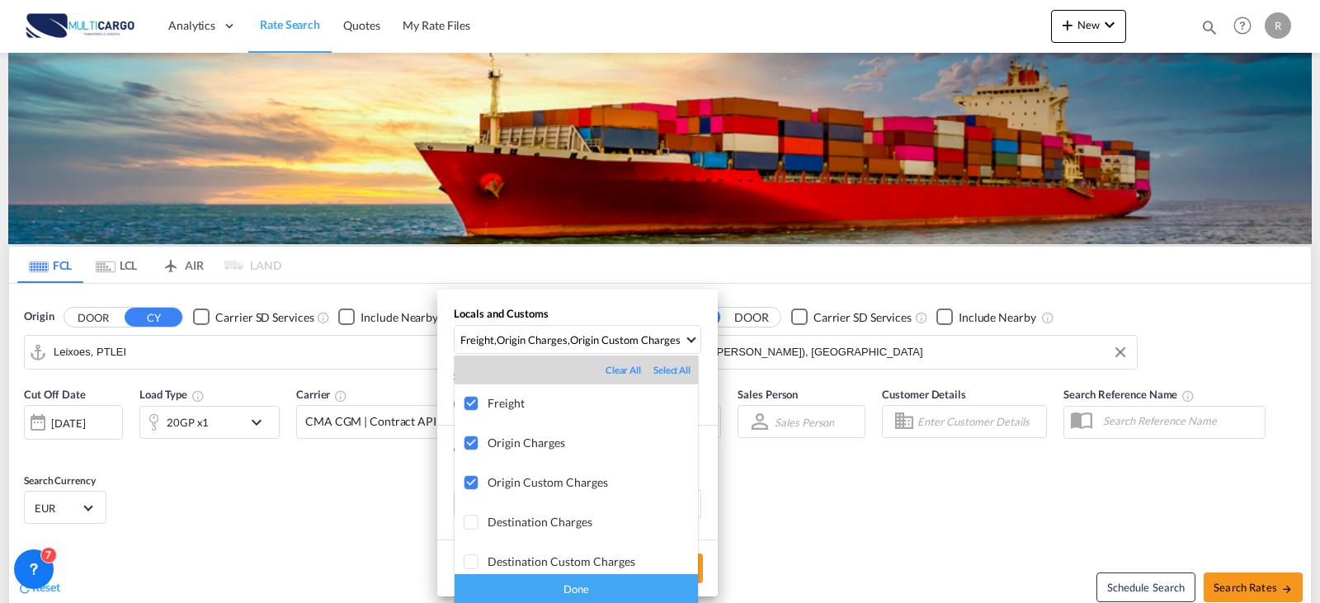
click at [540, 584] on div "Done" at bounding box center [576, 588] width 243 height 29
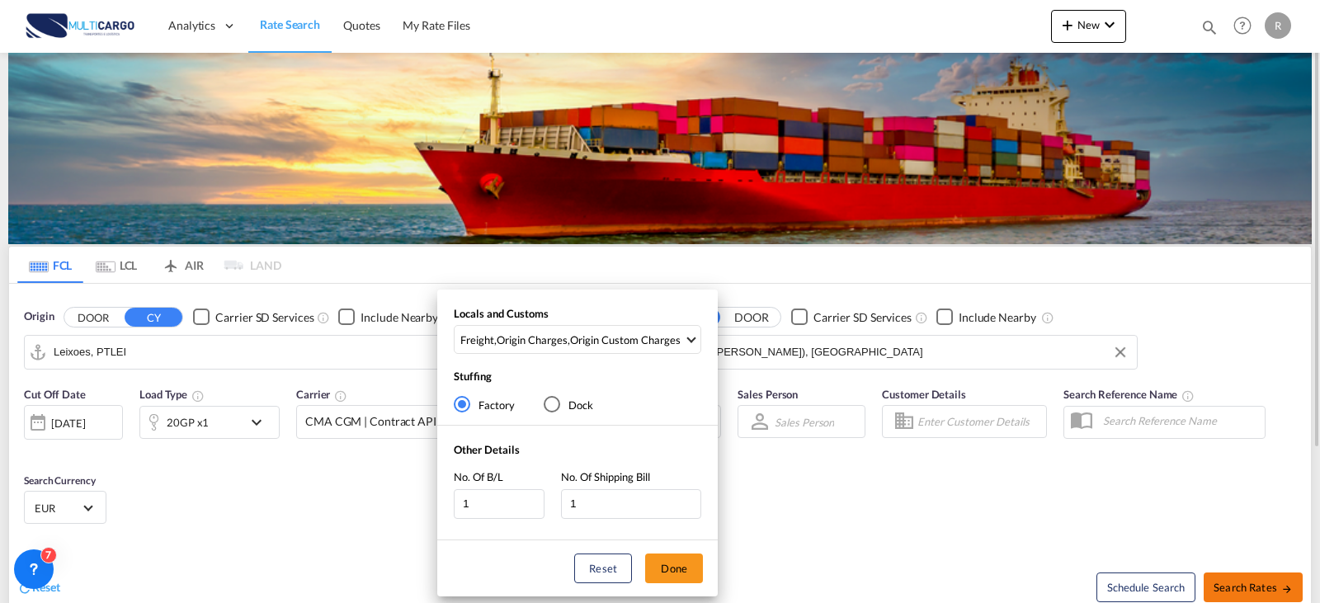
click at [1273, 596] on div "Locals and Customs Freight , Origin Charges , Origin Custom Charges Stuffing Fa…" at bounding box center [660, 301] width 1320 height 603
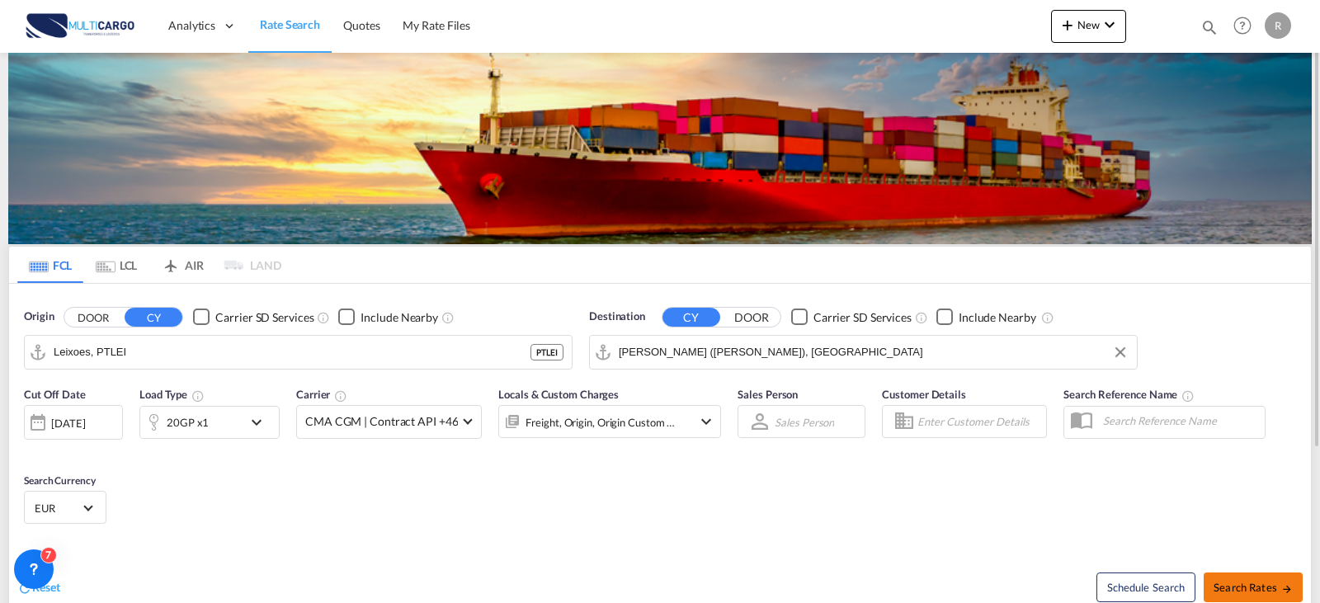
click at [1262, 581] on span "Search Rates" at bounding box center [1253, 587] width 79 height 13
type input "PTLEI to INNSA / [DATE]"
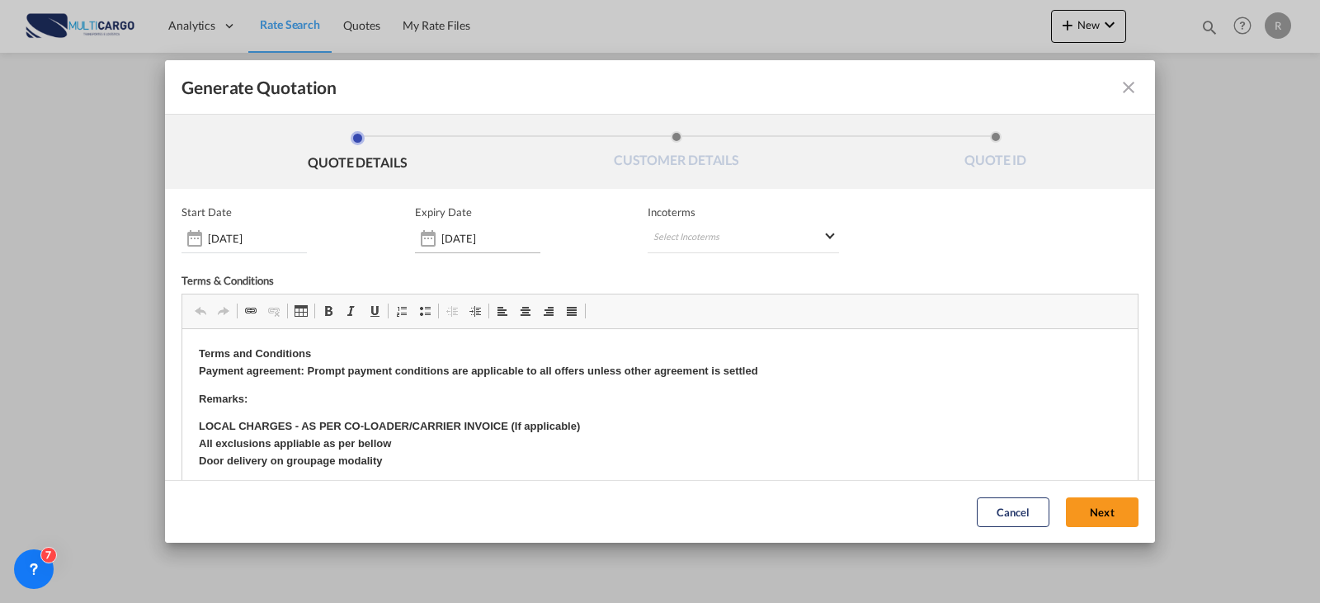
click at [518, 229] on div "[DATE]" at bounding box center [477, 239] width 125 height 30
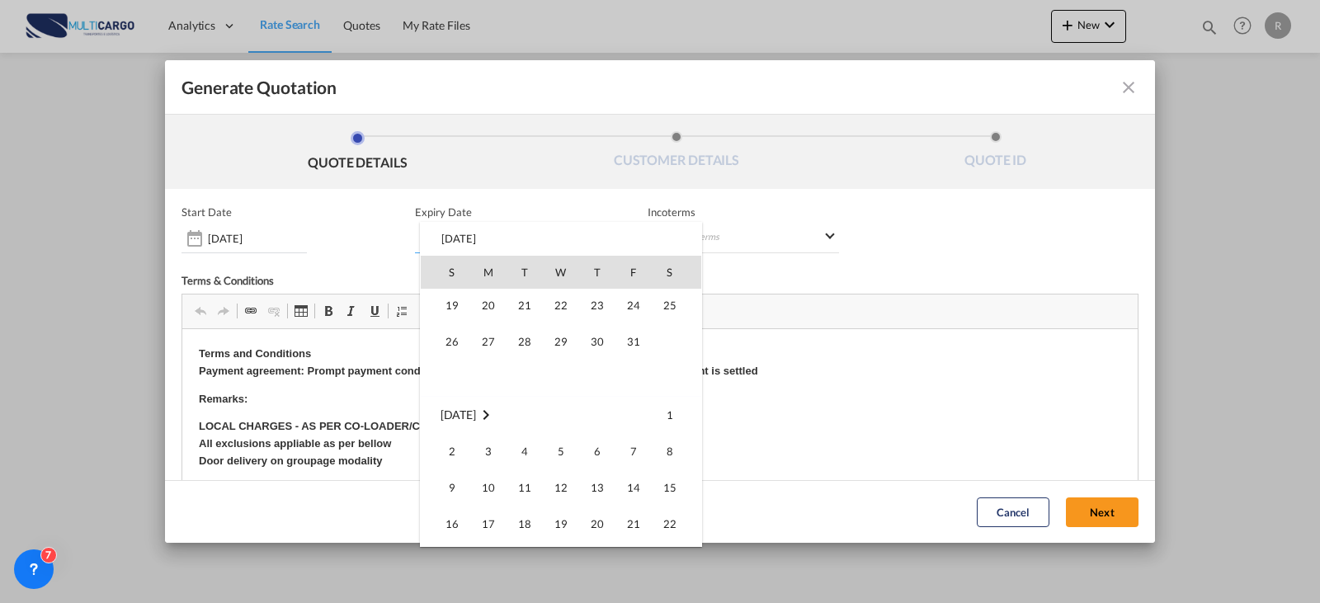
scroll to position [165, 0]
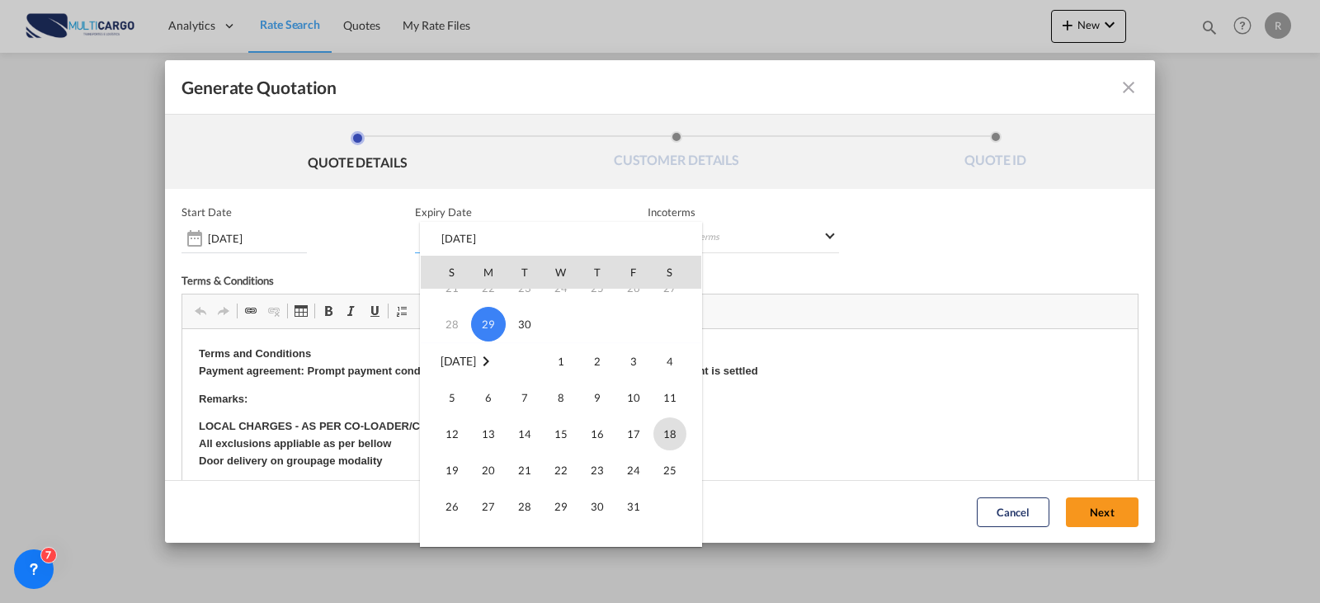
click at [667, 435] on span "18" at bounding box center [669, 433] width 33 height 33
type input "[DATE]"
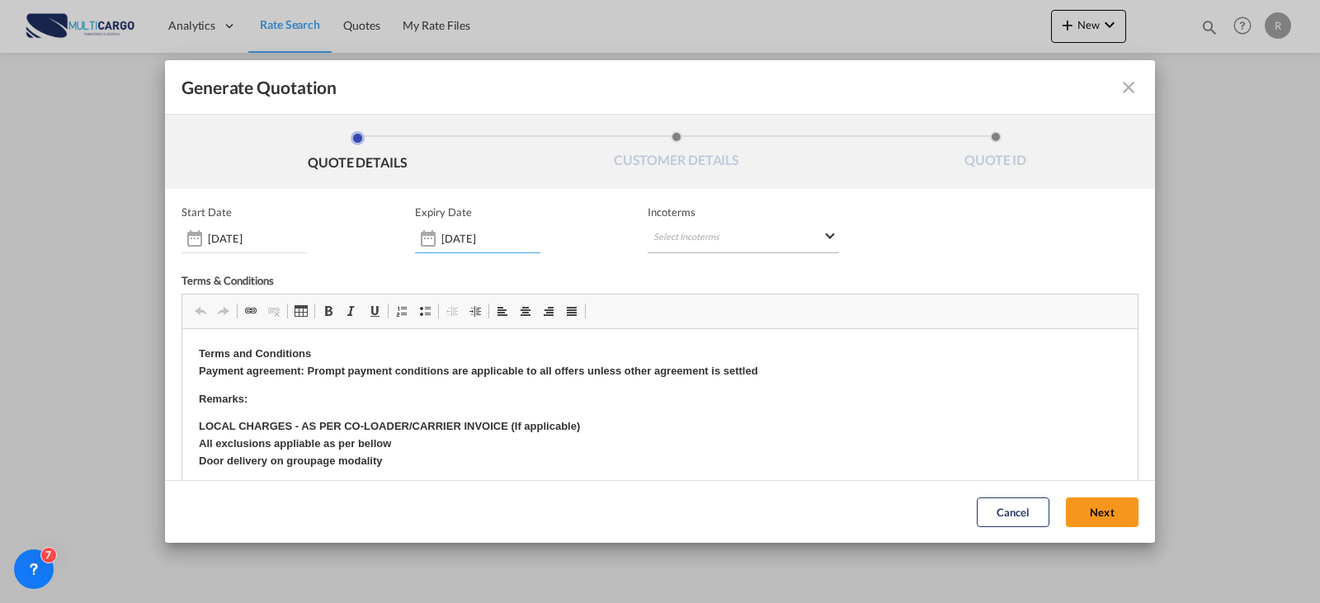
click at [715, 243] on md-select "Select Incoterms CIF - import Cost,Insurance and Freight CFR - import Cost and …" at bounding box center [743, 239] width 191 height 30
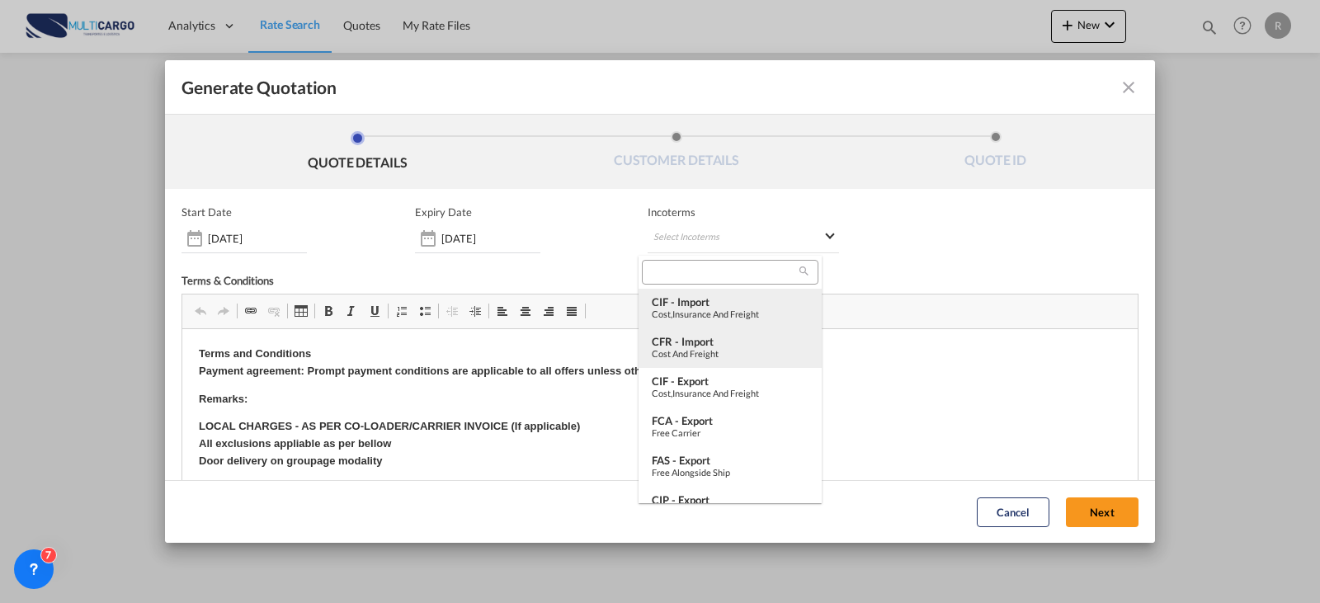
type md-option "[object Object]"
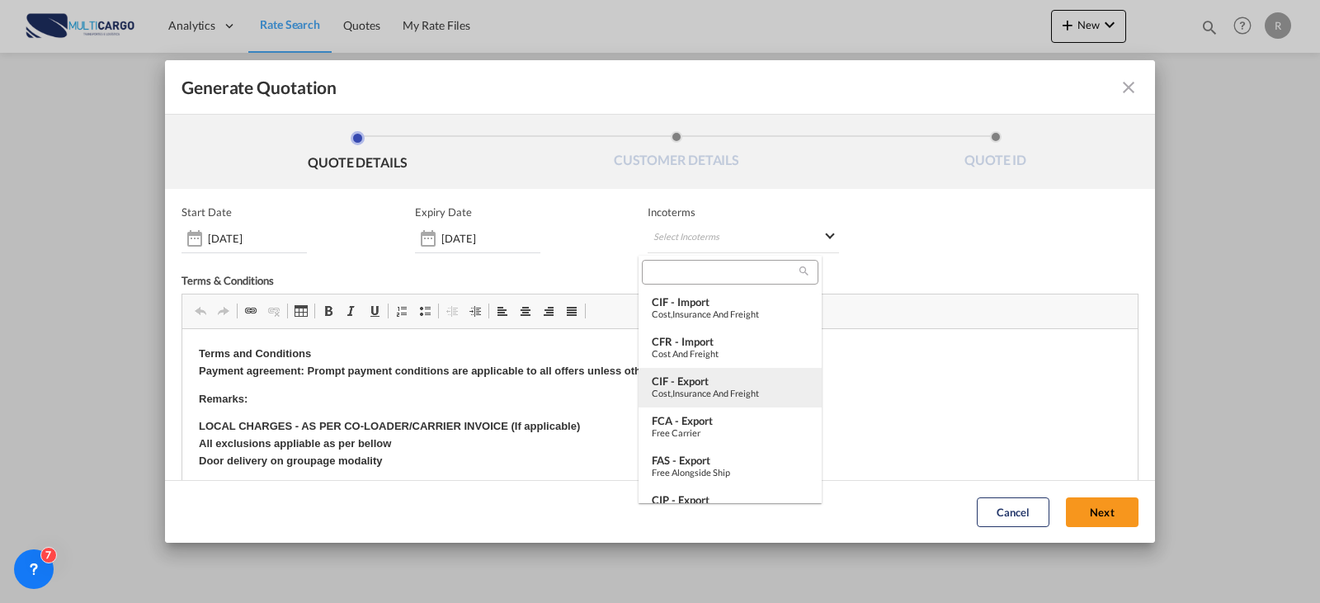
type md-option "[object Object]"
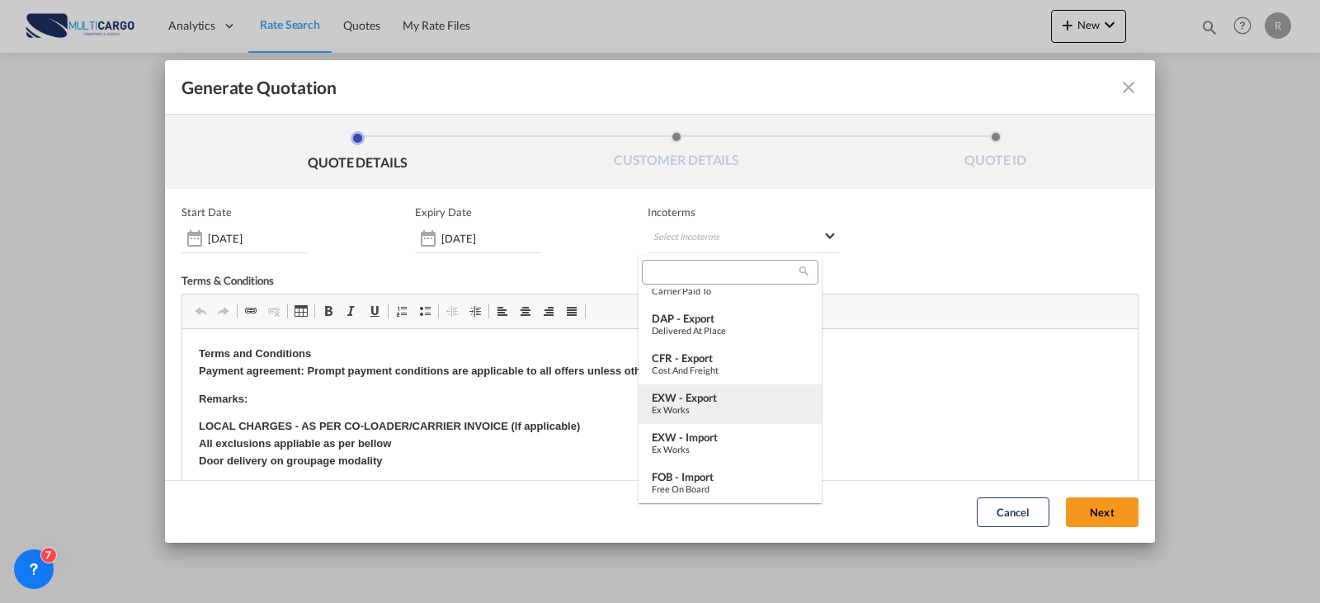
click at [710, 399] on div "EXW - export" at bounding box center [730, 397] width 157 height 13
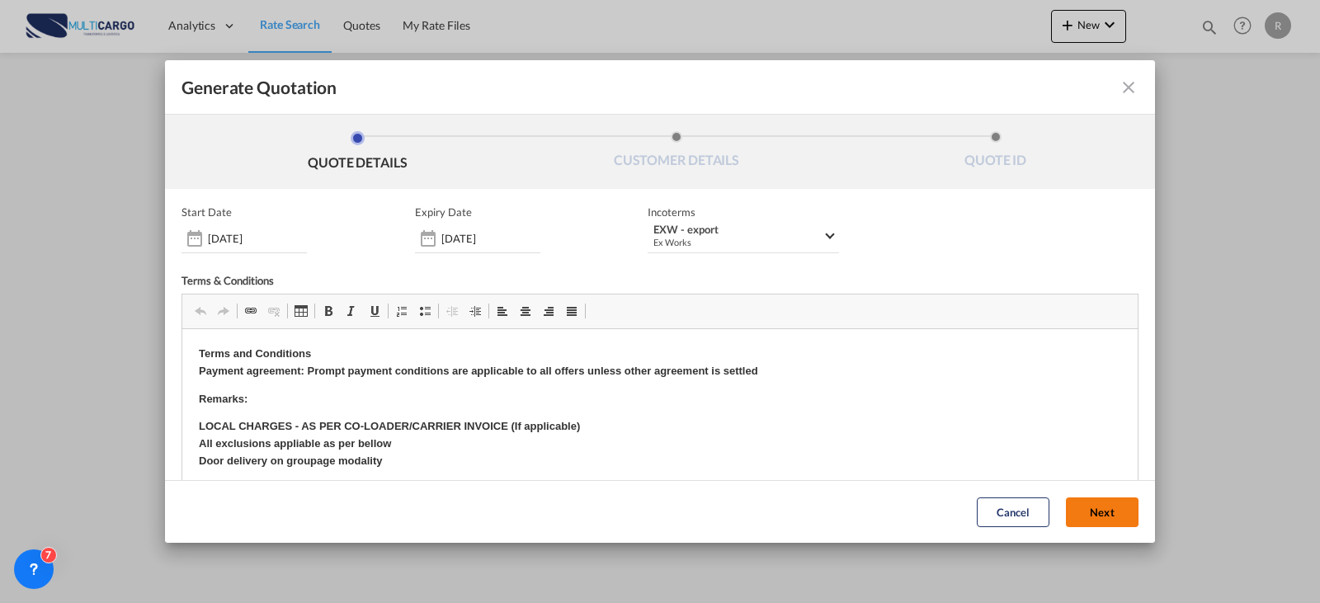
click at [1085, 516] on button "Next" at bounding box center [1102, 513] width 73 height 30
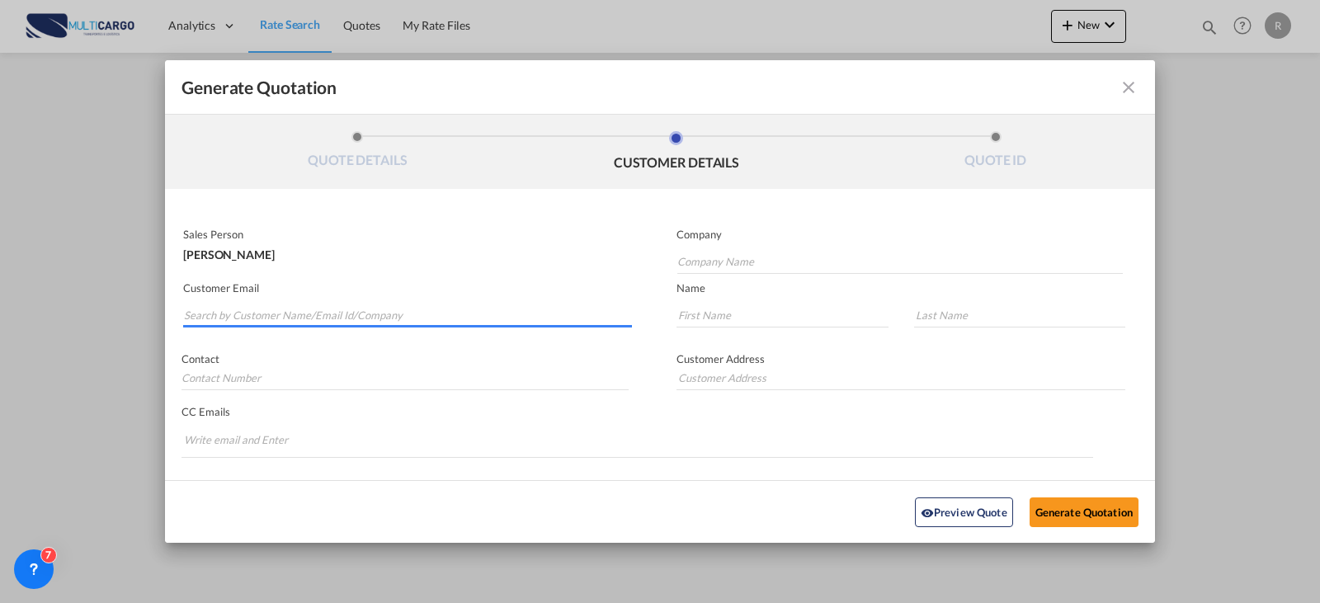
click at [229, 305] on input "Search by Customer Name/Email Id/Company" at bounding box center [408, 315] width 448 height 25
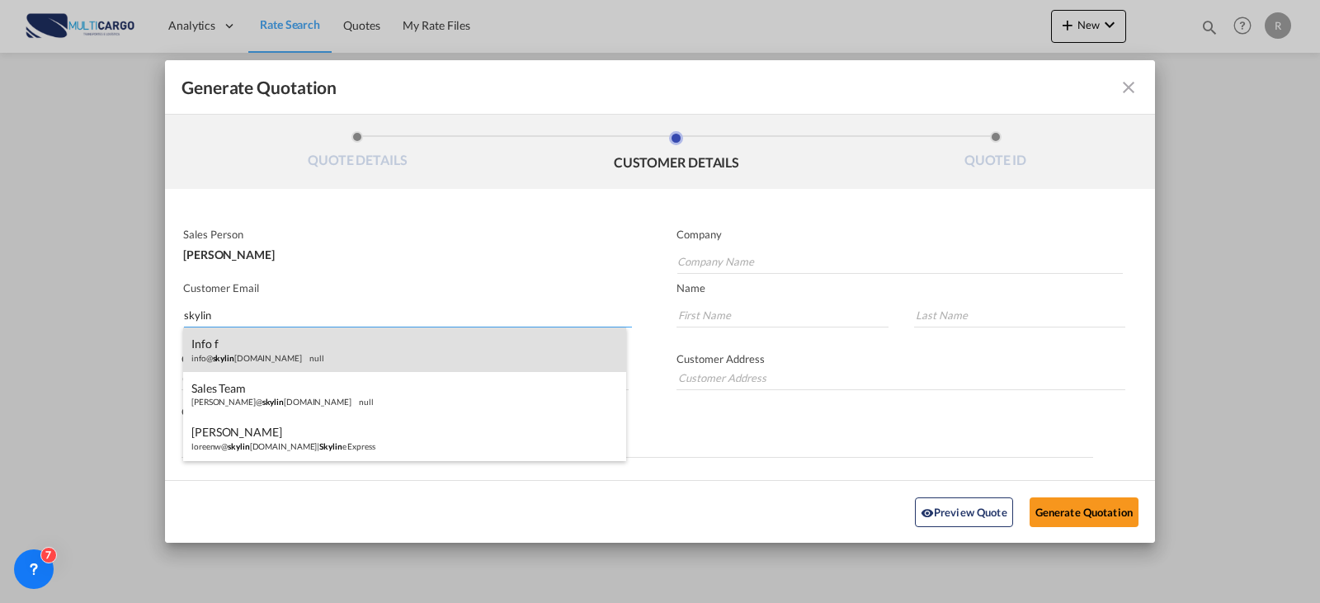
type input "skylin"
click at [252, 367] on div "Info f info@ skylin [DOMAIN_NAME] null" at bounding box center [404, 350] width 443 height 45
type input "[EMAIL_ADDRESS][DOMAIN_NAME]"
type input "Info"
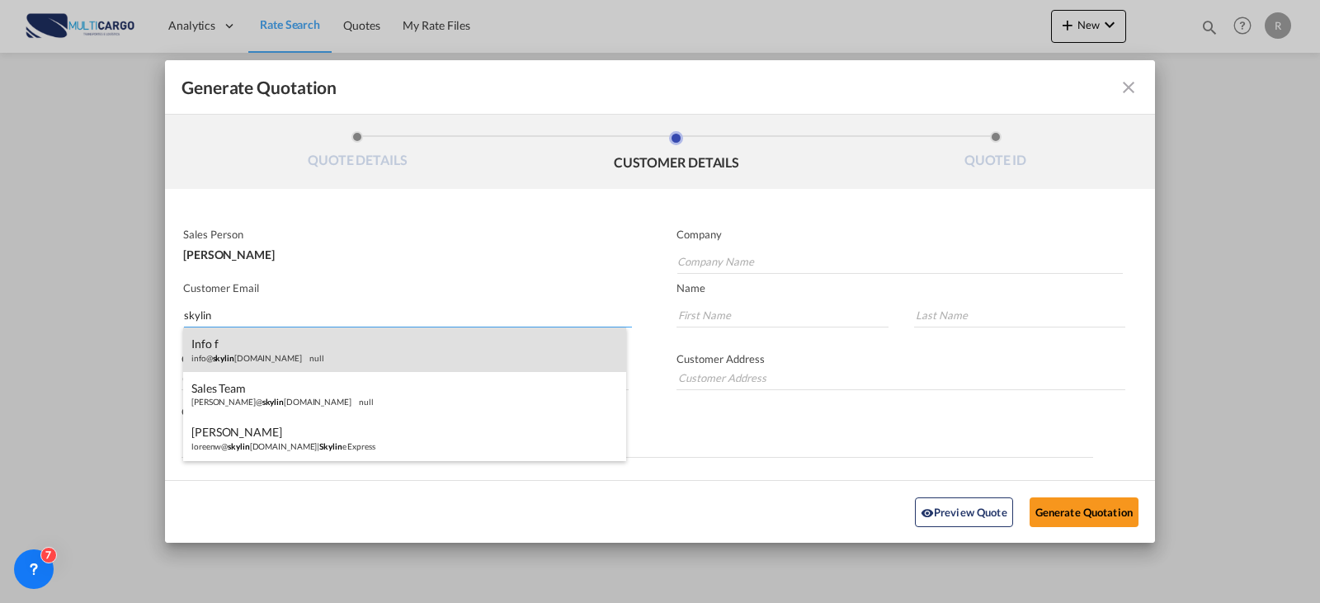
type input "f"
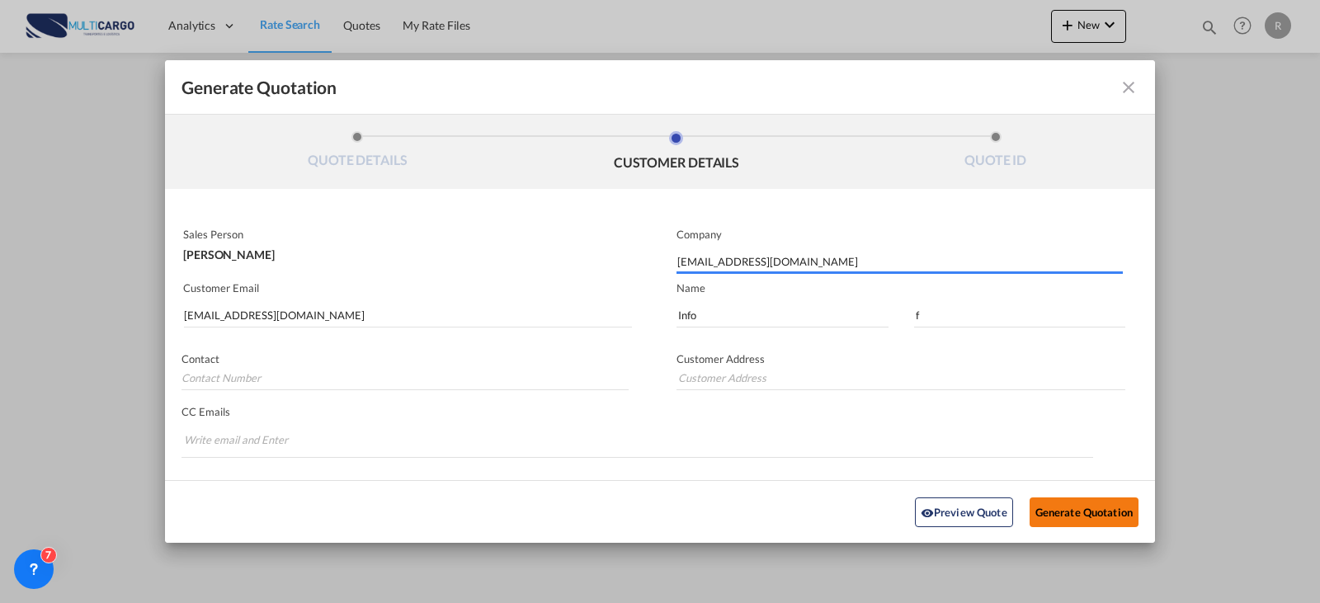
click at [1051, 502] on button "Generate Quotation" at bounding box center [1084, 512] width 109 height 30
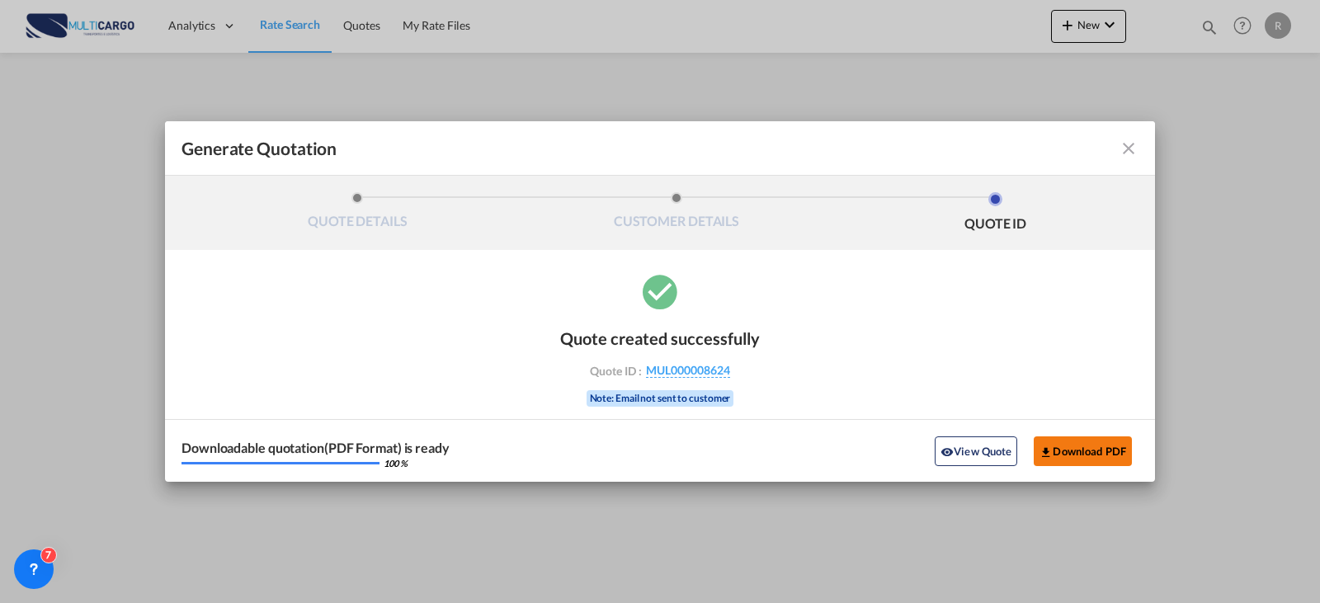
click at [1087, 441] on button "Download PDF" at bounding box center [1083, 451] width 98 height 30
click at [1130, 149] on md-icon "icon-close fg-AAA8AD cursor m-0" at bounding box center [1129, 149] width 20 height 20
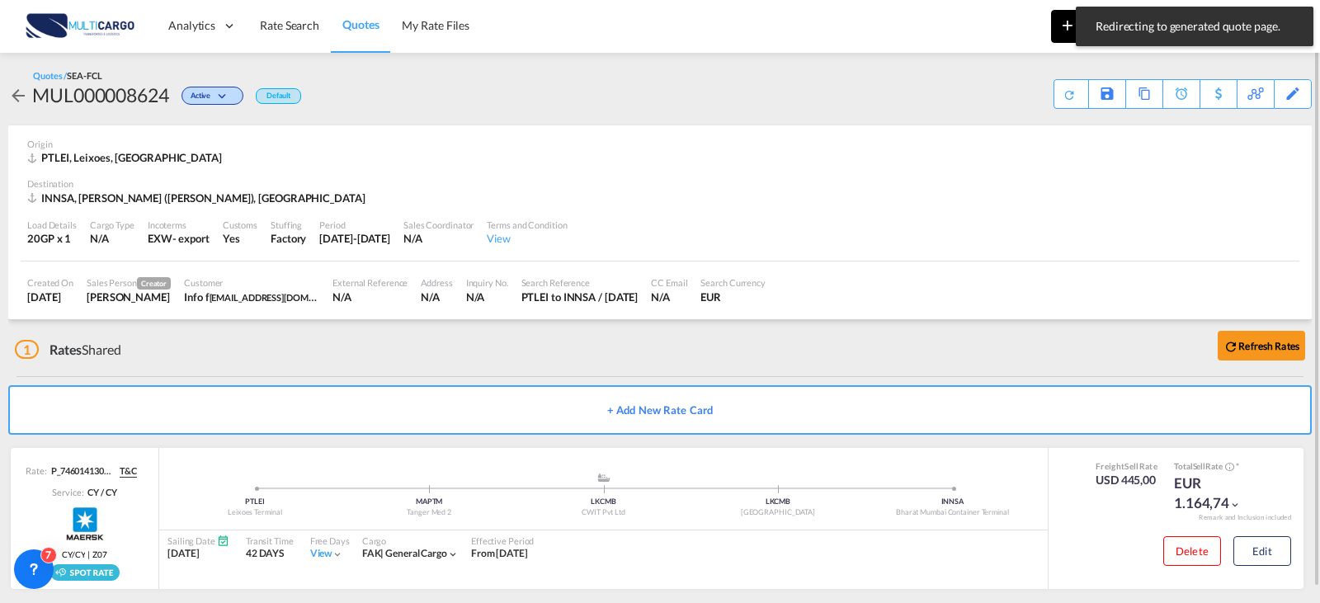
click at [1067, 24] on md-icon "icon-plus 400-fg" at bounding box center [1068, 25] width 20 height 20
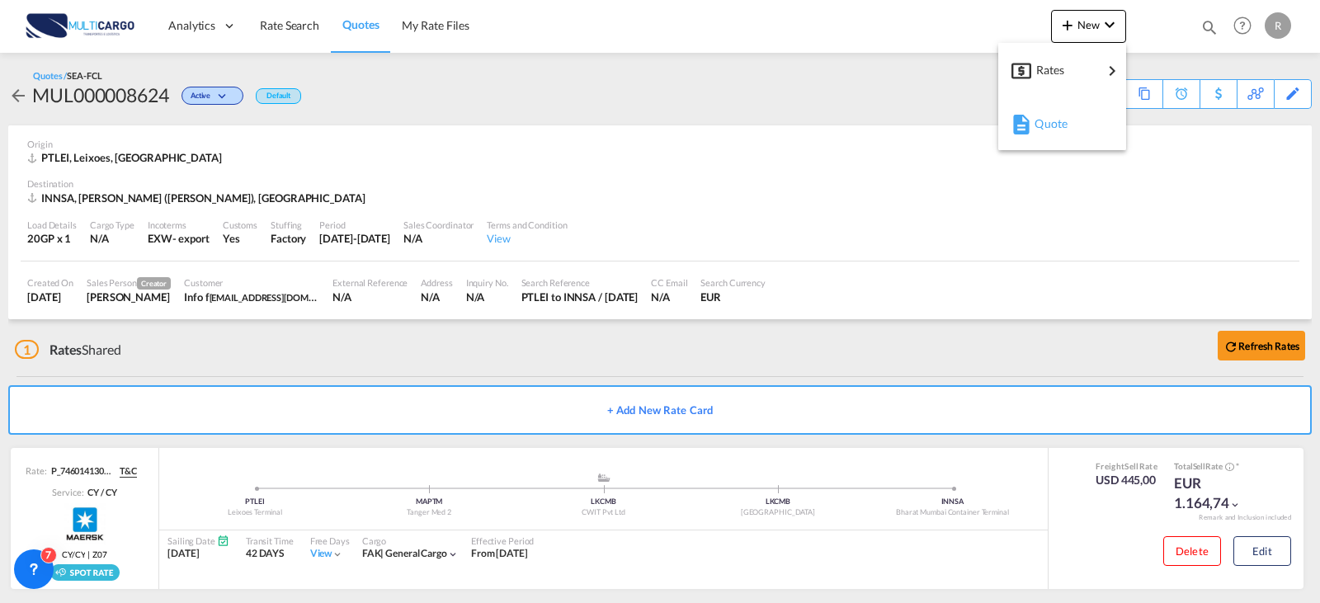
click at [1050, 125] on span "Quote" at bounding box center [1044, 123] width 18 height 33
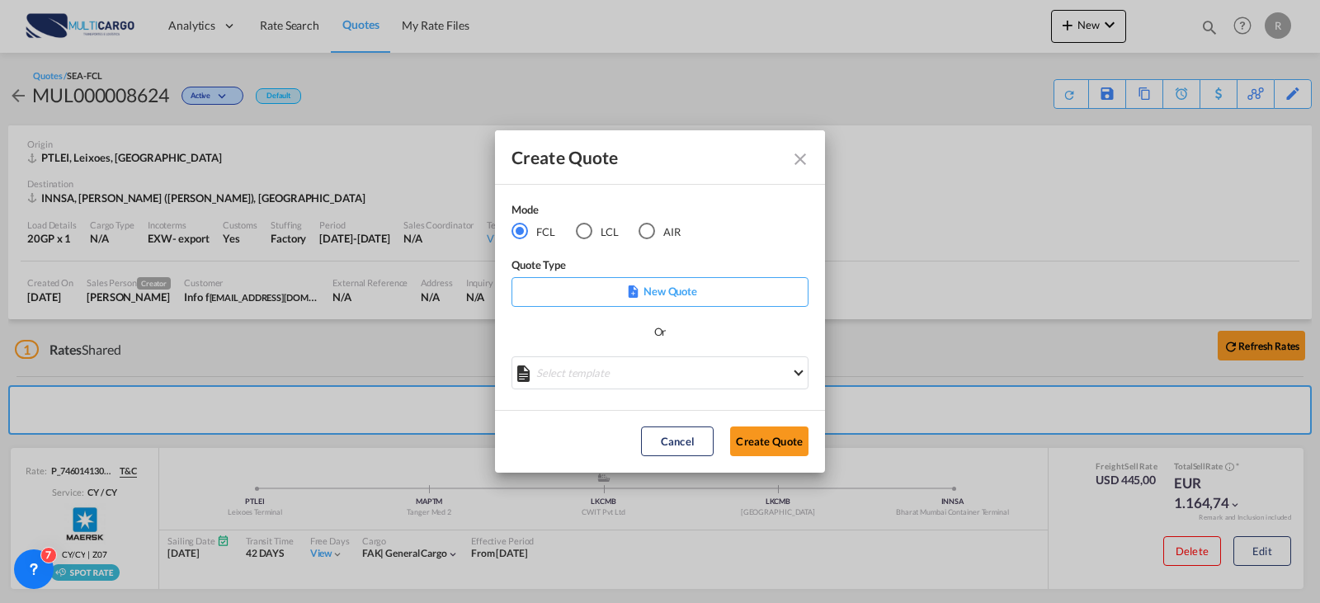
click at [605, 294] on p "New Quote" at bounding box center [659, 291] width 285 height 17
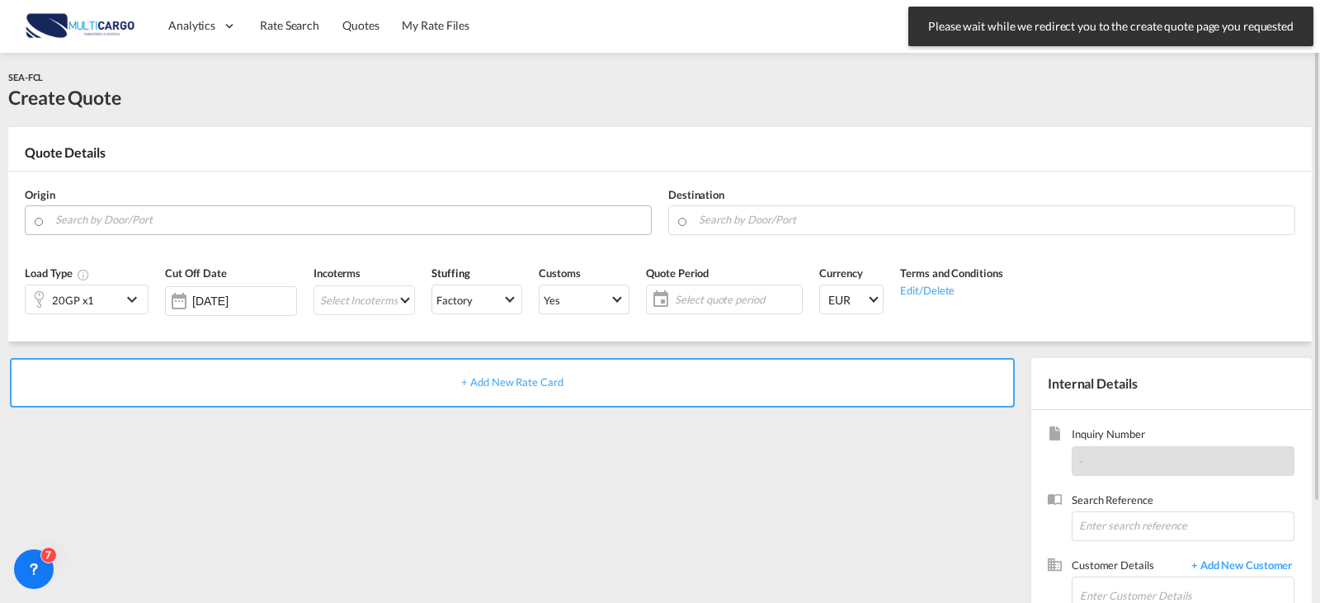
click at [248, 233] on md-autocomplete at bounding box center [348, 220] width 588 height 30
click at [230, 205] on div "Origin" at bounding box center [339, 211] width 644 height 66
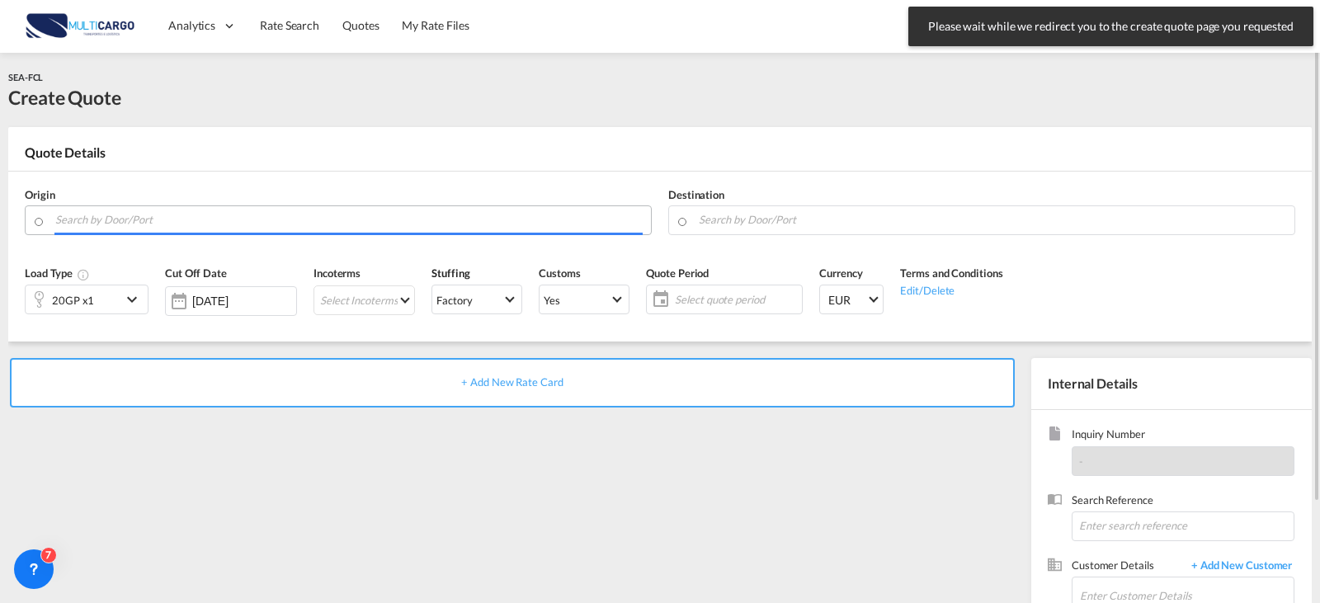
click at [233, 219] on input "Search by Door/Port" at bounding box center [348, 219] width 587 height 29
type input "ç"
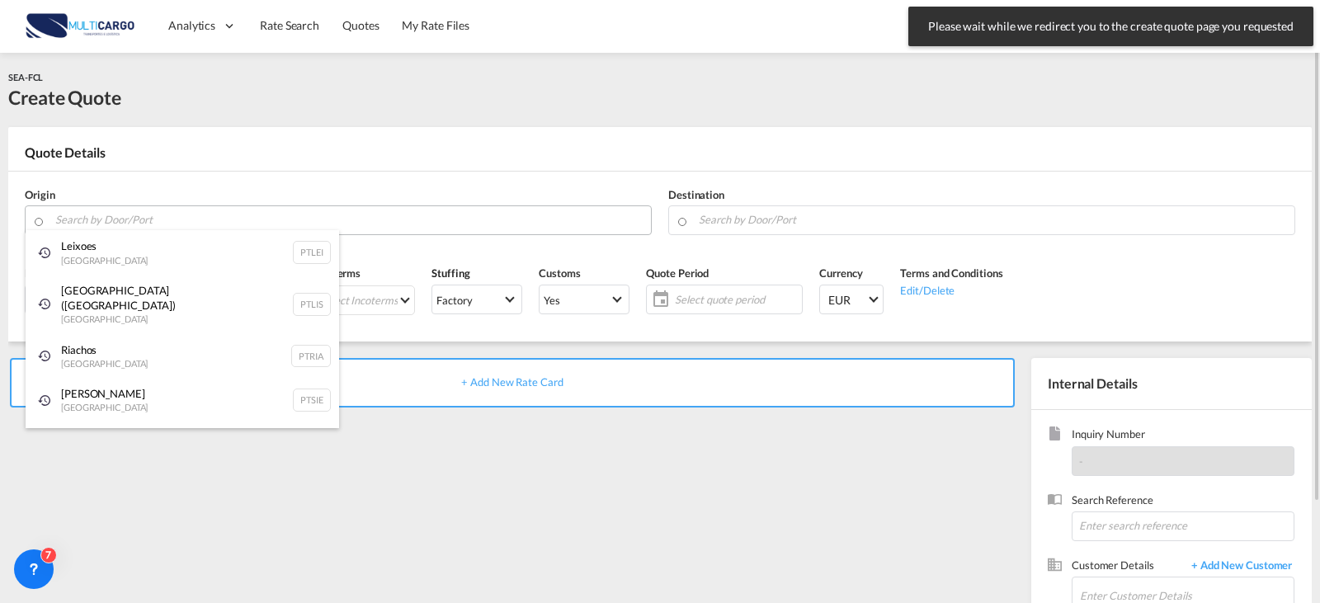
type input "l"
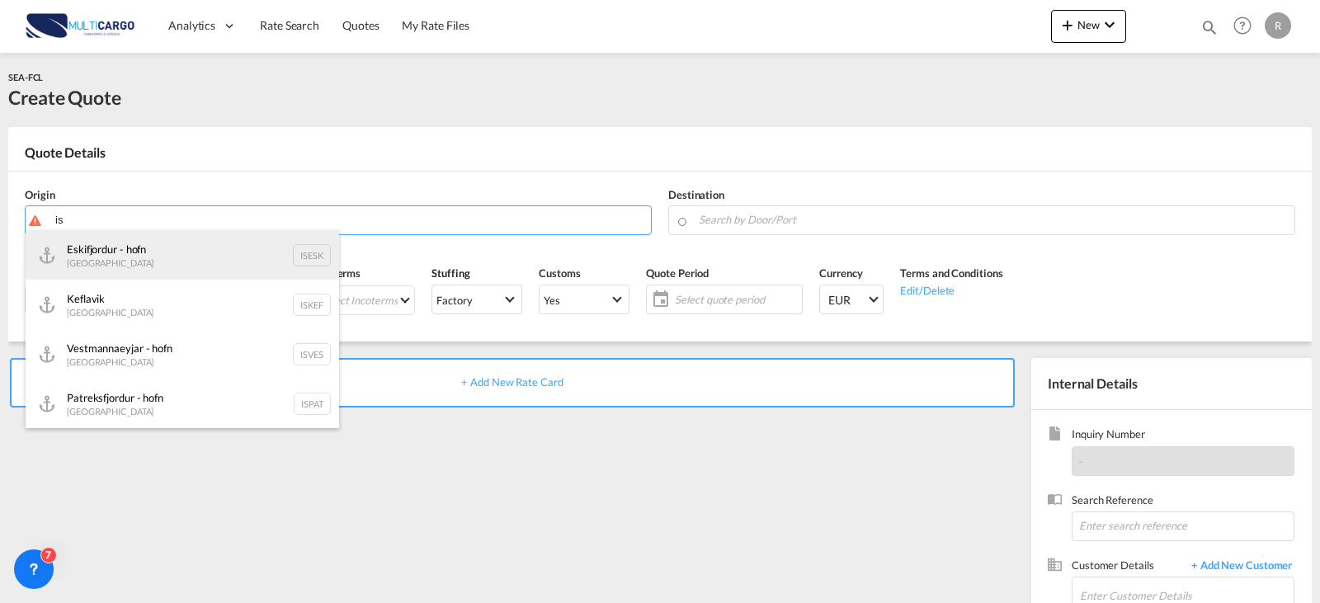
type input "i"
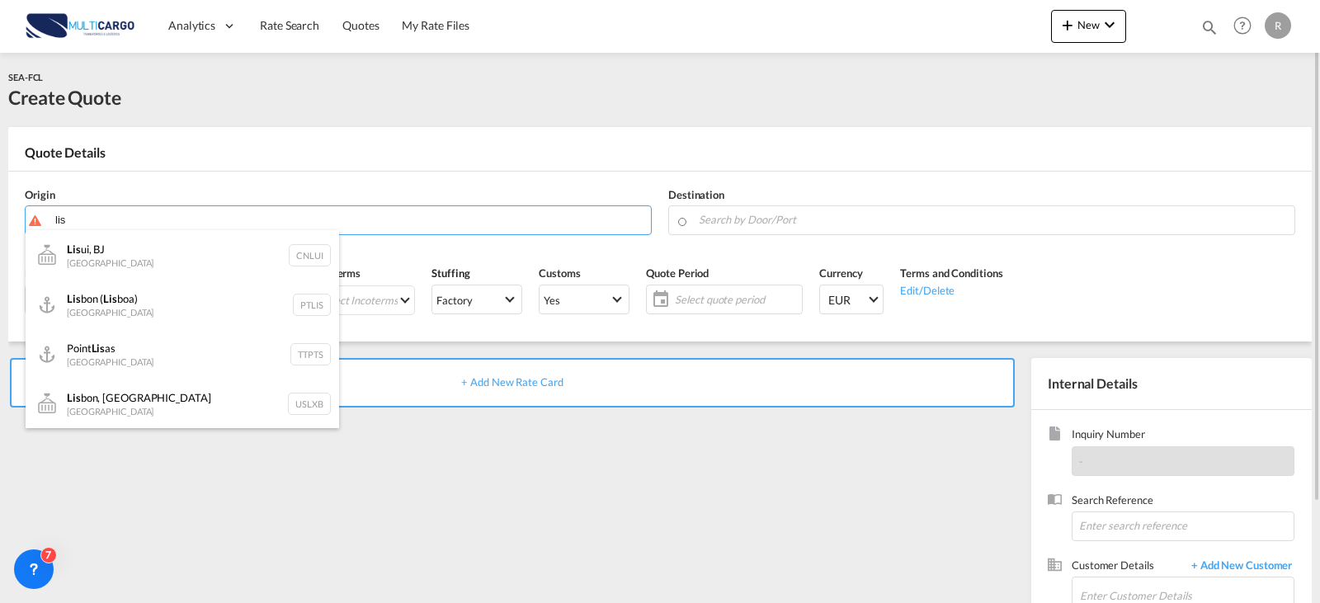
click at [186, 304] on div "Lis bon ( Lis boa) [GEOGRAPHIC_DATA] PTLIS" at bounding box center [183, 305] width 314 height 50
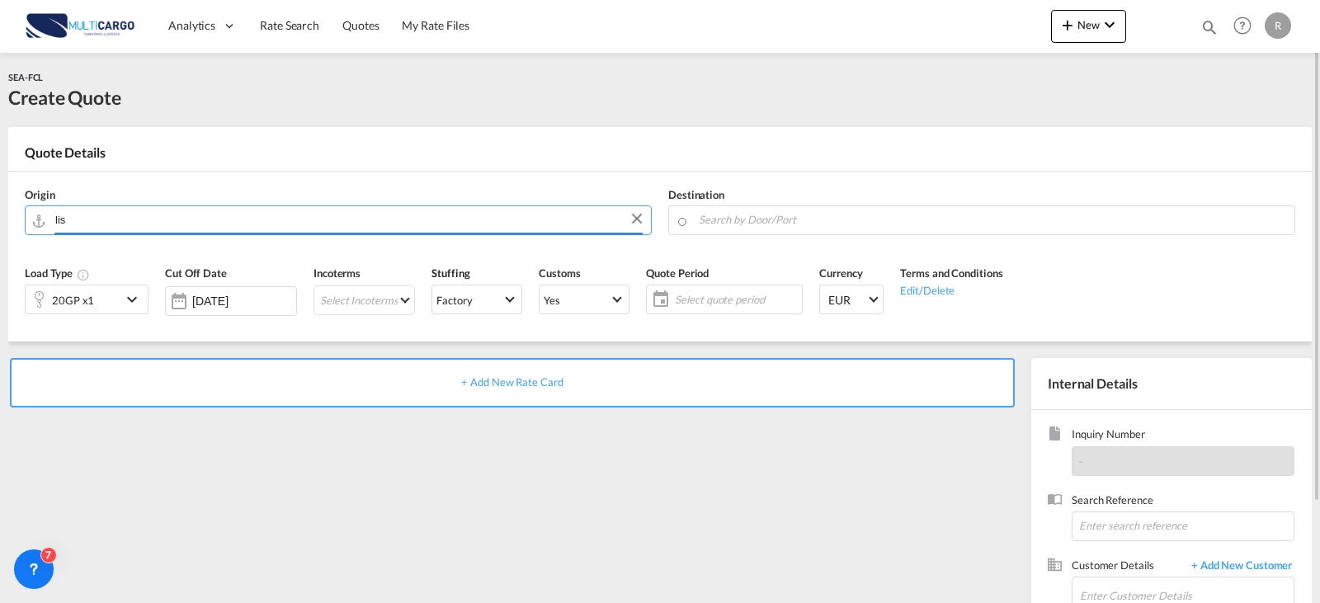
type input "[GEOGRAPHIC_DATA] ([GEOGRAPHIC_DATA]), PTLIS"
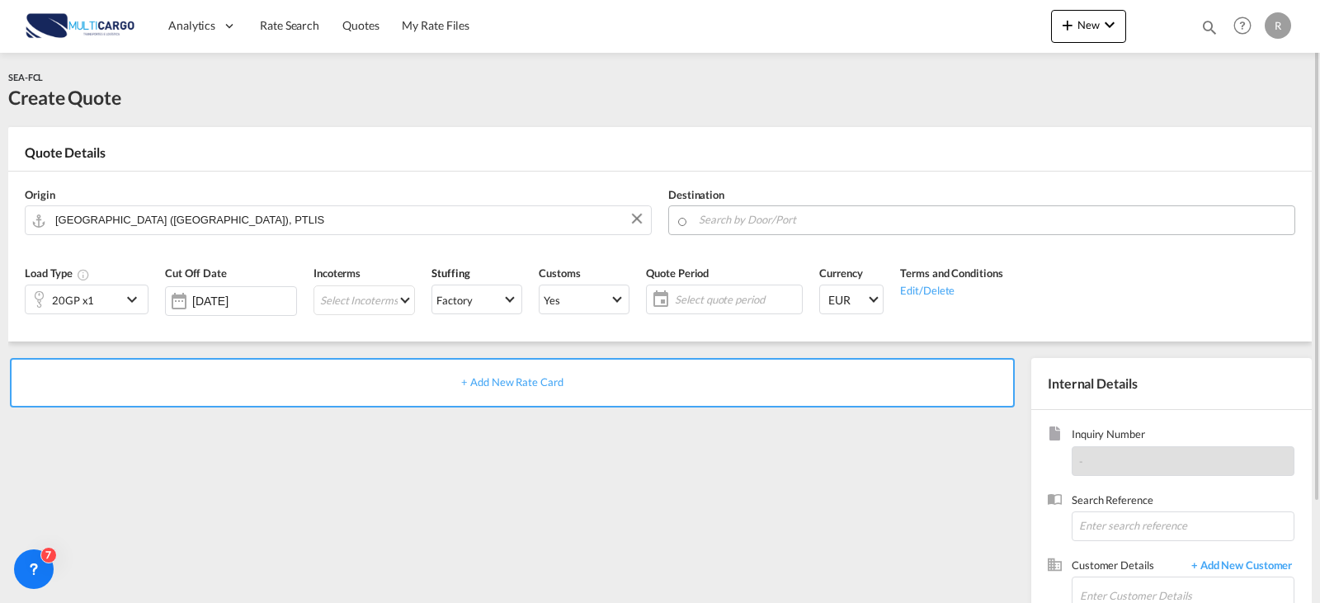
click at [720, 235] on md-autocomplete at bounding box center [992, 220] width 588 height 30
click at [727, 224] on input "Search by Door/Port" at bounding box center [992, 219] width 587 height 29
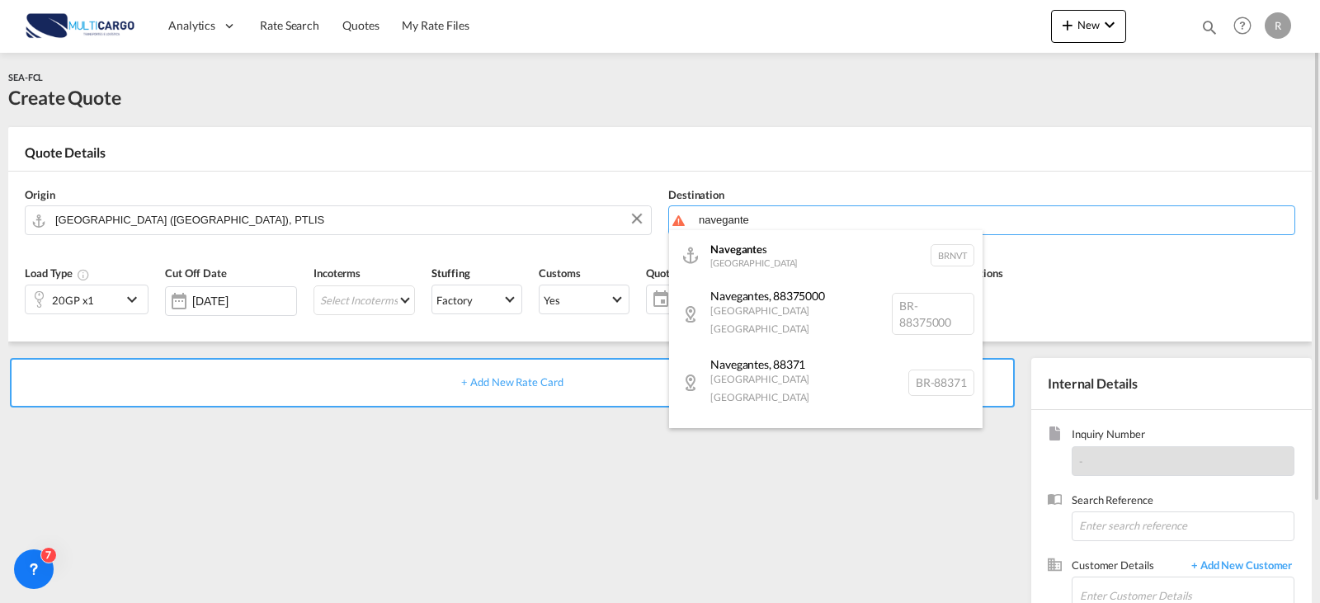
drag, startPoint x: 776, startPoint y: 259, endPoint x: 779, endPoint y: 271, distance: 12.6
click at [778, 265] on div "Navegante s [GEOGRAPHIC_DATA] BRNVT" at bounding box center [826, 255] width 314 height 50
type input "Navegantes, BRNVT"
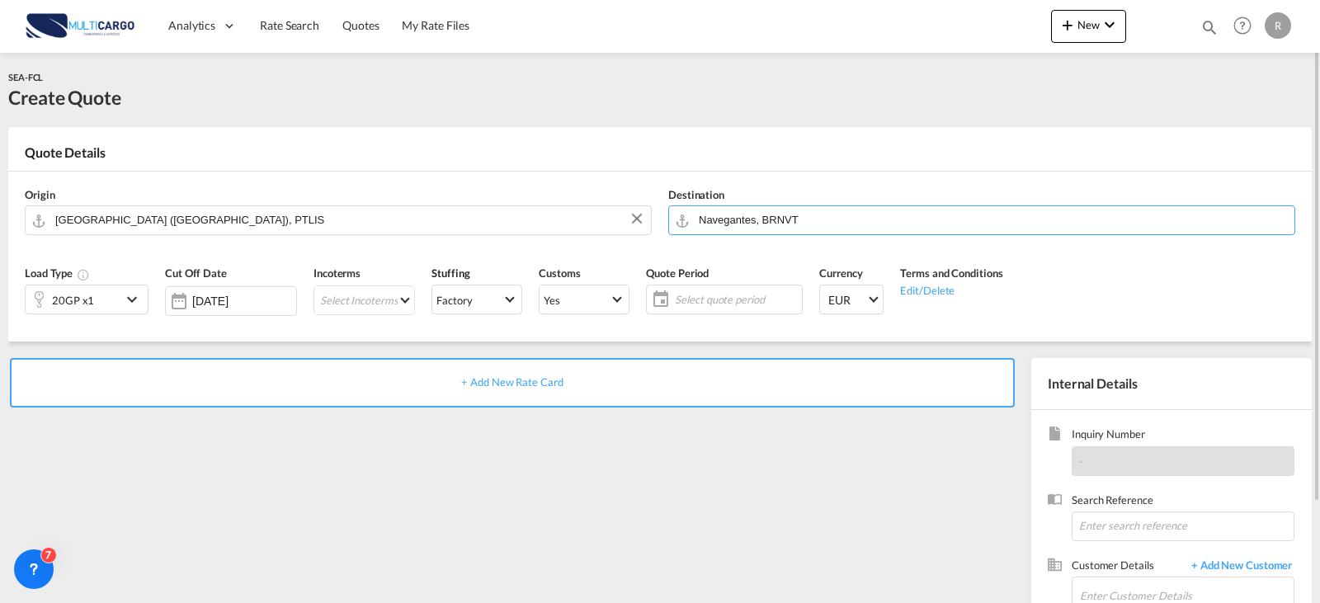
click at [105, 309] on div "20GP x1" at bounding box center [74, 299] width 96 height 28
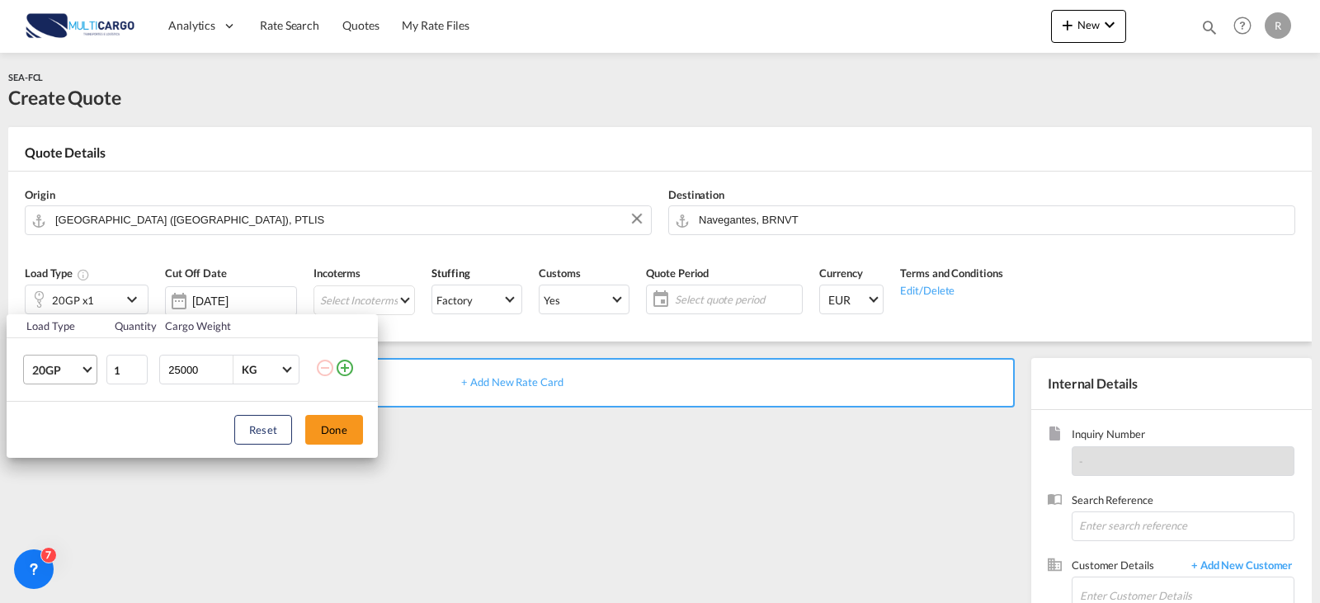
click at [74, 366] on span "20GP" at bounding box center [56, 370] width 48 height 17
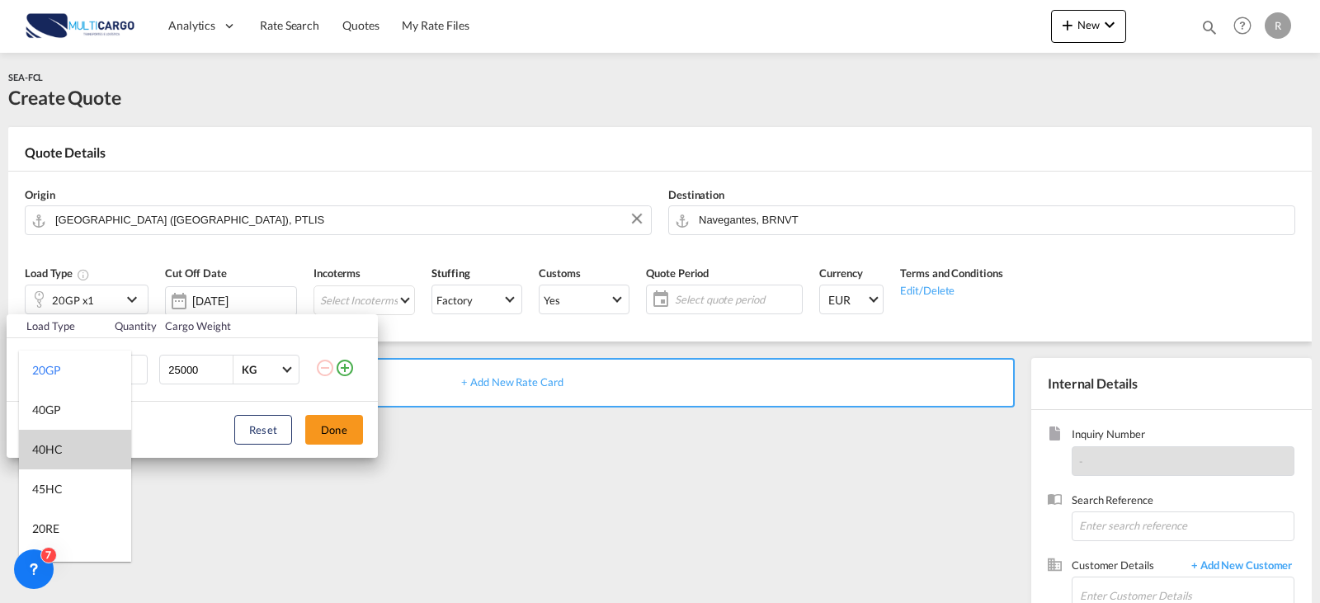
click at [63, 446] on md-option "40HC" at bounding box center [75, 450] width 112 height 40
type md-option "40HC"
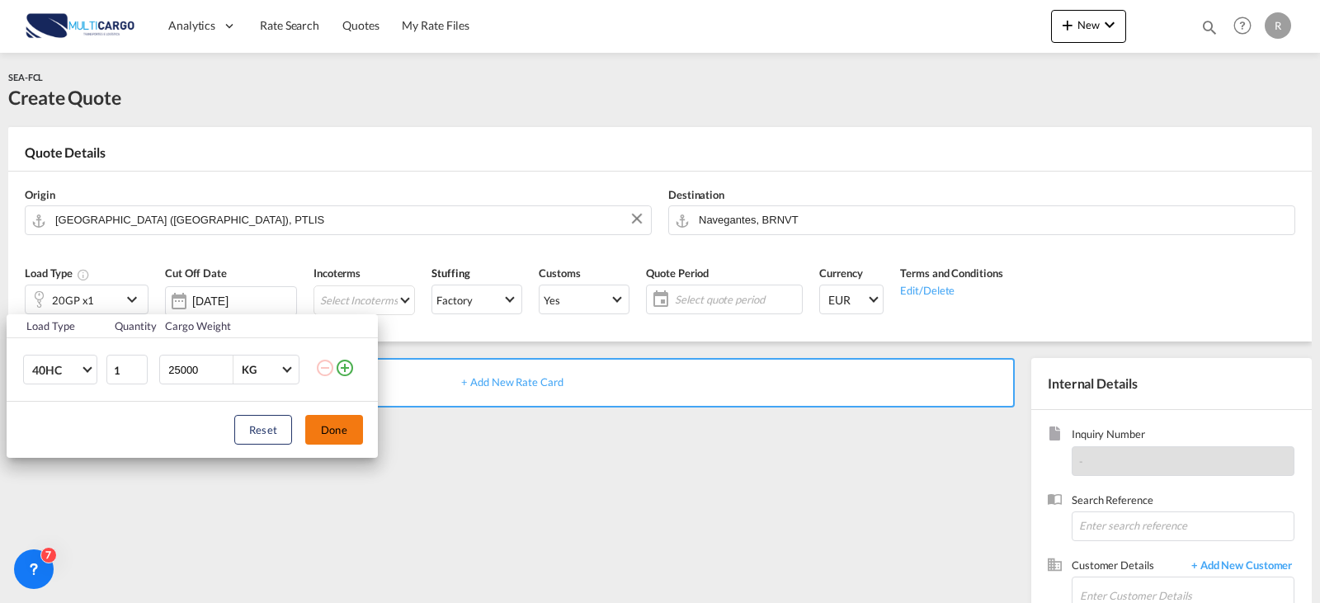
click at [340, 434] on button "Done" at bounding box center [334, 430] width 58 height 30
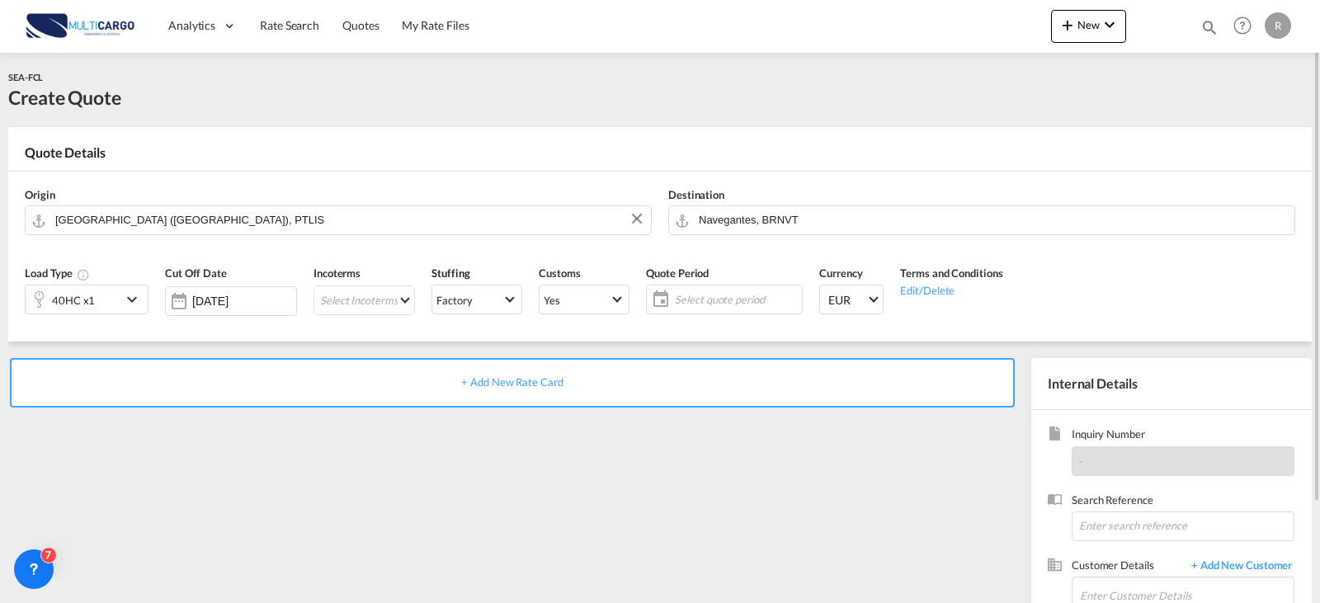
click at [706, 315] on div "Quote Period Select quote period Select quote period September January February…" at bounding box center [724, 296] width 173 height 78
click at [710, 304] on span "Select quote period" at bounding box center [736, 299] width 123 height 15
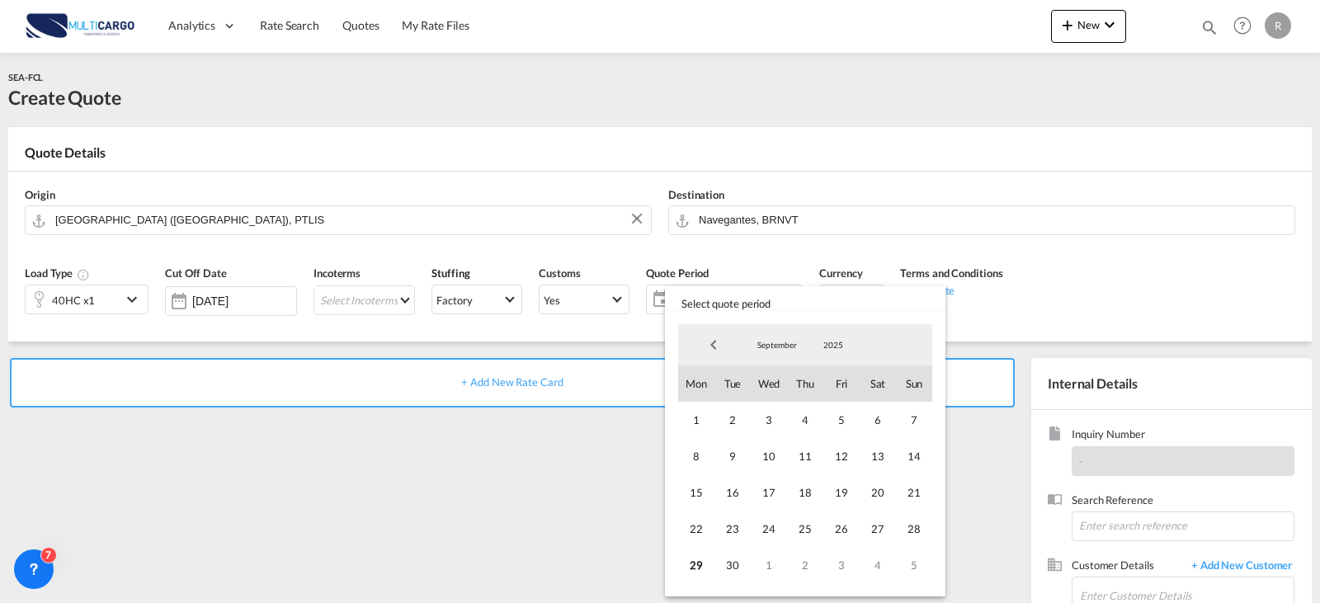
click at [778, 346] on span "September" at bounding box center [777, 345] width 53 height 12
click at [772, 383] on md-option "October" at bounding box center [794, 386] width 112 height 40
click at [763, 421] on span "1" at bounding box center [769, 420] width 36 height 36
click at [833, 567] on span "31" at bounding box center [841, 565] width 36 height 36
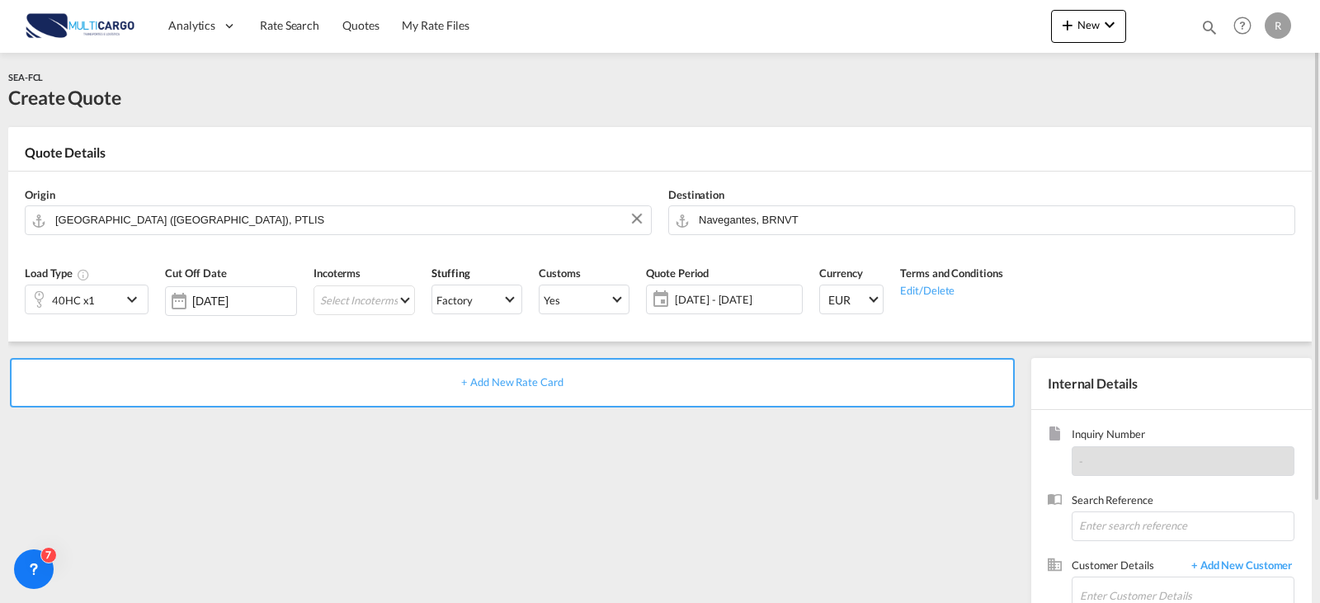
click at [479, 378] on span "+ Add New Rate Card" at bounding box center [511, 381] width 101 height 13
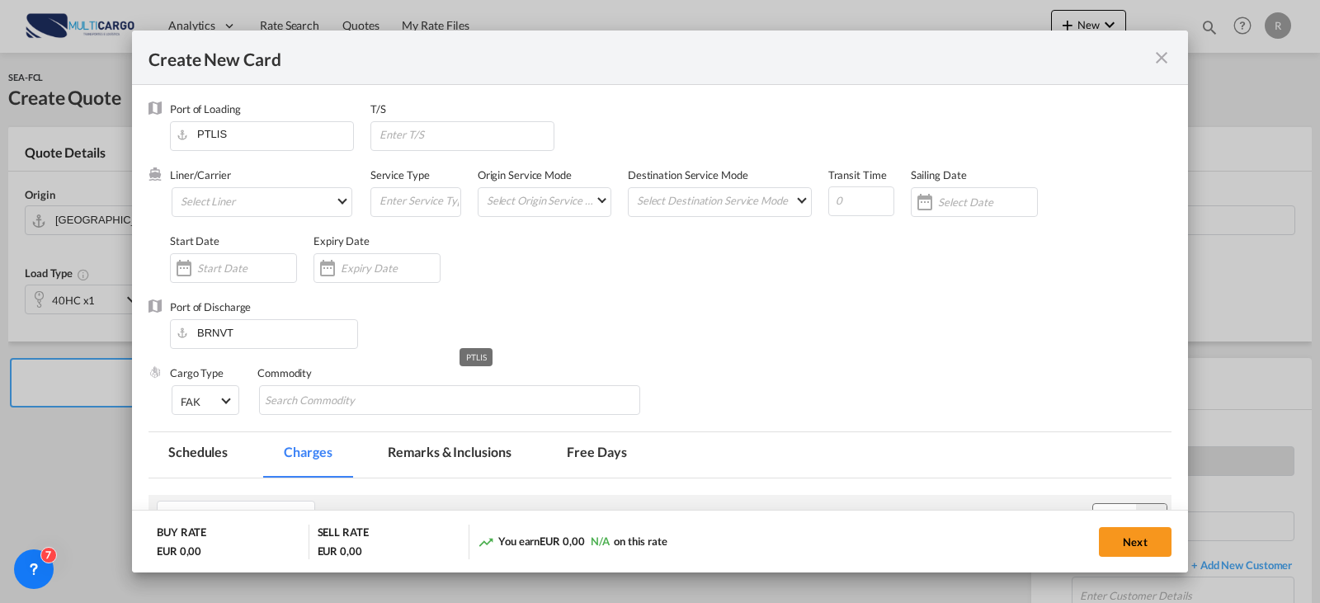
type input "Basic Ocean Freight"
select select "per equipment"
click at [289, 207] on md-select "Select Liner Atlantic Container Line (ACL) [PERSON_NAME] Transport ([GEOGRAPHIC…" at bounding box center [262, 202] width 181 height 30
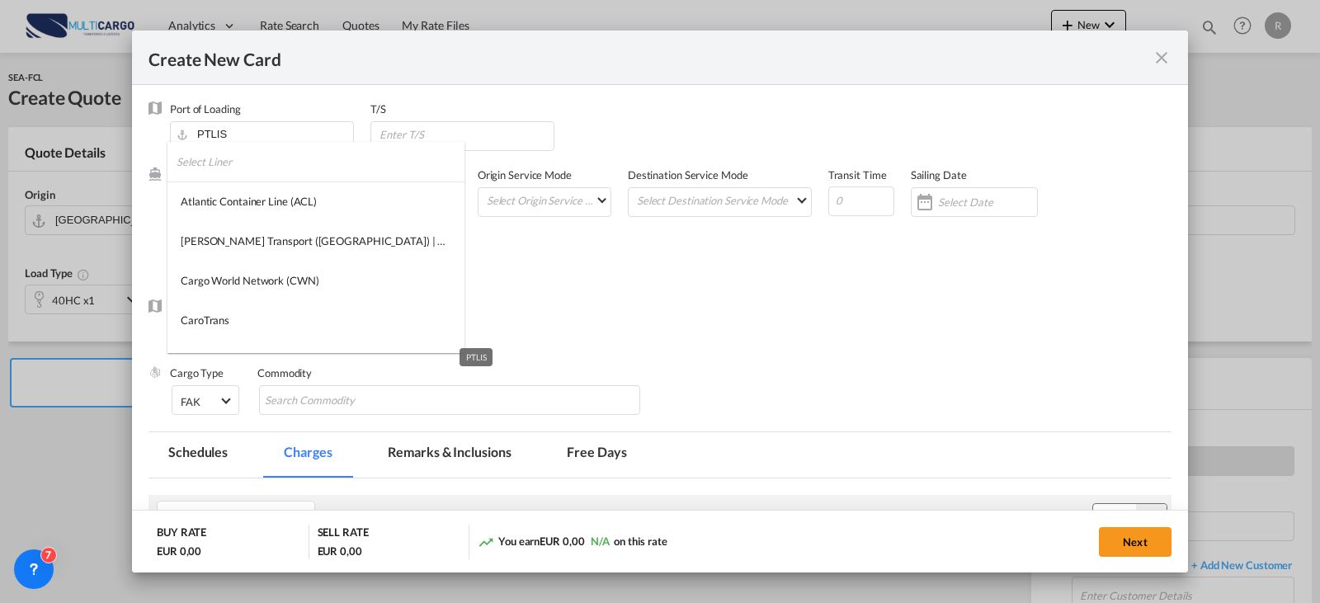
type md-option "275"
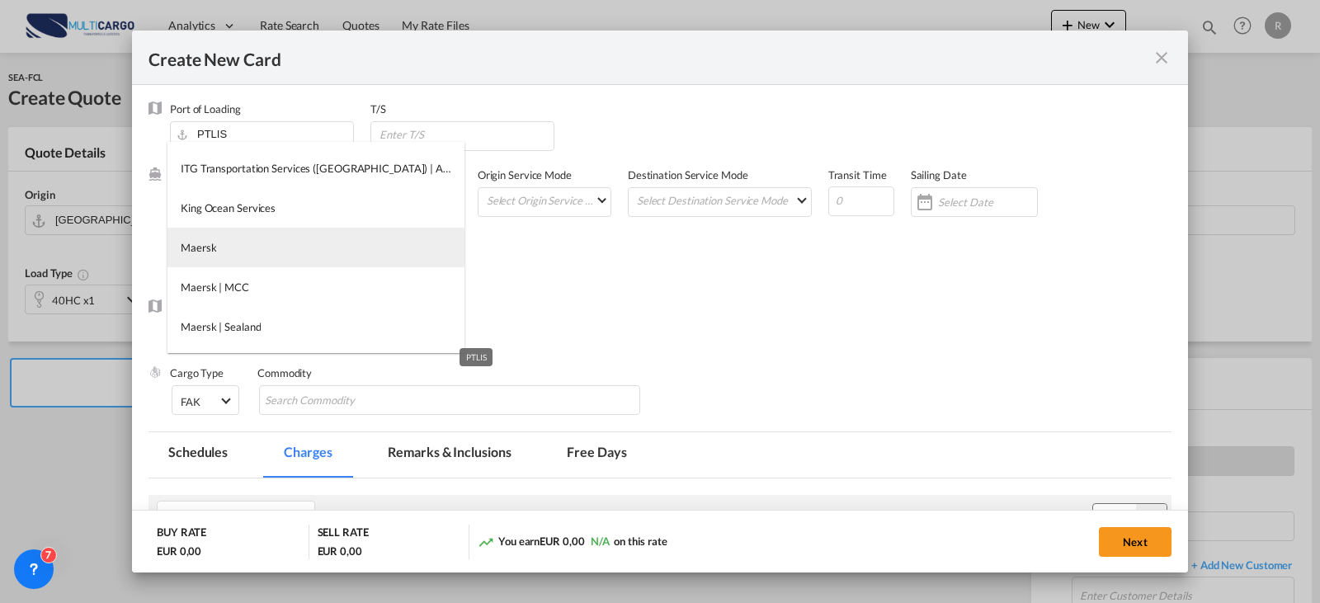
type md-option "2"
type md-option "41"
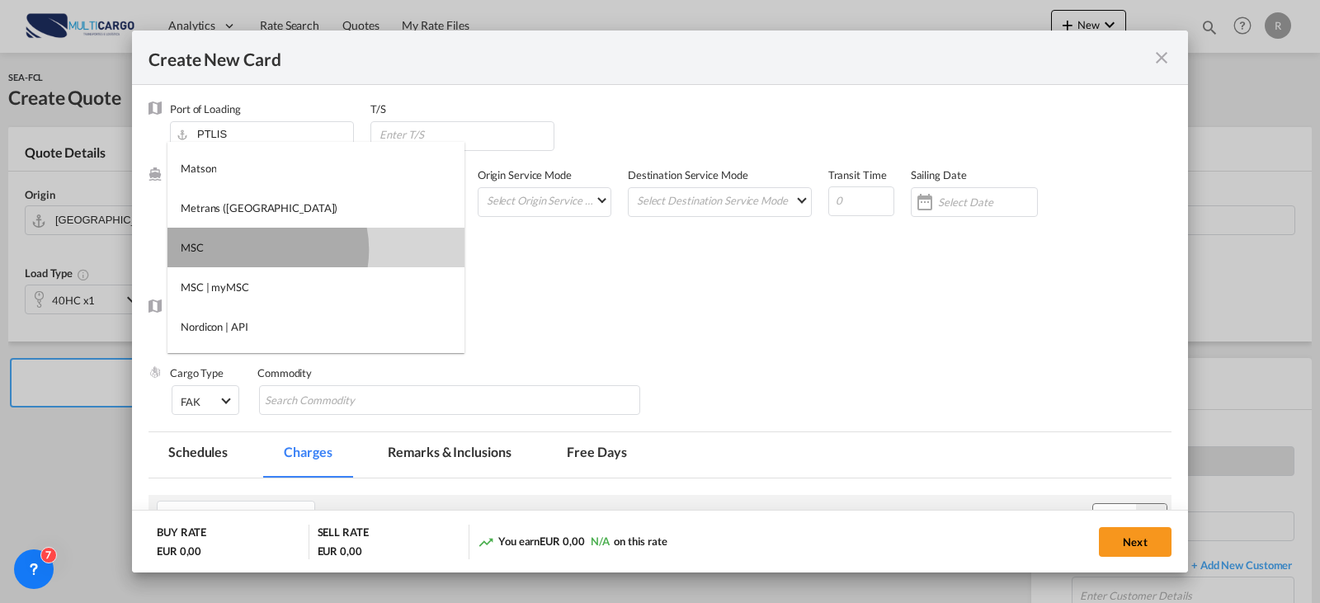
click at [256, 250] on md-option "MSC" at bounding box center [315, 248] width 297 height 40
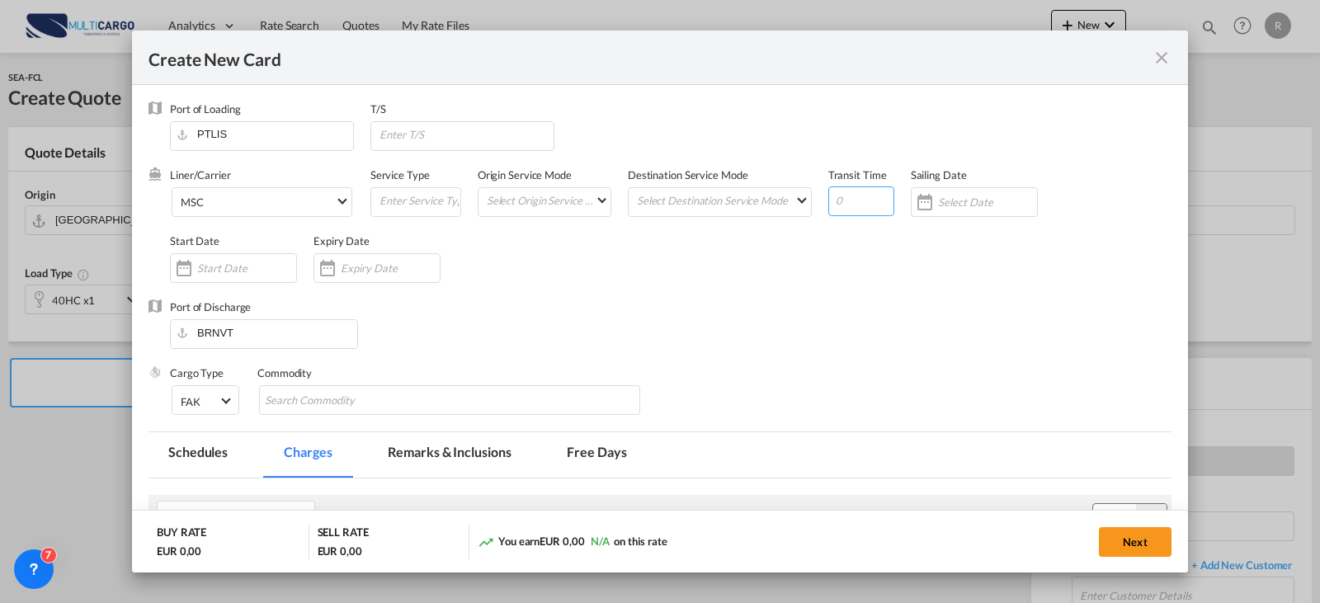
click at [853, 200] on input "Create New Card ..." at bounding box center [861, 201] width 66 height 30
type input "32"
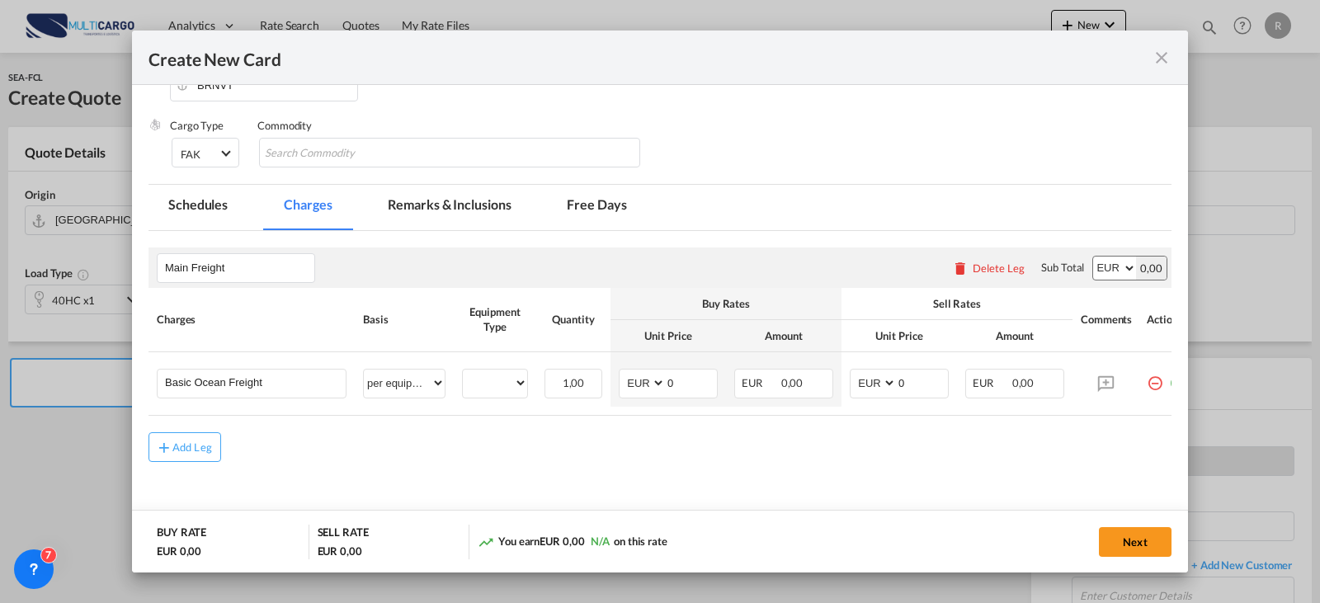
scroll to position [290, 0]
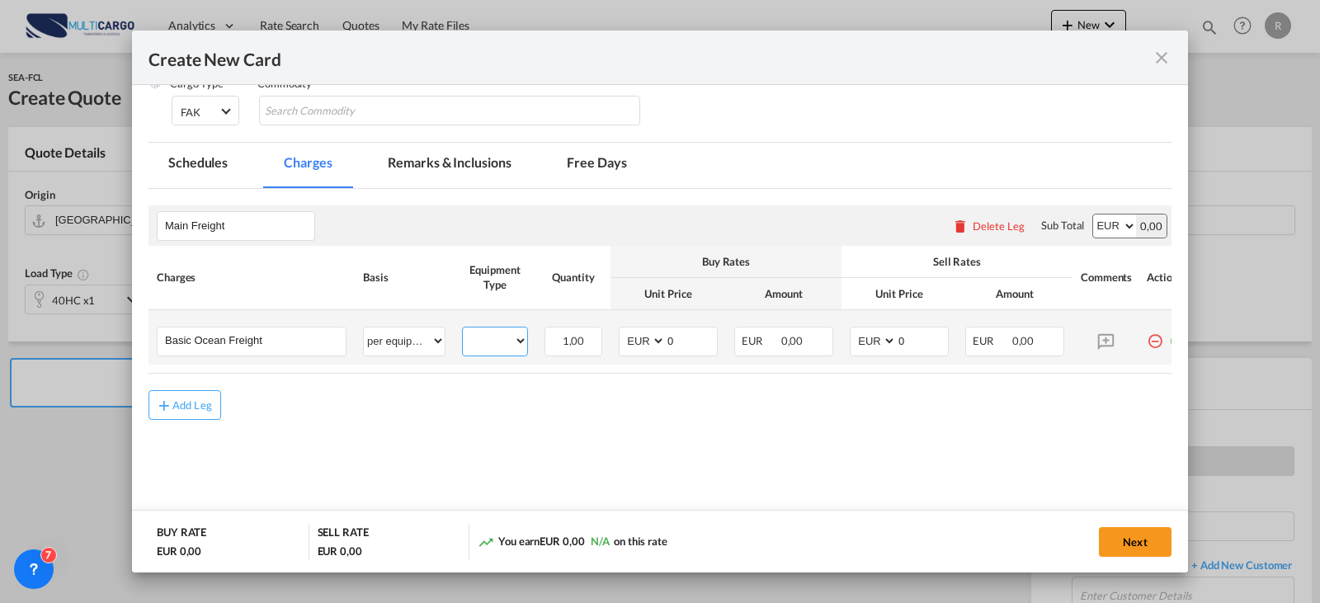
click at [490, 347] on select "40HC" at bounding box center [495, 341] width 64 height 22
select select "40HC"
click at [463, 330] on select "40HC" at bounding box center [495, 341] width 64 height 22
drag, startPoint x: 927, startPoint y: 339, endPoint x: 845, endPoint y: 340, distance: 81.7
click at [845, 340] on td "AED AFN ALL AMD ANG AOA ARS AUD AWG AZN BAM BBD BDT BGN BHD BIF BMD BND [PERSON…" at bounding box center [900, 337] width 116 height 54
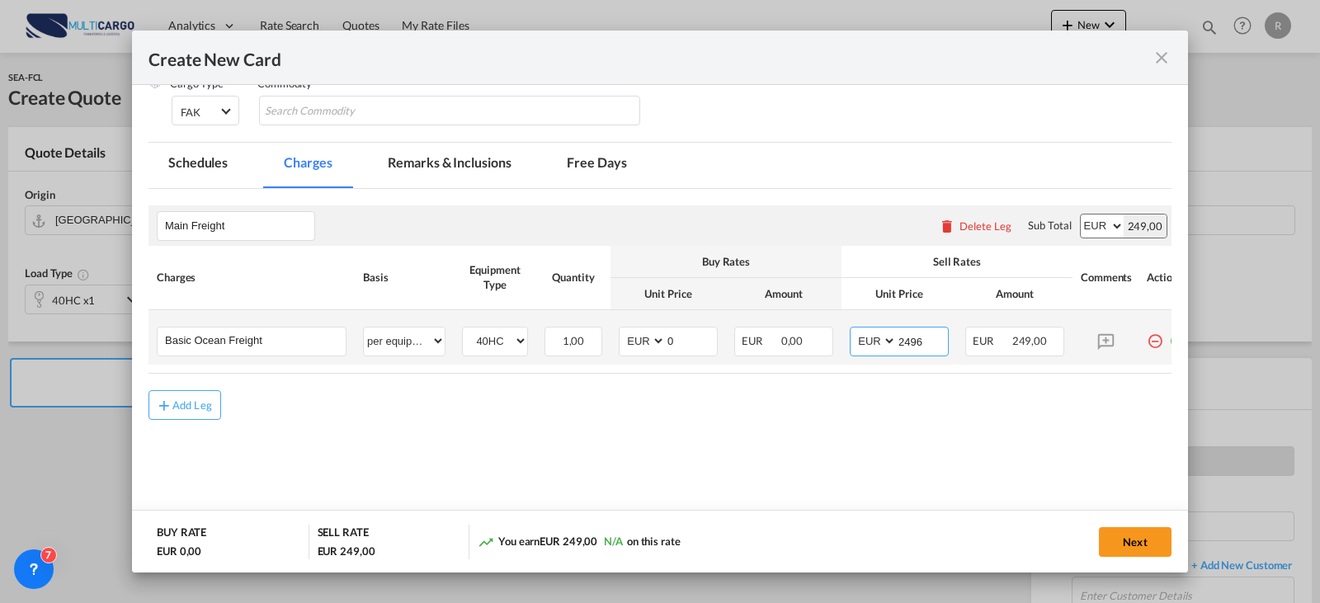
type input "2496"
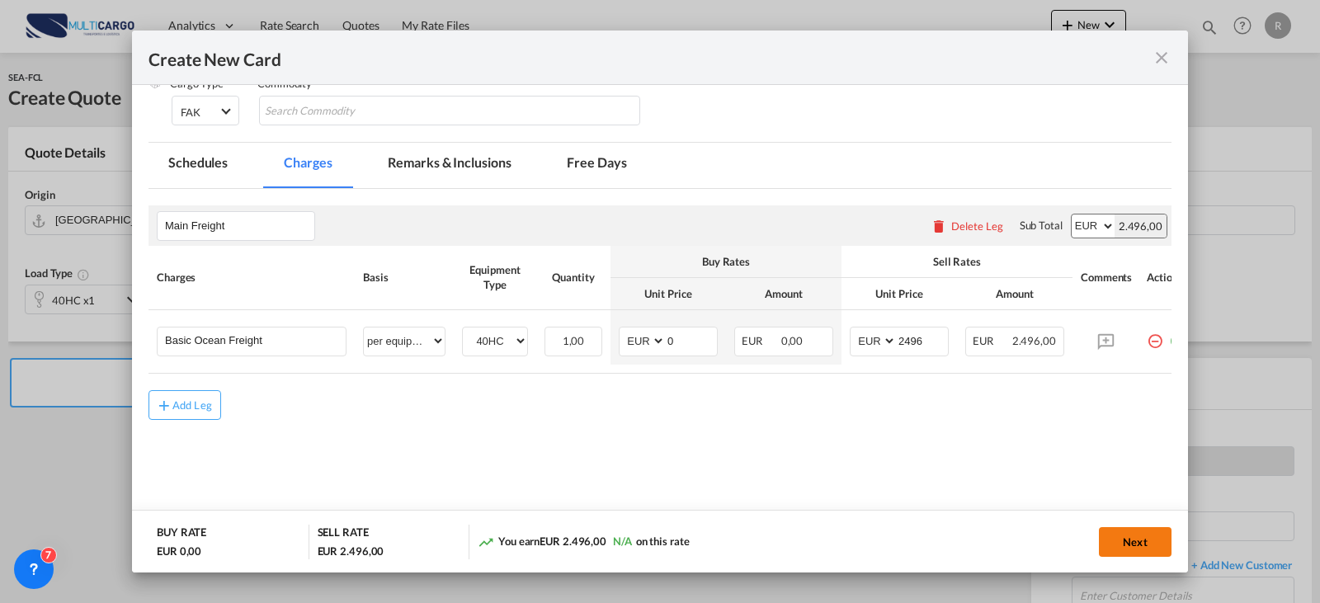
click at [1119, 533] on button "Next" at bounding box center [1135, 542] width 73 height 30
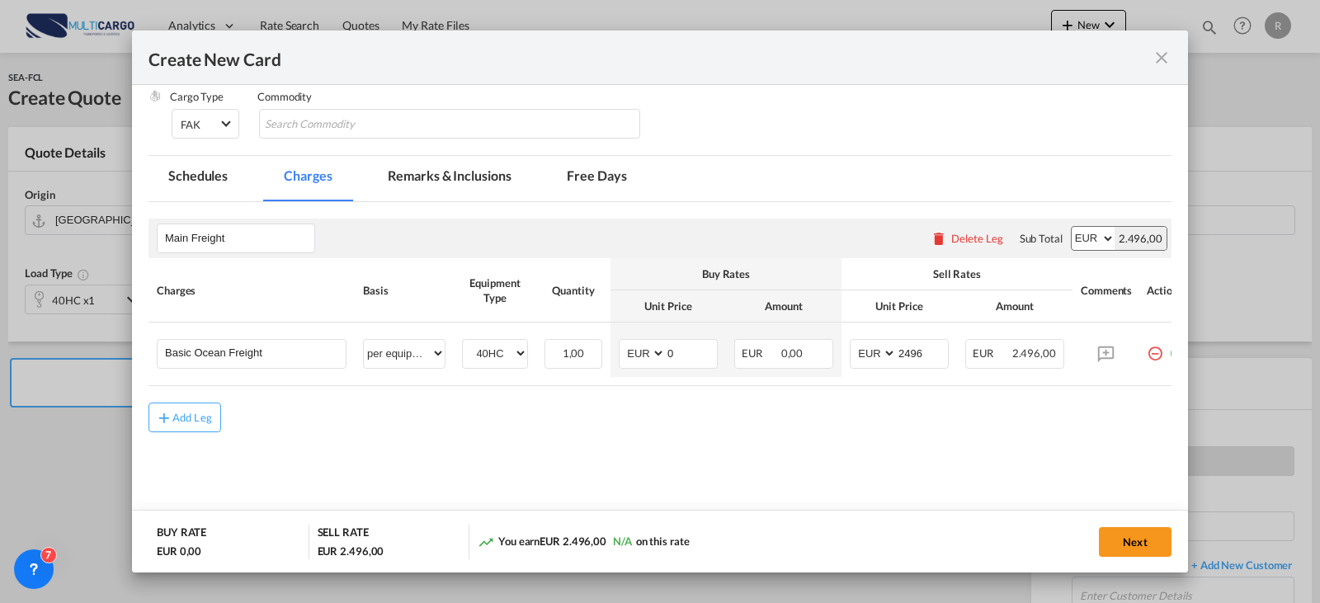
scroll to position [0, 0]
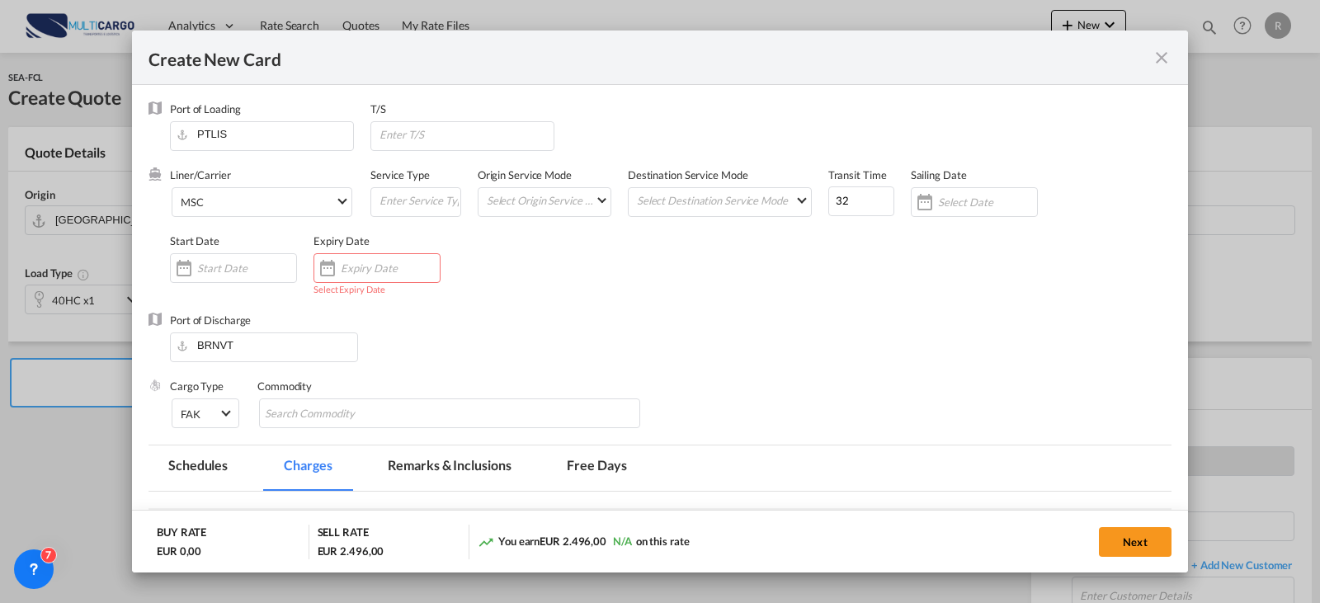
drag, startPoint x: 335, startPoint y: 271, endPoint x: 347, endPoint y: 285, distance: 18.2
click at [336, 271] on div "Create New Card ..." at bounding box center [327, 268] width 26 height 33
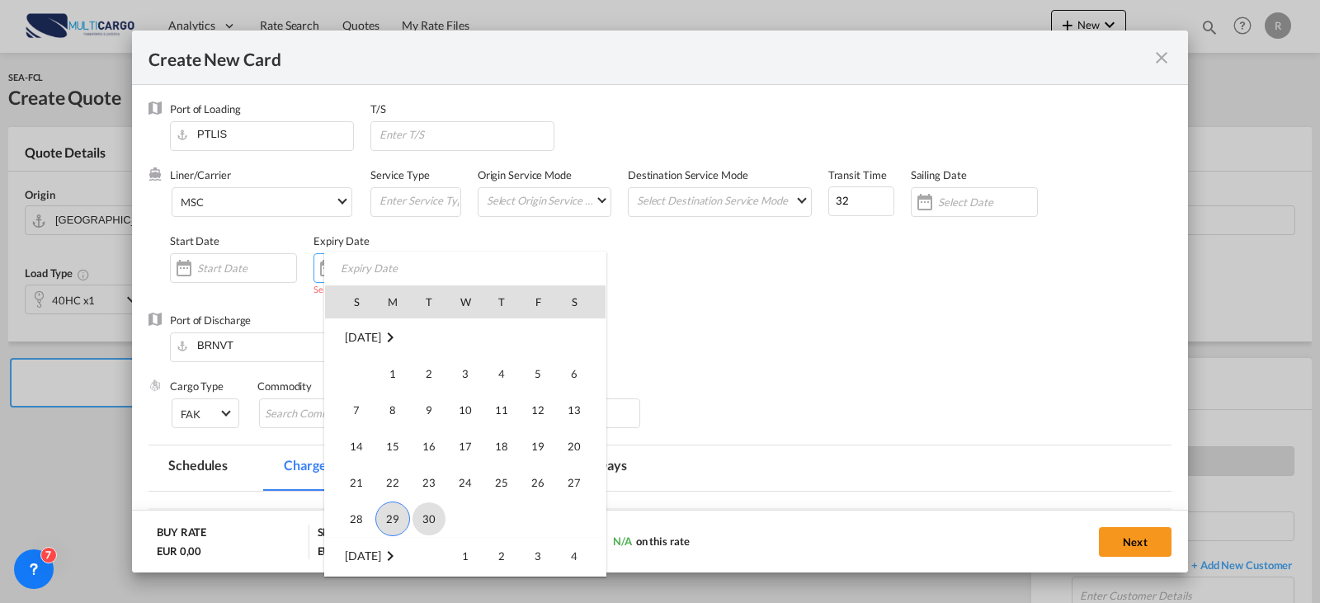
scroll to position [382358, 0]
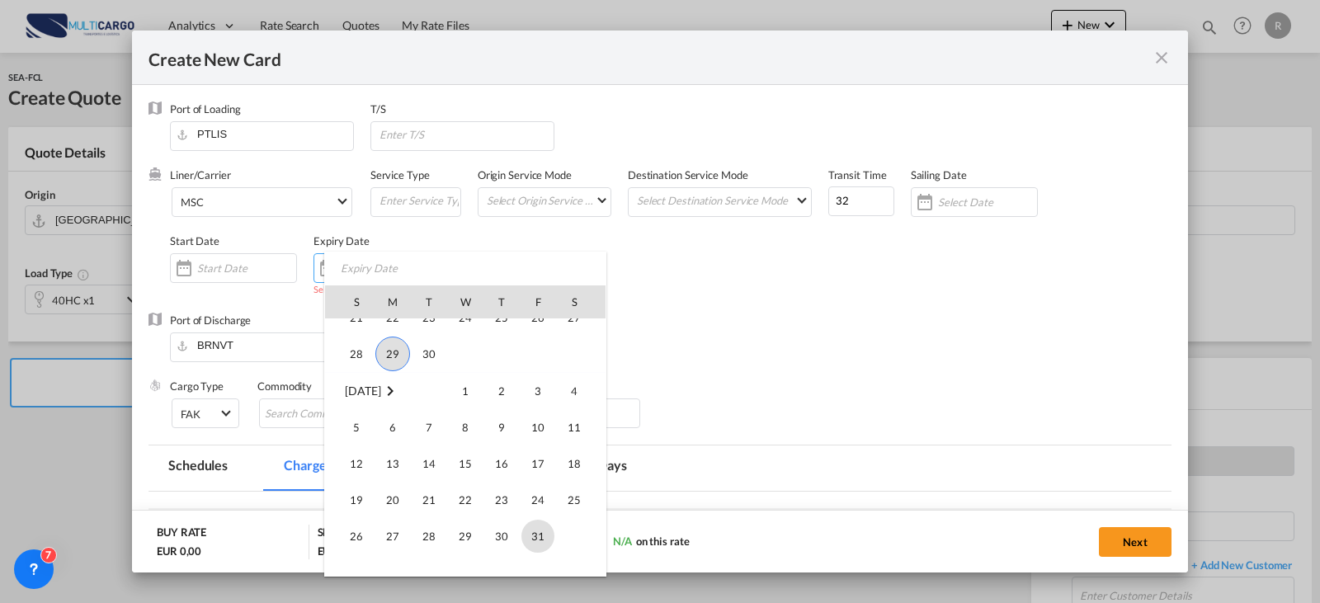
click at [532, 545] on span "31" at bounding box center [537, 536] width 33 height 33
type input "[DATE]"
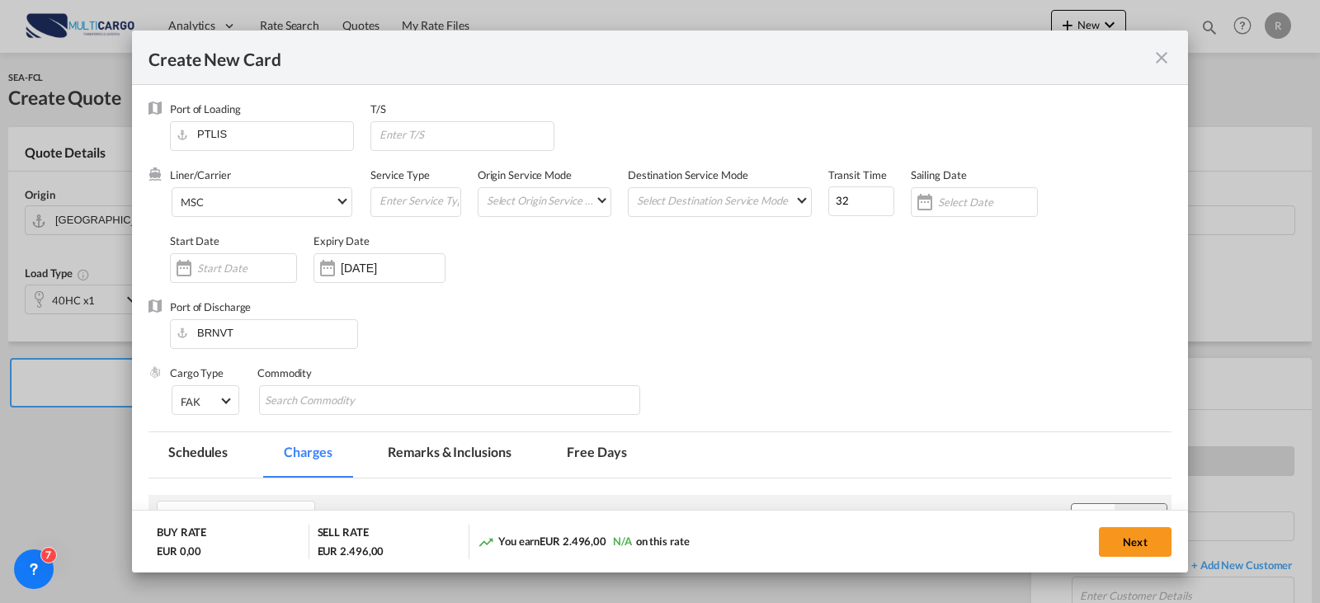
drag, startPoint x: 1161, startPoint y: 544, endPoint x: 87, endPoint y: 476, distance: 1075.6
click at [1159, 545] on button "Next" at bounding box center [1135, 542] width 73 height 30
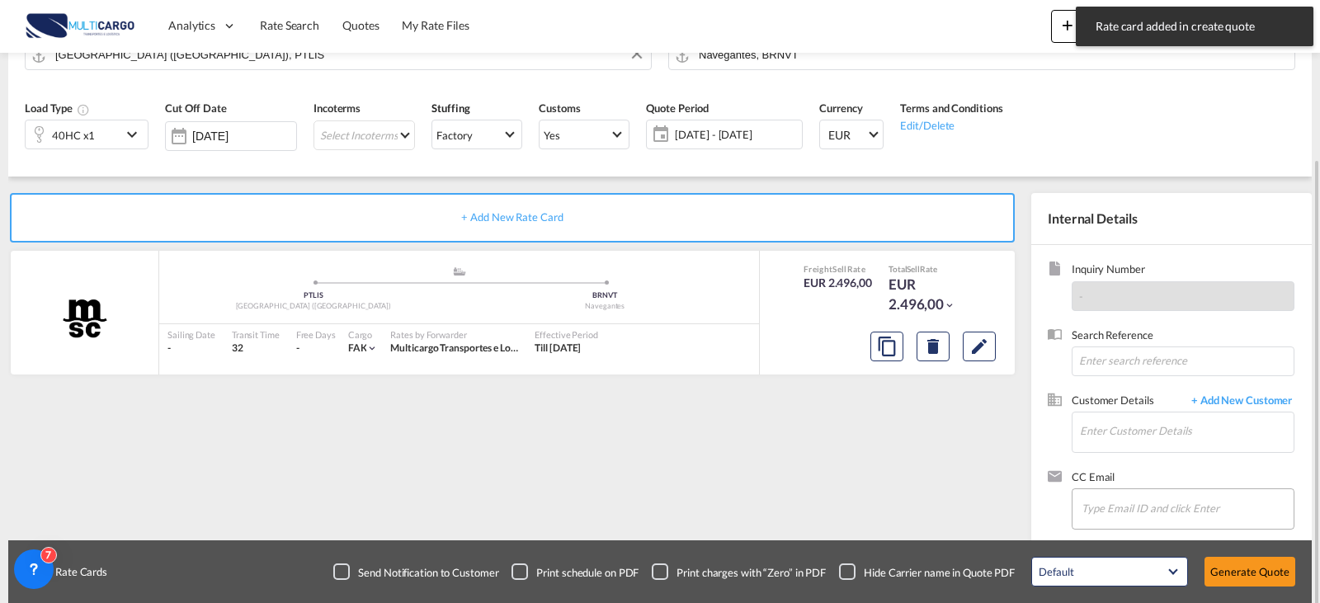
scroll to position [183, 0]
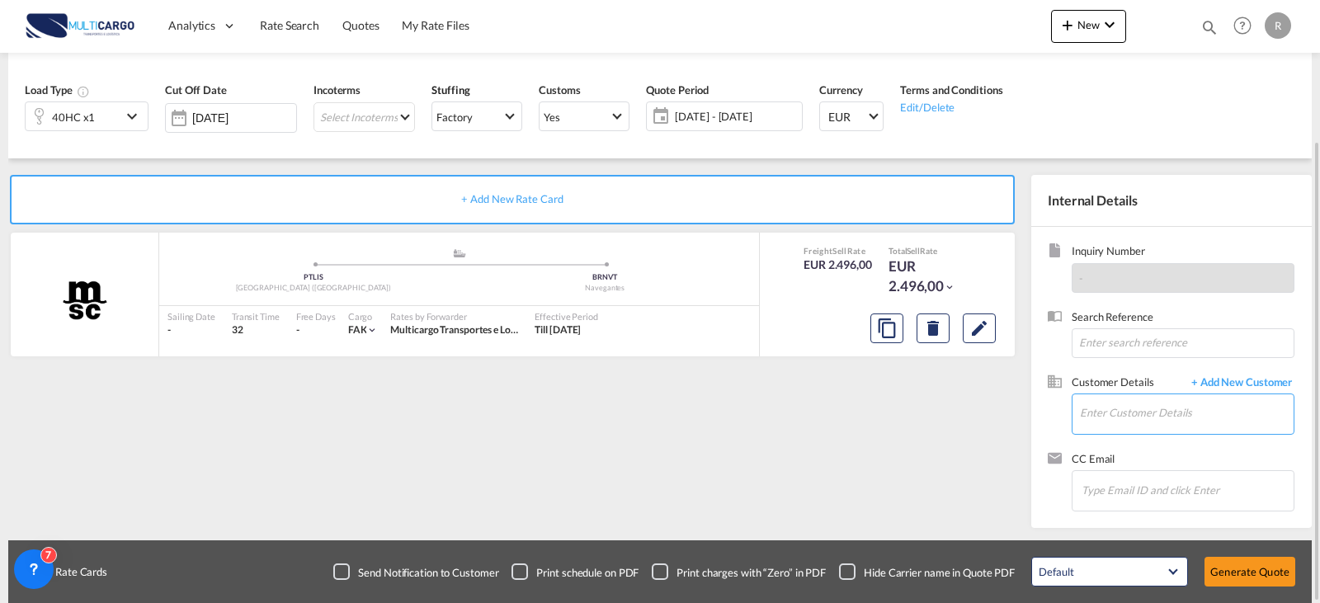
click at [1155, 423] on input "Enter Customer Details" at bounding box center [1187, 412] width 214 height 37
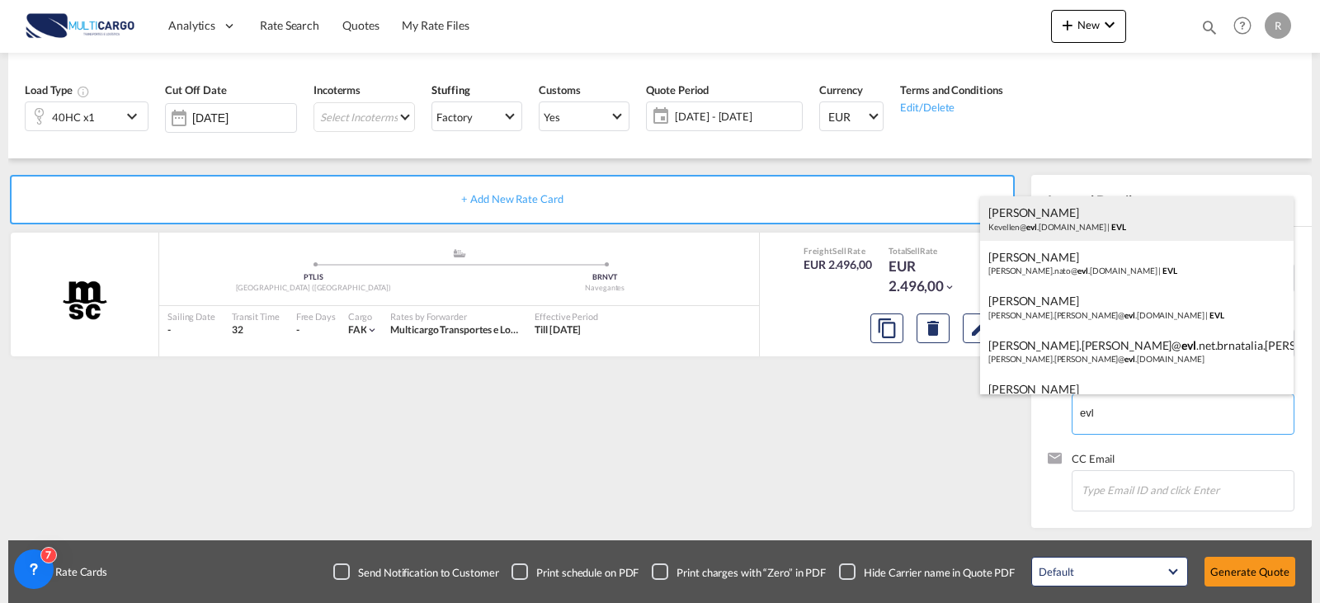
click at [1102, 237] on div "Kevellen [PERSON_NAME]@ evl .[DOMAIN_NAME] | EVL" at bounding box center [1137, 218] width 314 height 45
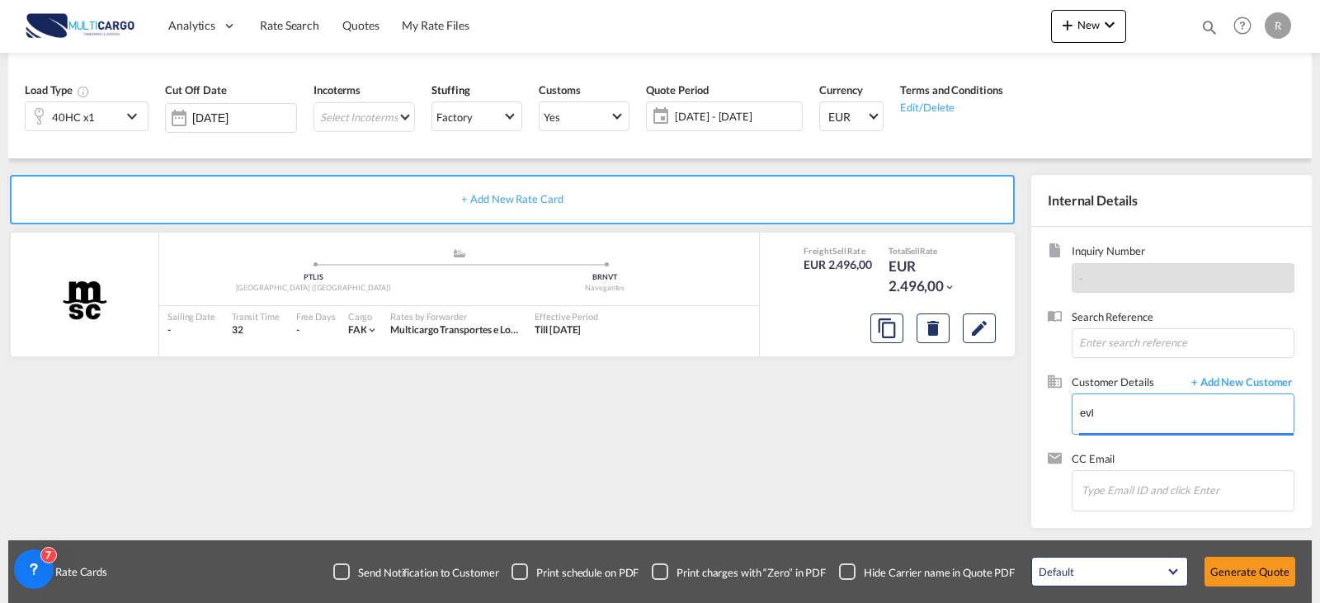
type input "EVL, [PERSON_NAME], [EMAIL_ADDRESS][DOMAIN_NAME]"
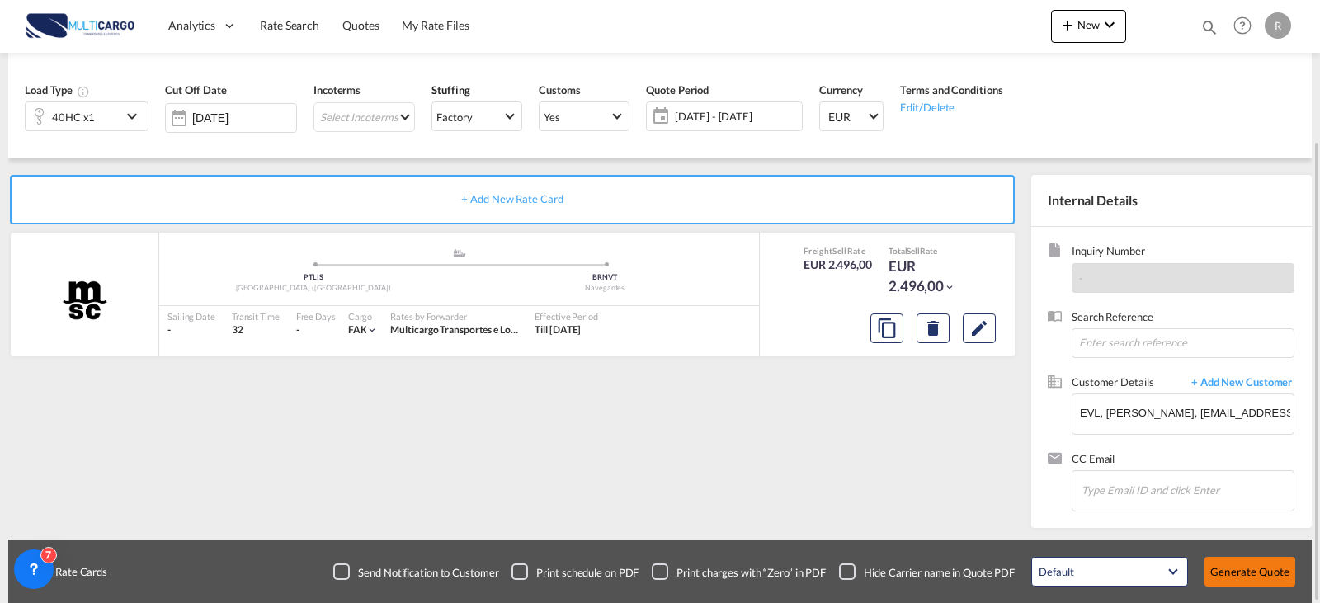
click at [1252, 572] on button "Generate Quote" at bounding box center [1250, 572] width 91 height 30
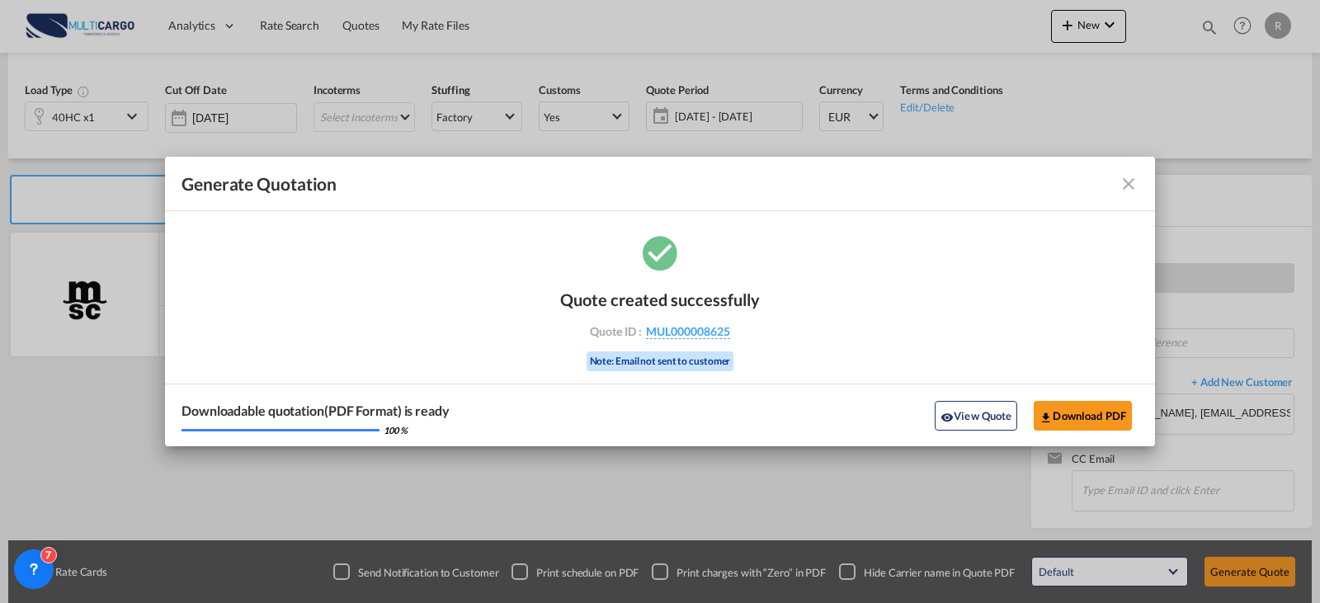
click at [1125, 268] on div "Quote created successfully Quote ID : MUL000008625 Note: Email not sent to cust…" at bounding box center [660, 339] width 990 height 215
click at [1100, 415] on button "Download PDF" at bounding box center [1083, 416] width 98 height 30
click at [1125, 186] on md-icon "icon-close fg-AAA8AD cursor m-0" at bounding box center [1129, 184] width 20 height 20
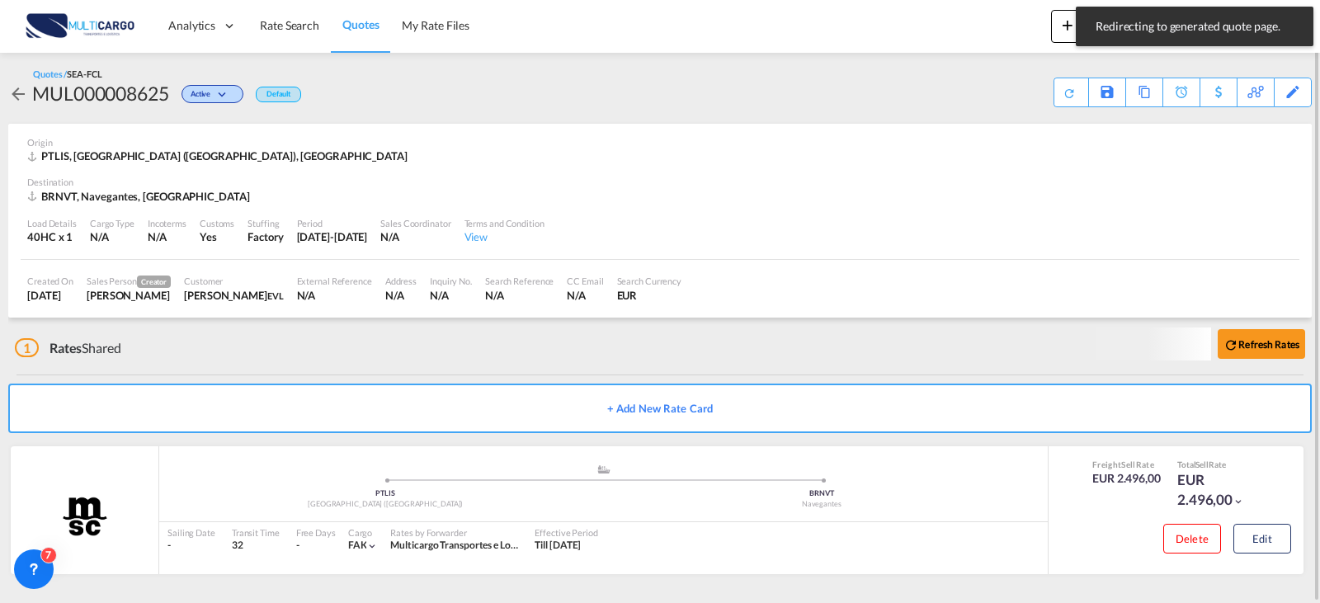
scroll to position [2, 0]
click at [304, 26] on span "Rate Search" at bounding box center [289, 25] width 59 height 14
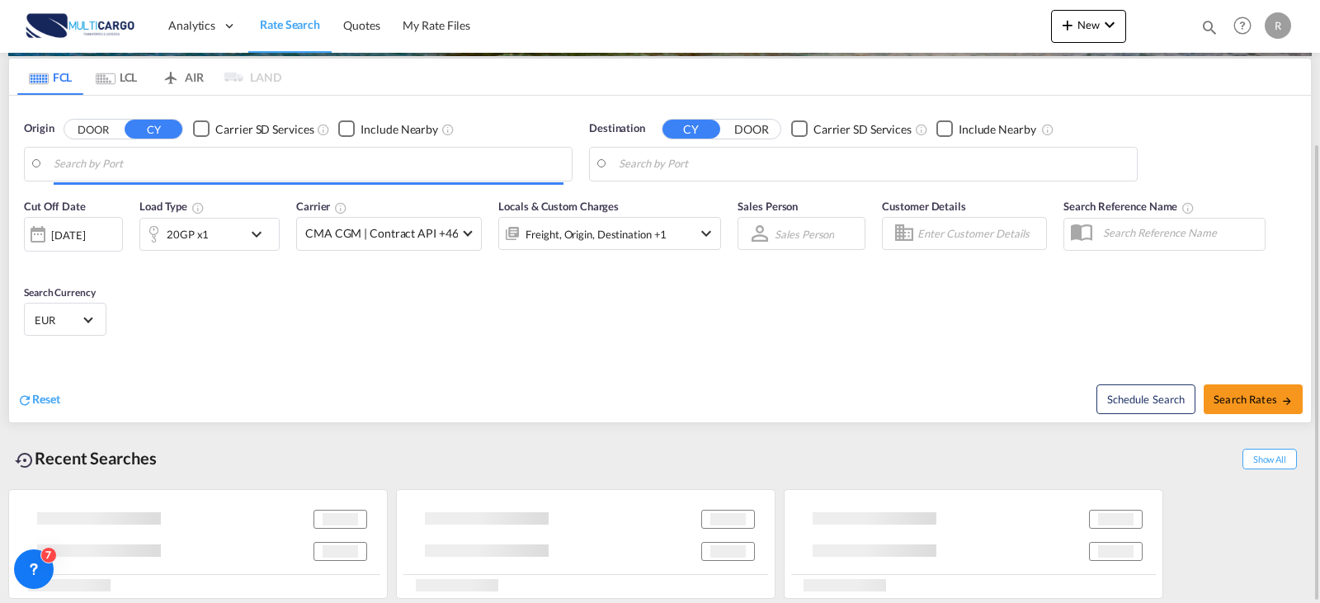
type input "Leixoes, PTLEI"
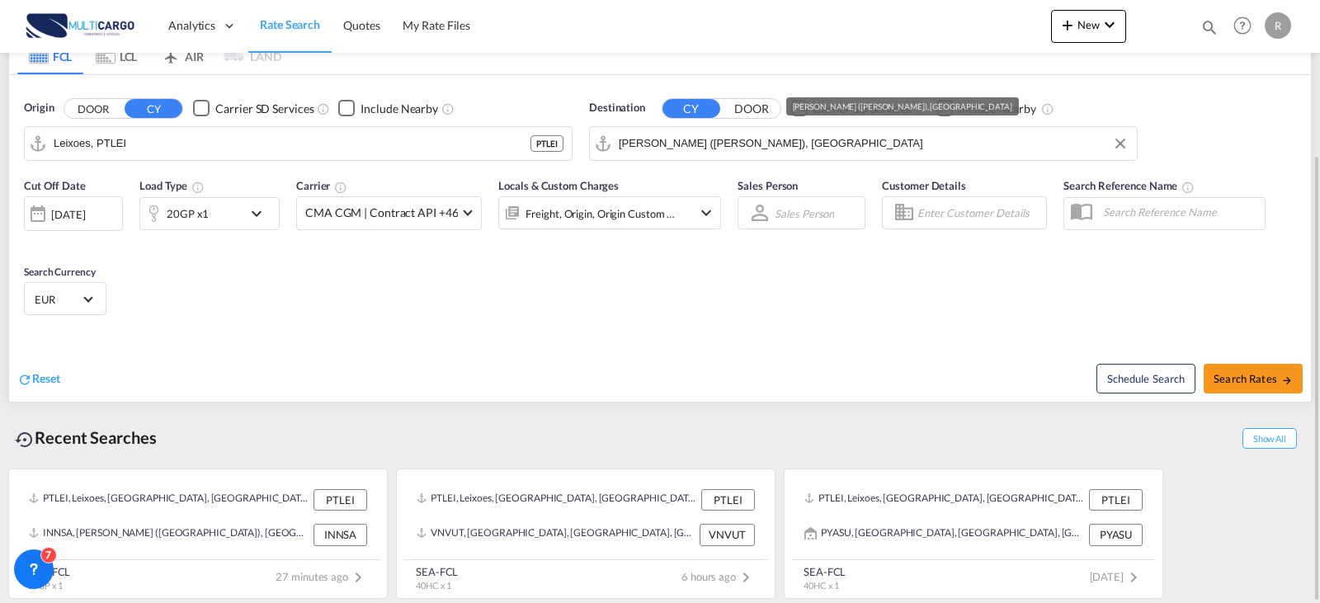
click at [866, 153] on input "[PERSON_NAME] ([PERSON_NAME]), [GEOGRAPHIC_DATA]" at bounding box center [874, 143] width 510 height 25
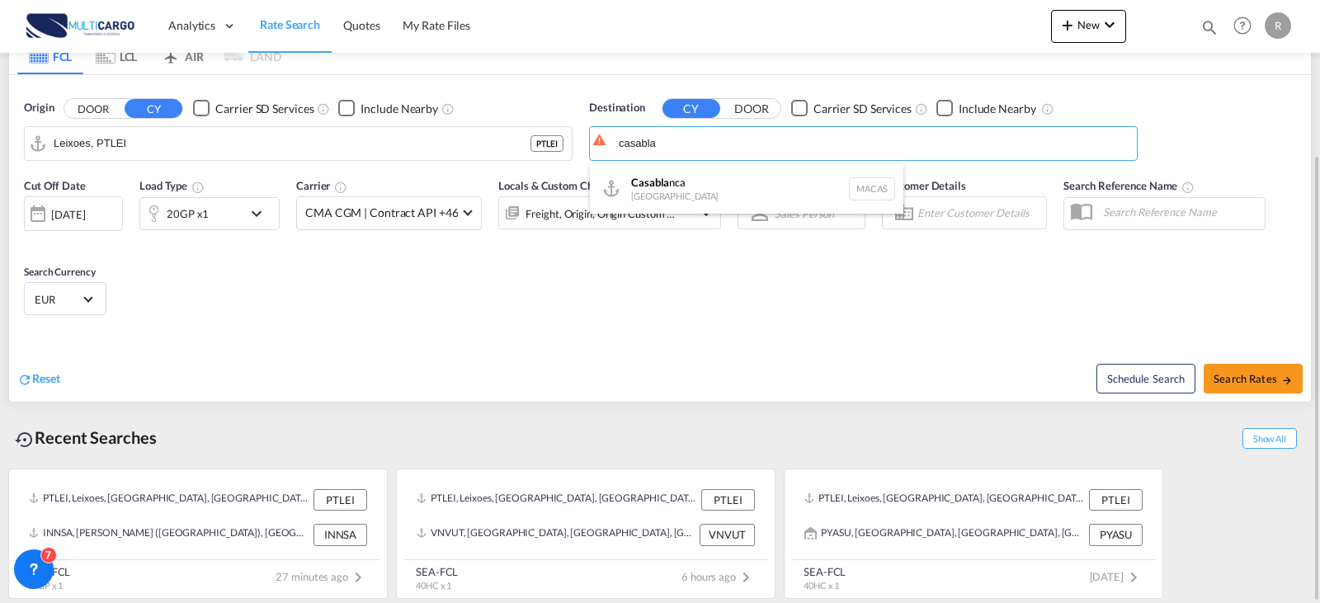
click at [780, 189] on div "Casabla nca [GEOGRAPHIC_DATA] [GEOGRAPHIC_DATA]" at bounding box center [747, 189] width 314 height 50
type input "[GEOGRAPHIC_DATA], MACAS"
click at [230, 218] on div "20GP x1" at bounding box center [191, 213] width 102 height 33
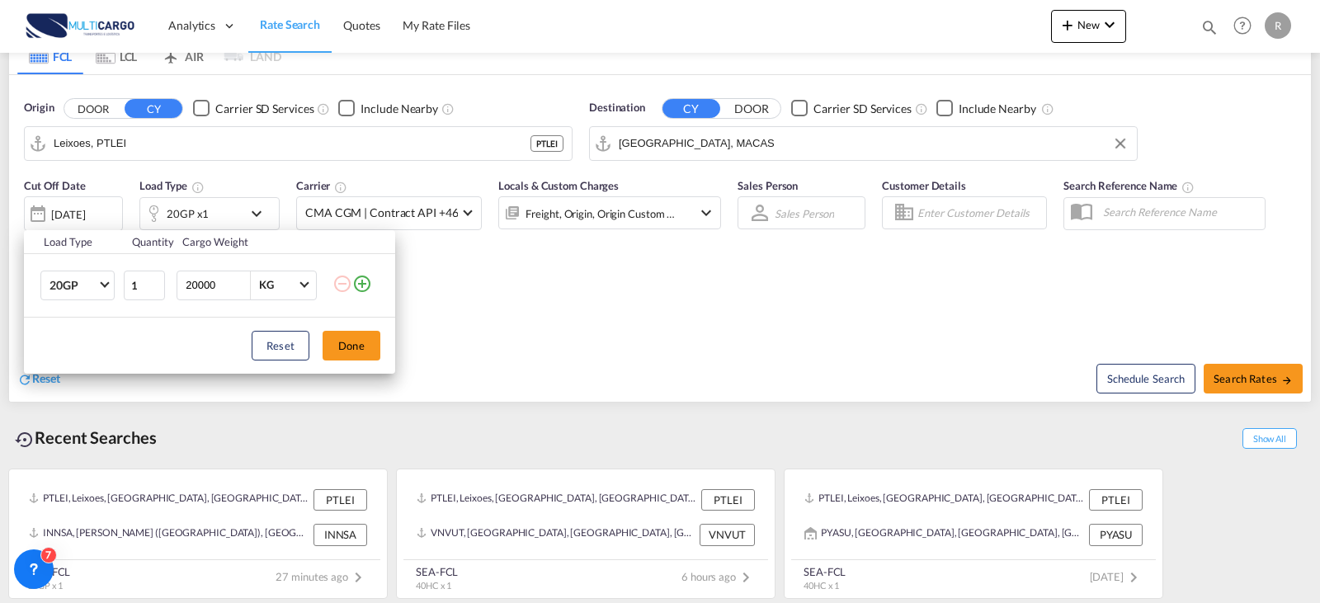
click at [367, 279] on md-icon "icon-plus-circle-outline" at bounding box center [362, 284] width 20 height 20
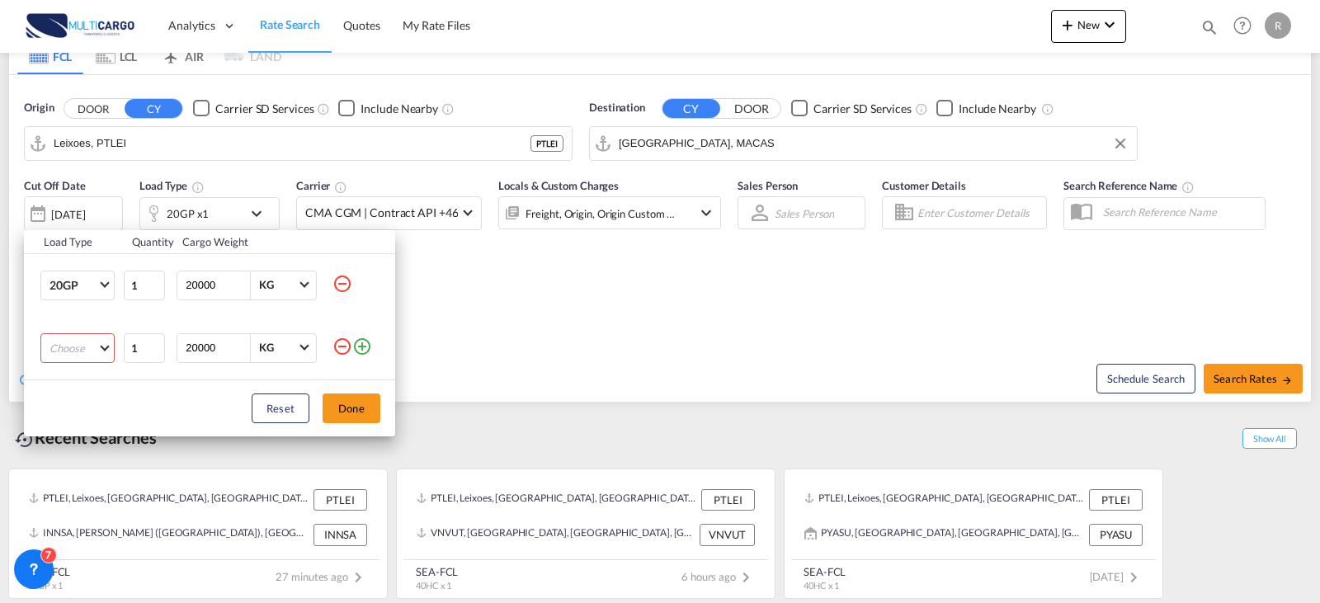
click at [102, 350] on md-select "Choose 20GP 40GP 40HC 45HC 20RE 40RE 40HR 20OT 40OT 20FR 40FR 40NR 20NR 45S 20T…" at bounding box center [77, 348] width 74 height 30
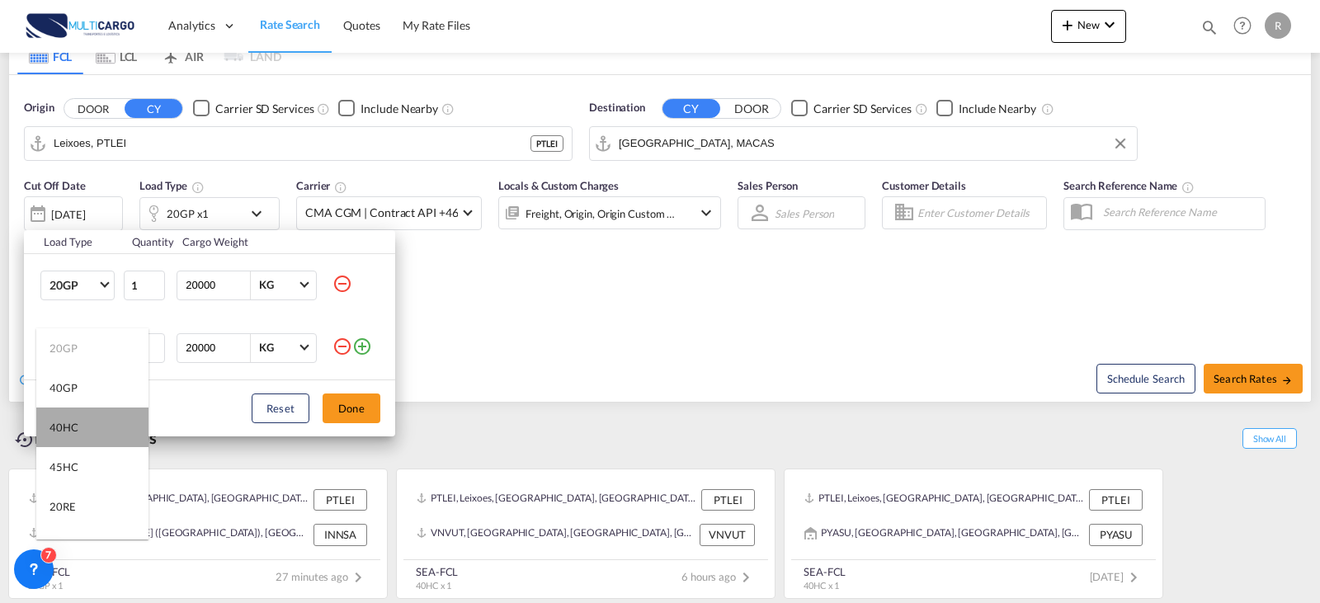
click at [94, 417] on md-option "40HC" at bounding box center [92, 428] width 112 height 40
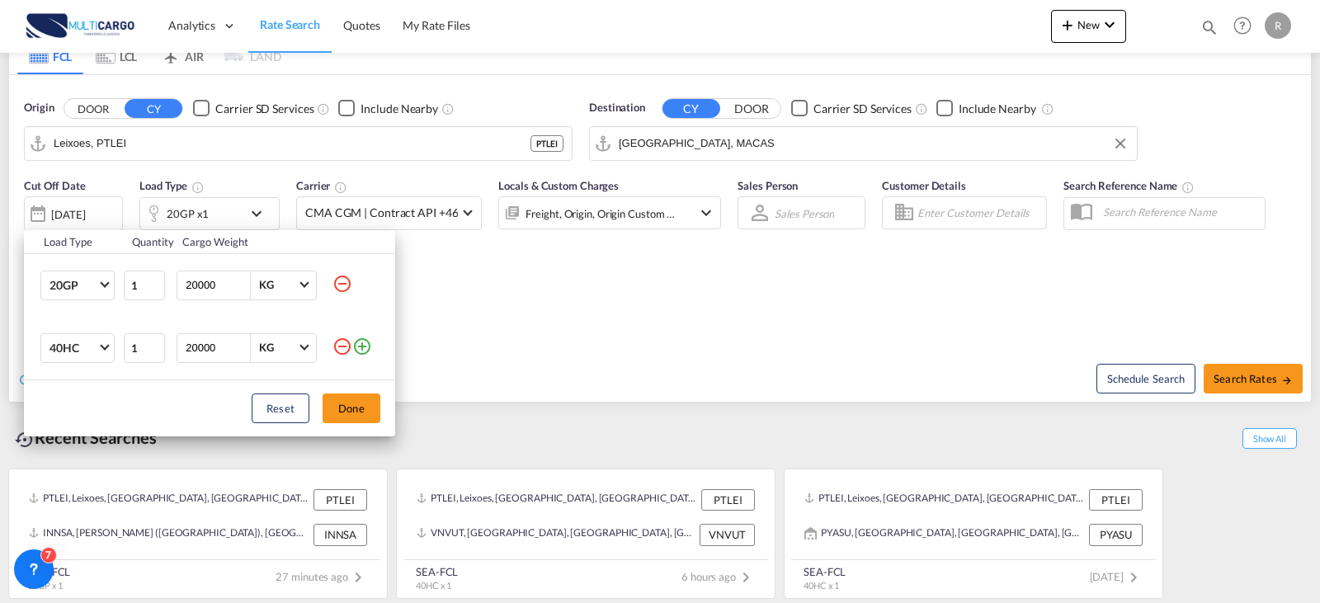
click at [388, 414] on div "Reset Done" at bounding box center [209, 408] width 371 height 56
click at [370, 413] on button "Done" at bounding box center [352, 409] width 58 height 30
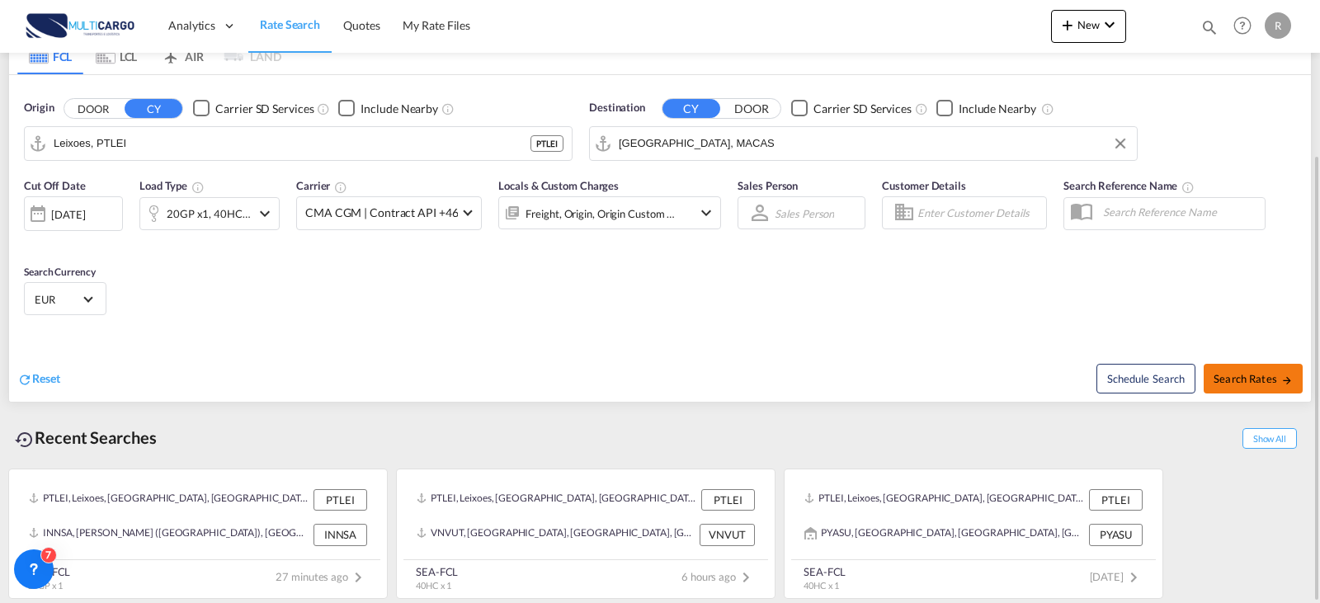
click at [1250, 376] on span "Search Rates" at bounding box center [1253, 378] width 79 height 13
type input "PTLEI to MACAS / [DATE]"
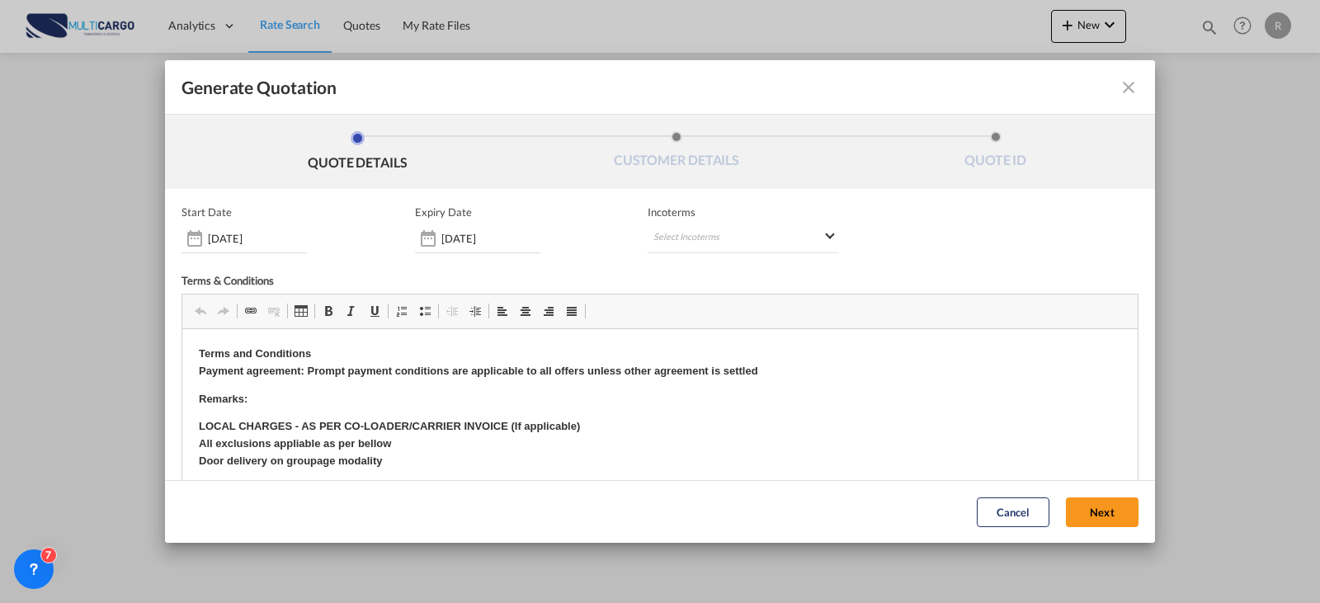
click at [567, 233] on div "Start Date [DATE] Expiry Date [DATE] Incoterms Select Incoterms CIF - import Co…" at bounding box center [660, 229] width 957 height 48
click at [516, 233] on input "[DATE]" at bounding box center [490, 238] width 99 height 13
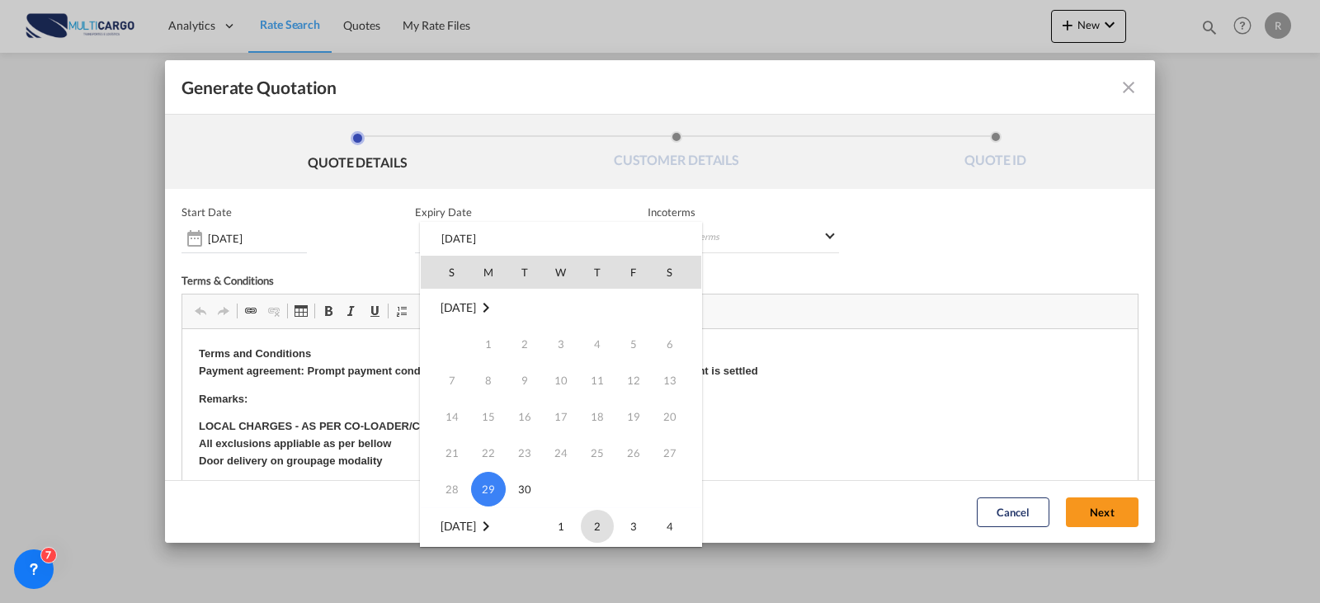
scroll to position [165, 0]
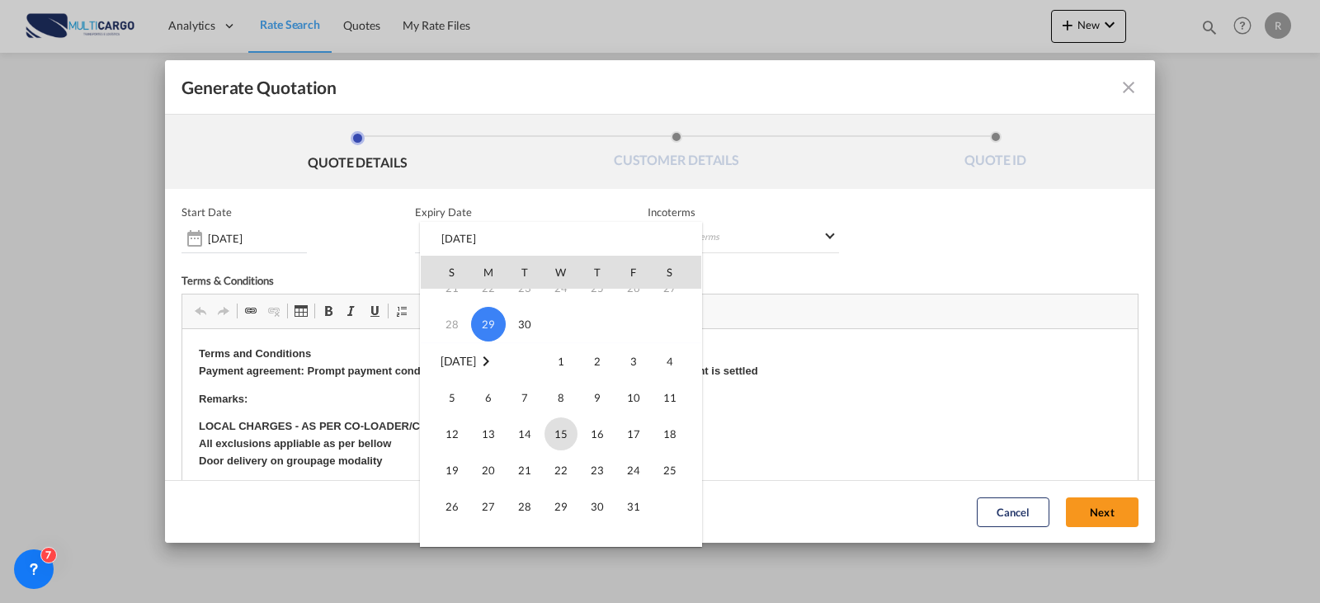
click at [571, 432] on span "15" at bounding box center [561, 433] width 33 height 33
type input "[DATE]"
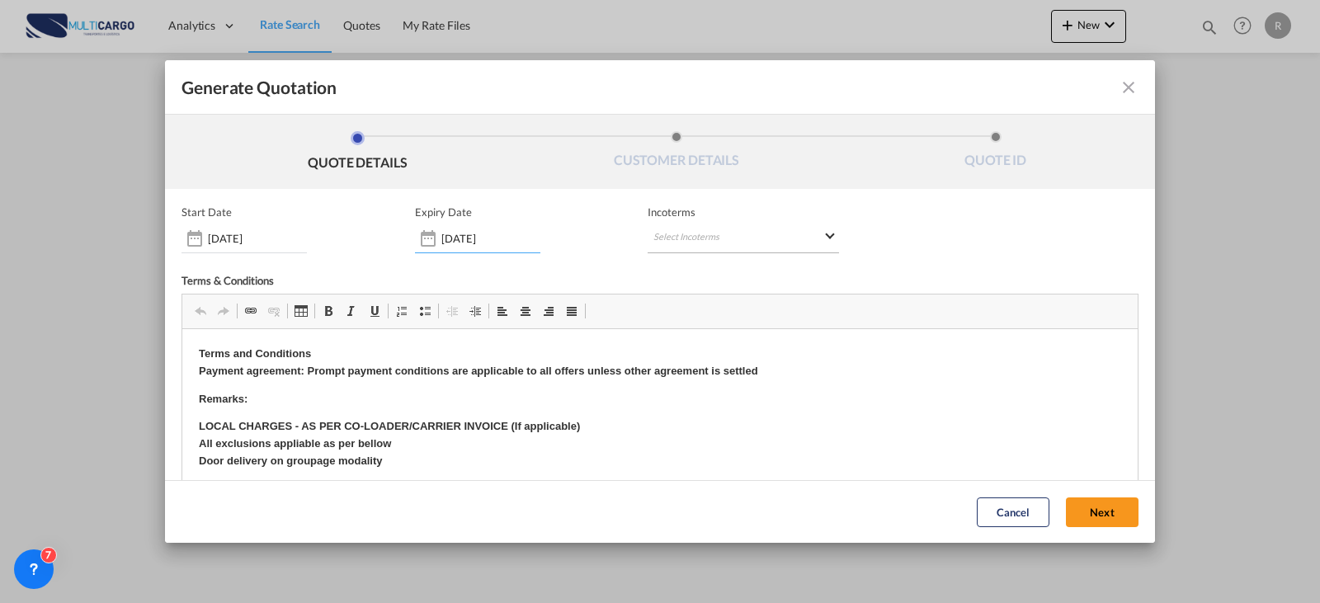
click at [718, 245] on md-select "Select Incoterms CIF - import Cost,Insurance and Freight CFR - import Cost and …" at bounding box center [743, 239] width 191 height 30
type md-option "[object Object]"
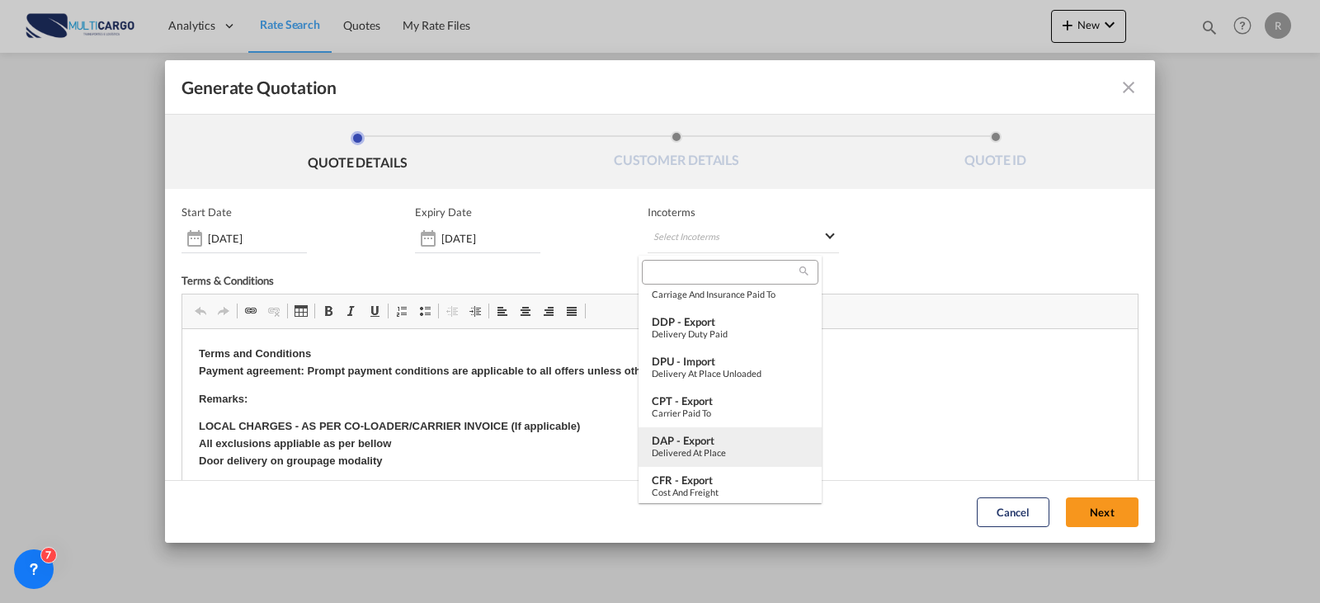
scroll to position [578, 0]
click at [728, 444] on div "Ex Works" at bounding box center [730, 449] width 157 height 11
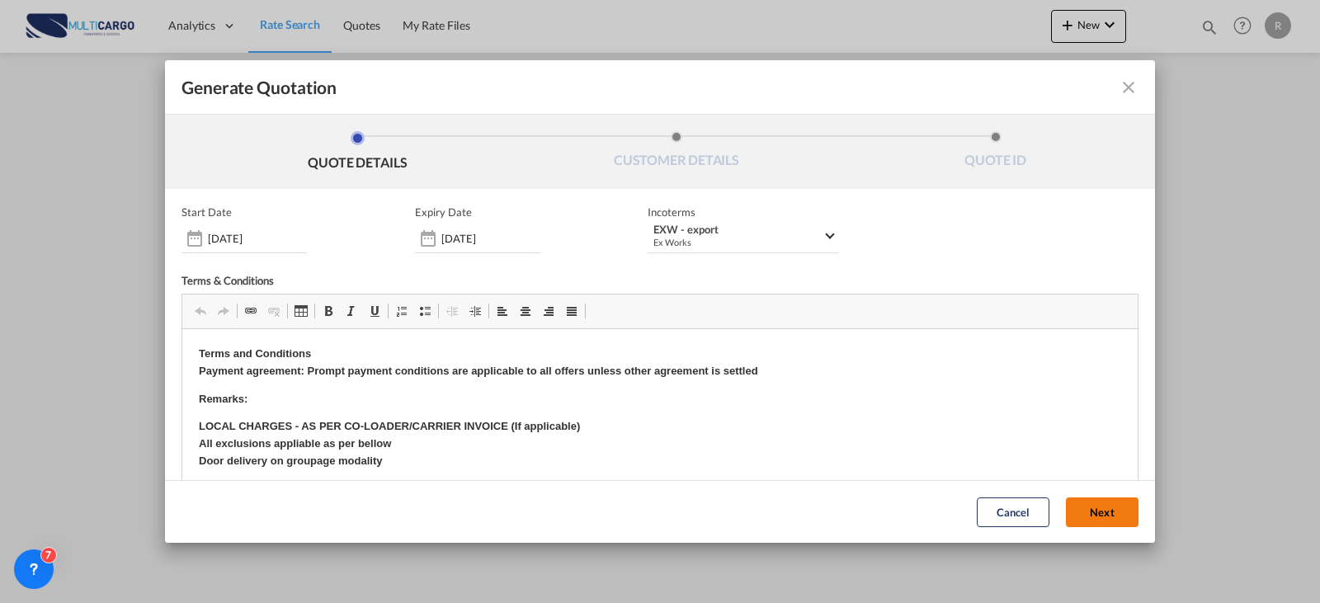
click at [1092, 515] on button "Next" at bounding box center [1102, 513] width 73 height 30
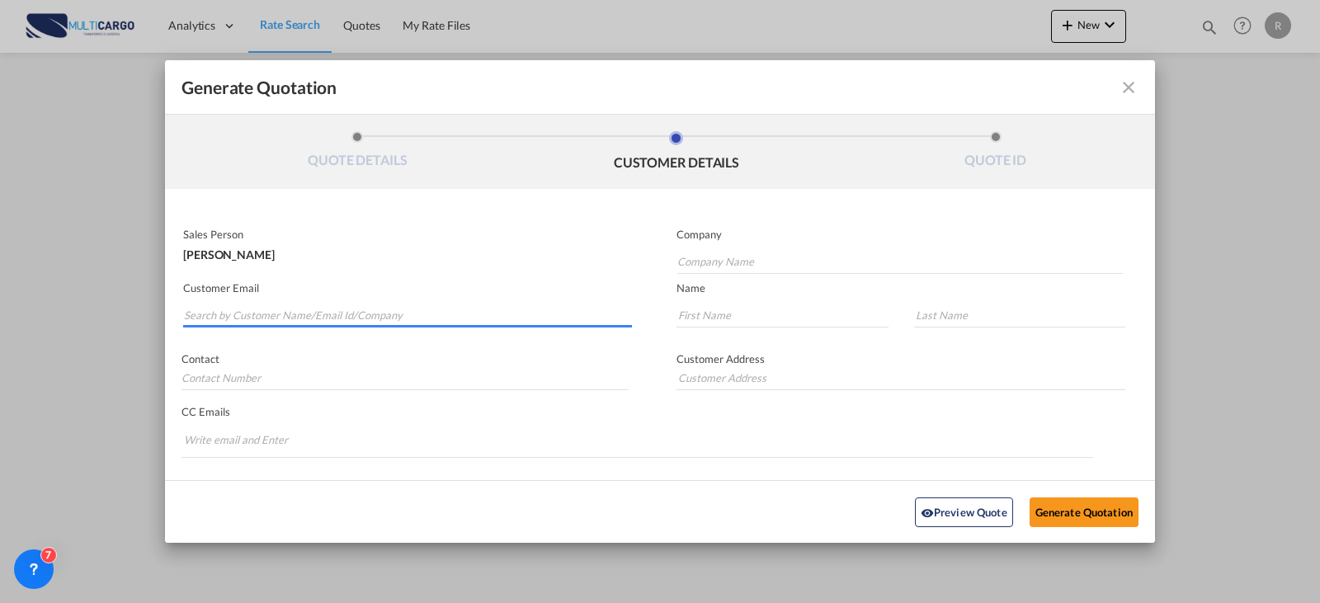
click at [315, 311] on input "Search by Customer Name/Email Id/Company" at bounding box center [408, 315] width 448 height 25
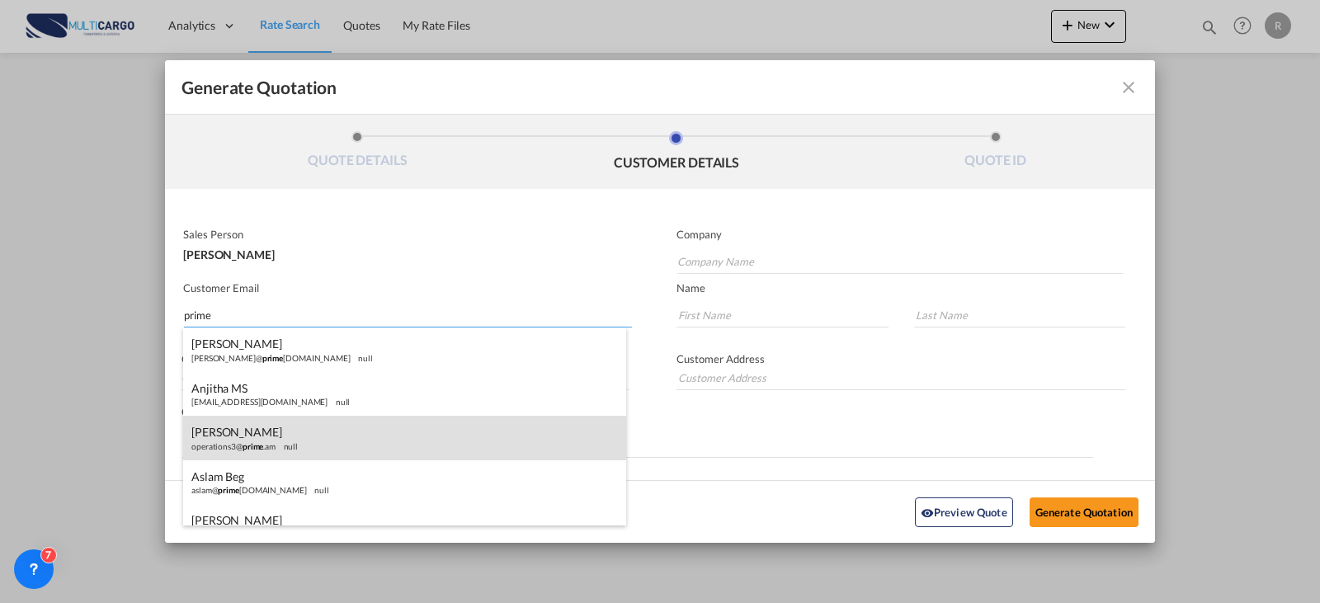
type input "prime"
click at [307, 430] on div "[PERSON_NAME] operations3@ prime .am null" at bounding box center [404, 438] width 443 height 45
type input "PRIME LOGISTICS"
type input "[EMAIL_ADDRESS][DOMAIN_NAME]"
type input "ELEN"
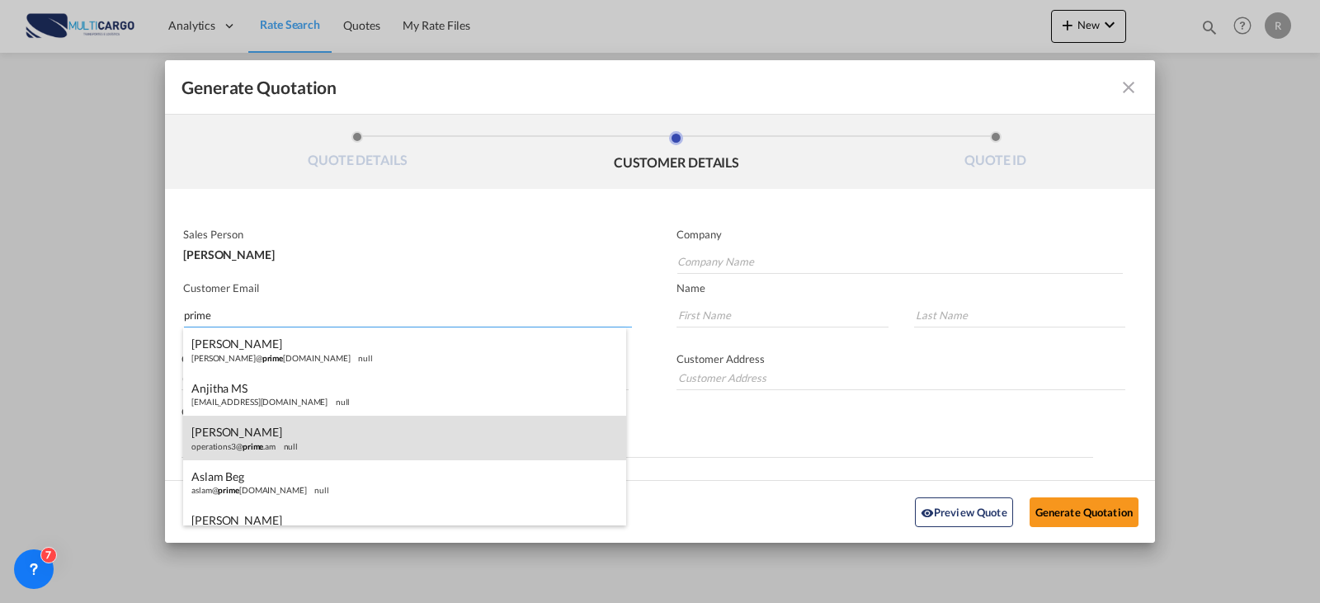
type input "[PERSON_NAME]"
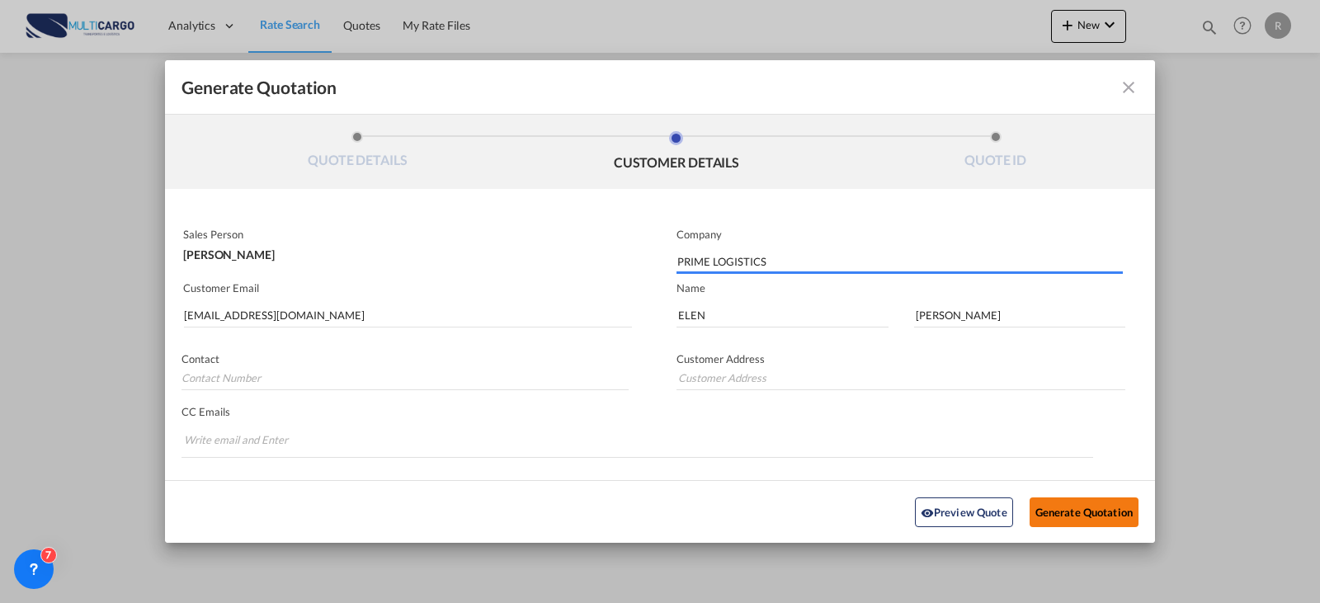
click at [1056, 504] on button "Generate Quotation" at bounding box center [1084, 512] width 109 height 30
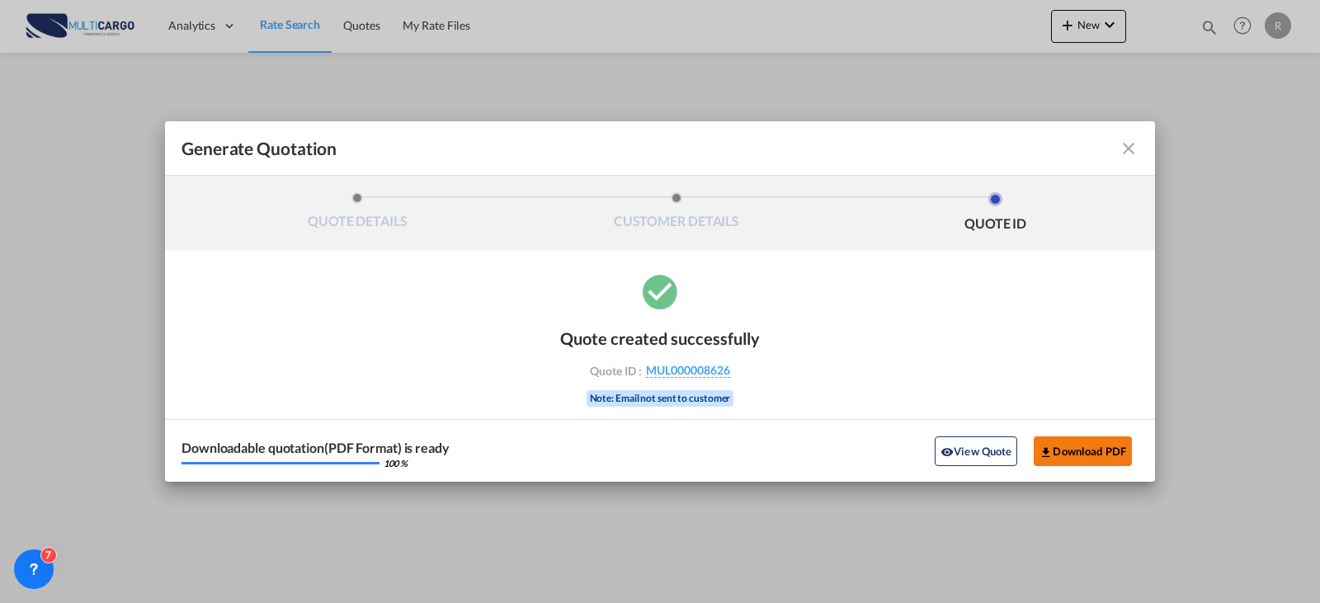
click at [1063, 453] on button "Download PDF" at bounding box center [1083, 451] width 98 height 30
